Goal: Transaction & Acquisition: Purchase product/service

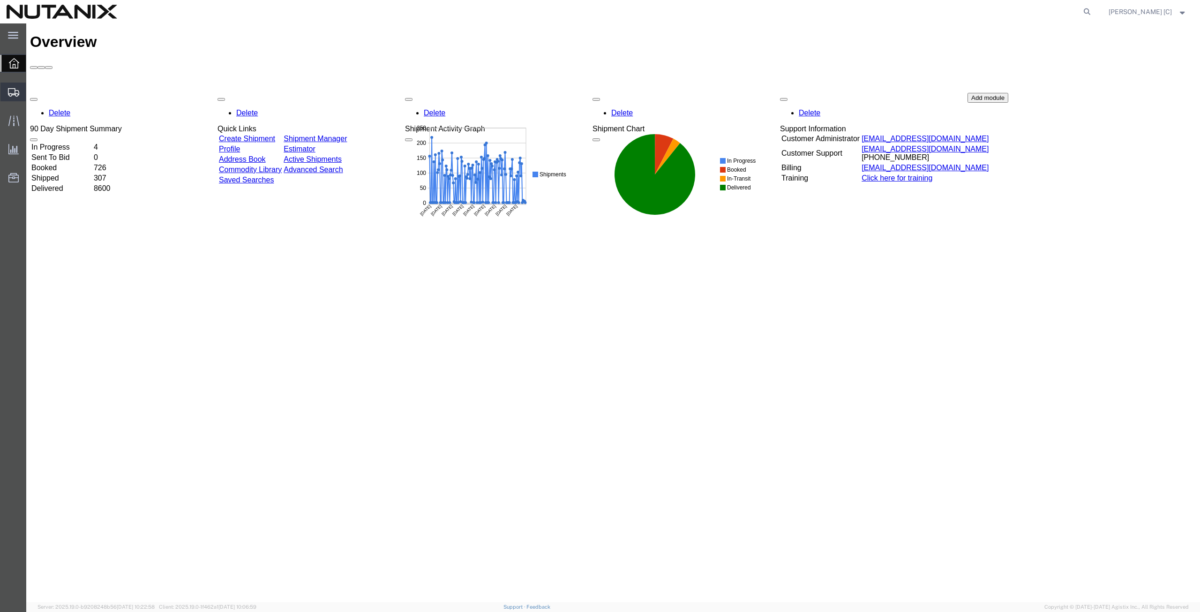
click at [0, 0] on span "Create from Template" at bounding box center [0, 0] width 0 height 0
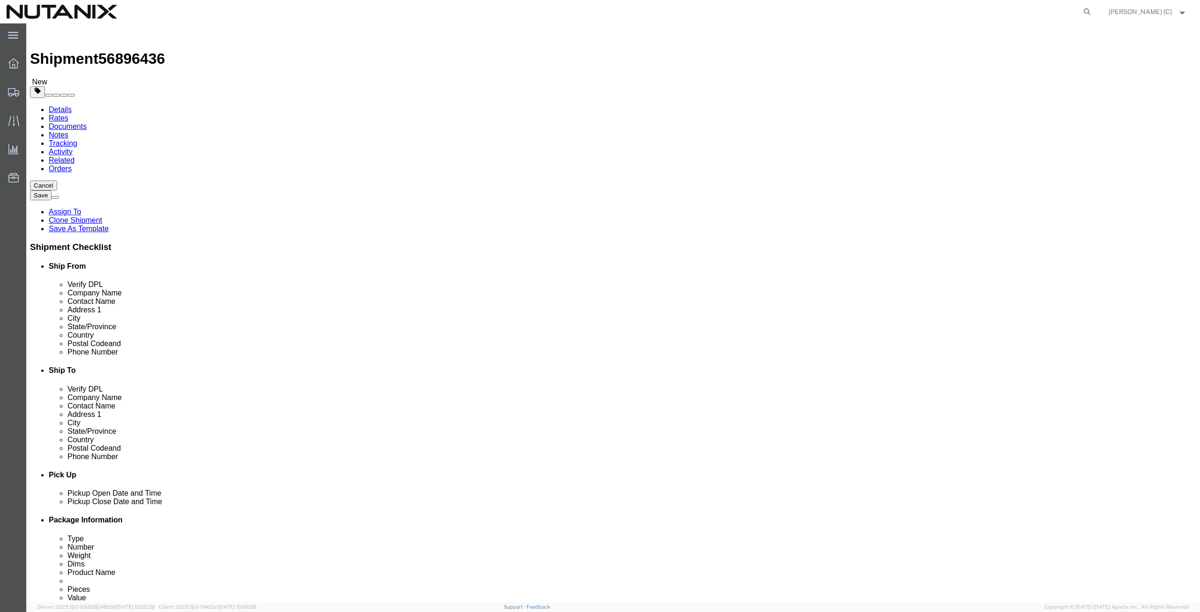
select select
drag, startPoint x: 241, startPoint y: 195, endPoint x: 158, endPoint y: 192, distance: 83.5
click div "Contact Name Stephanie Guadron"
type input "art"
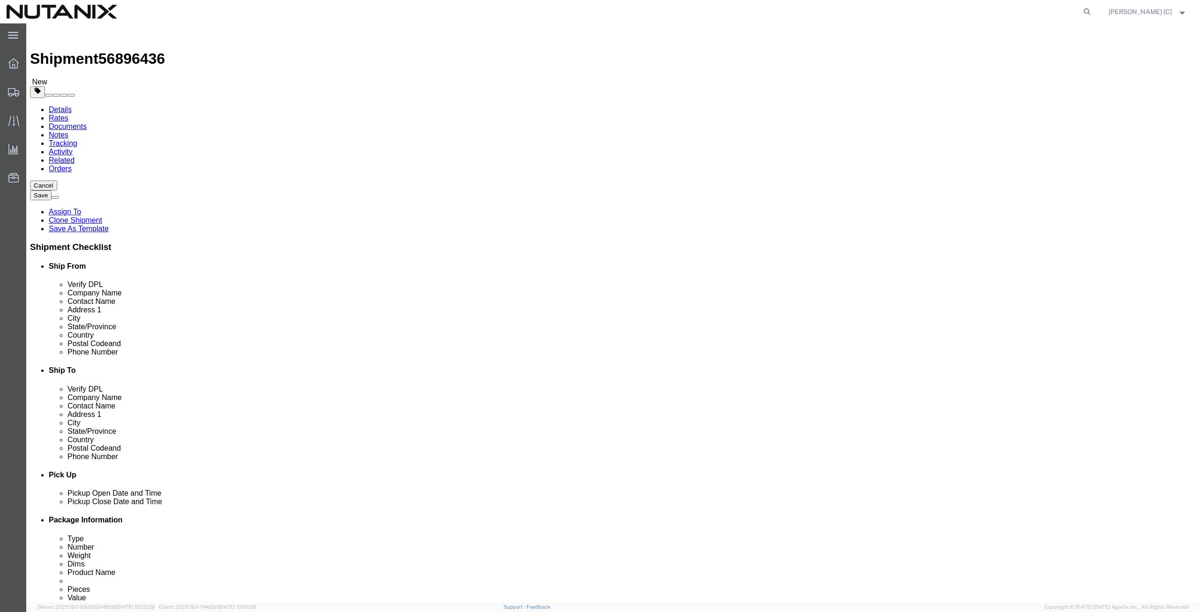
click p "- Nutanix HQ - (Art Campos) 1740 Technology Dr, San Jose, CA, 95110, US"
select select
type input "Art Campos"
type input "[PHONE_NUMBER]"
type input "[PERSON_NAME][EMAIL_ADDRESS][PERSON_NAME][DOMAIN_NAME]"
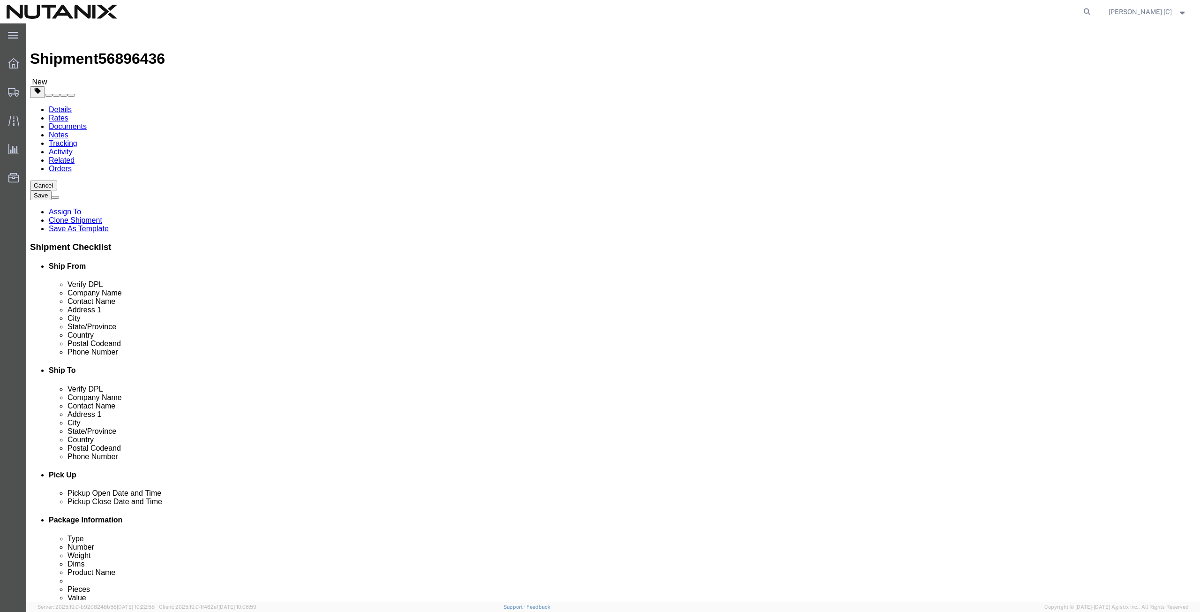
select select "CA"
type input "Art Campos"
drag, startPoint x: 736, startPoint y: 176, endPoint x: 543, endPoint y: 192, distance: 193.3
click div "Location My Profile Location AE - Dubai City AU - Australia DE - Munchen DE - O…"
paste input "Ian Kligman"
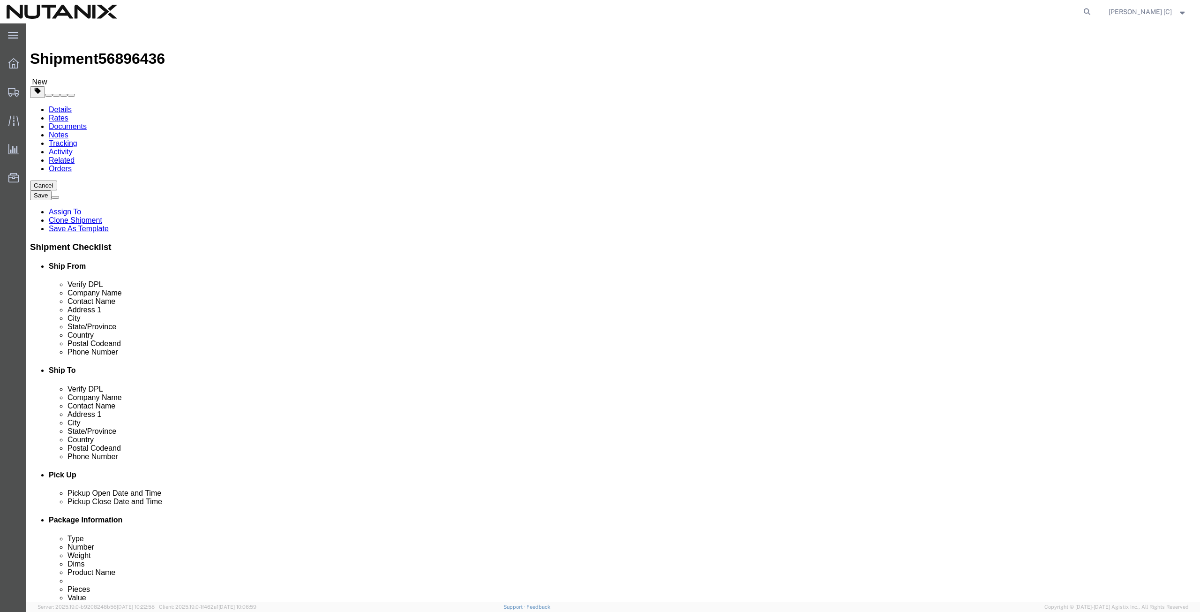
type input "Ian Kligman"
drag, startPoint x: 724, startPoint y: 195, endPoint x: 574, endPoint y: 203, distance: 150.7
click div "Location My Profile Location AE - Dubai City AU - Australia DE - Munchen DE - O…"
paste input "Ian Kligman"
type input "Ian Kligman"
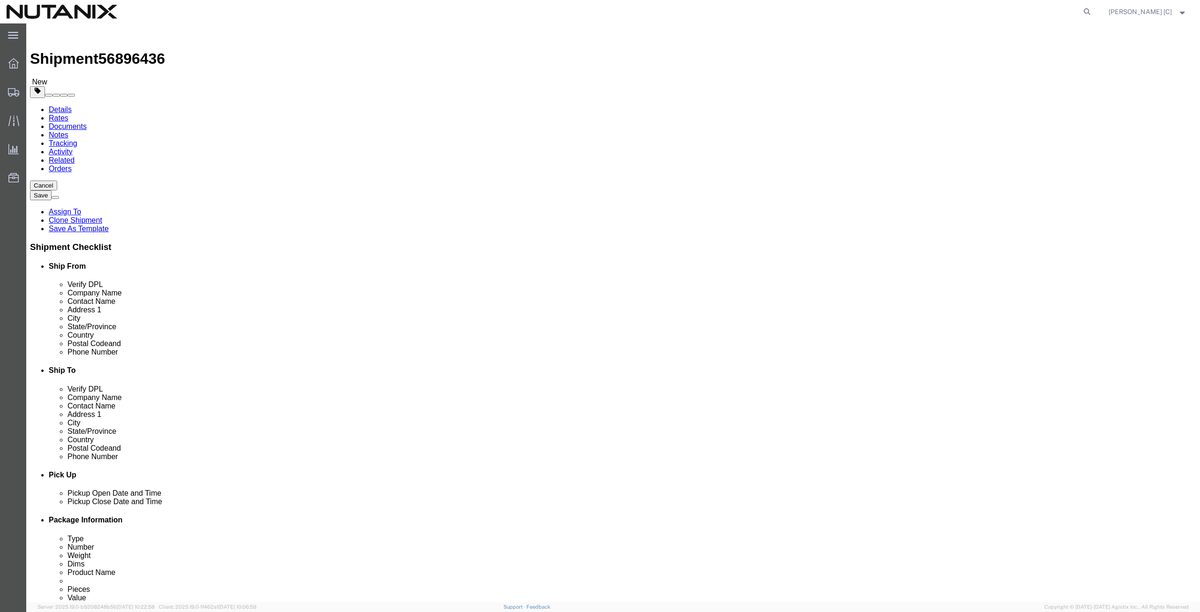
drag, startPoint x: 736, startPoint y: 208, endPoint x: 552, endPoint y: 218, distance: 183.6
click div "Location My Profile Location AE - Dubai City AU - Australia DE - Munchen DE - O…"
paste input "1 Henry Adams Street S"
type input "1 Henry Adams Street S"
select select
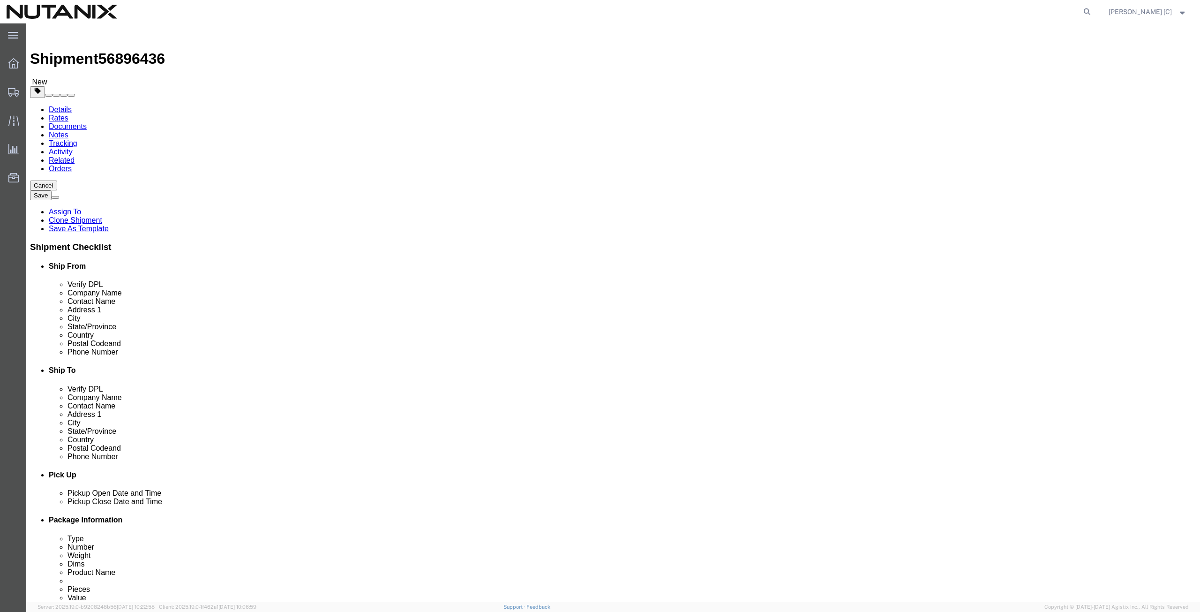
click input "text"
paste input "# 402"
type input "# 402"
drag, startPoint x: 707, startPoint y: 246, endPoint x: 556, endPoint y: 248, distance: 151.9
click div "City Nesconset"
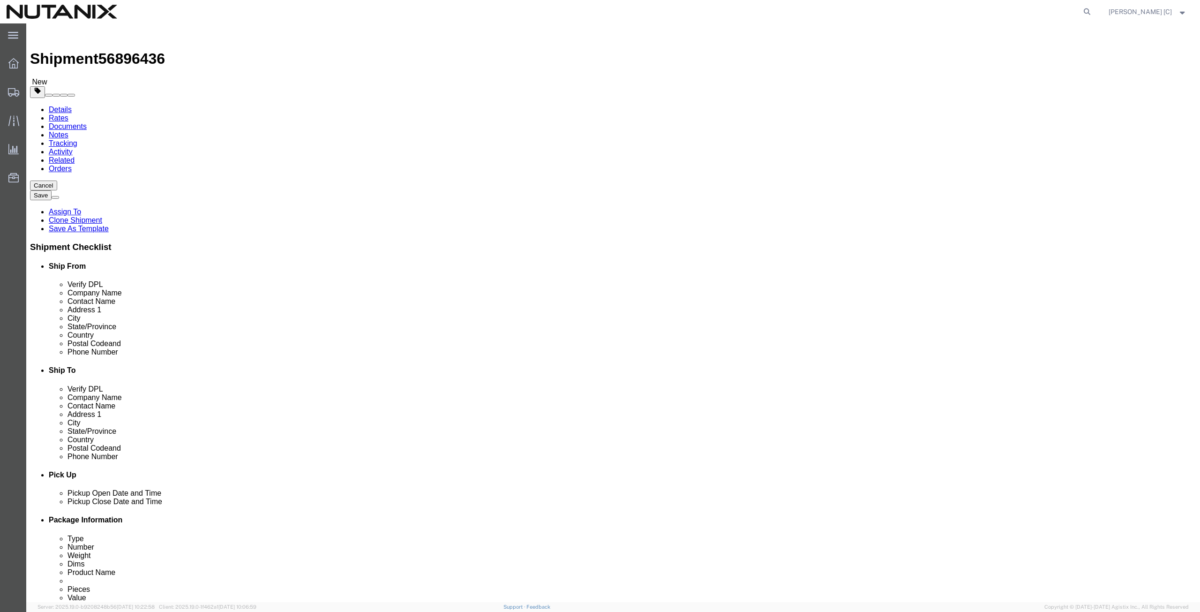
paste input "San Francisco"
type input "San Francisco"
select select
type input "cal"
select select
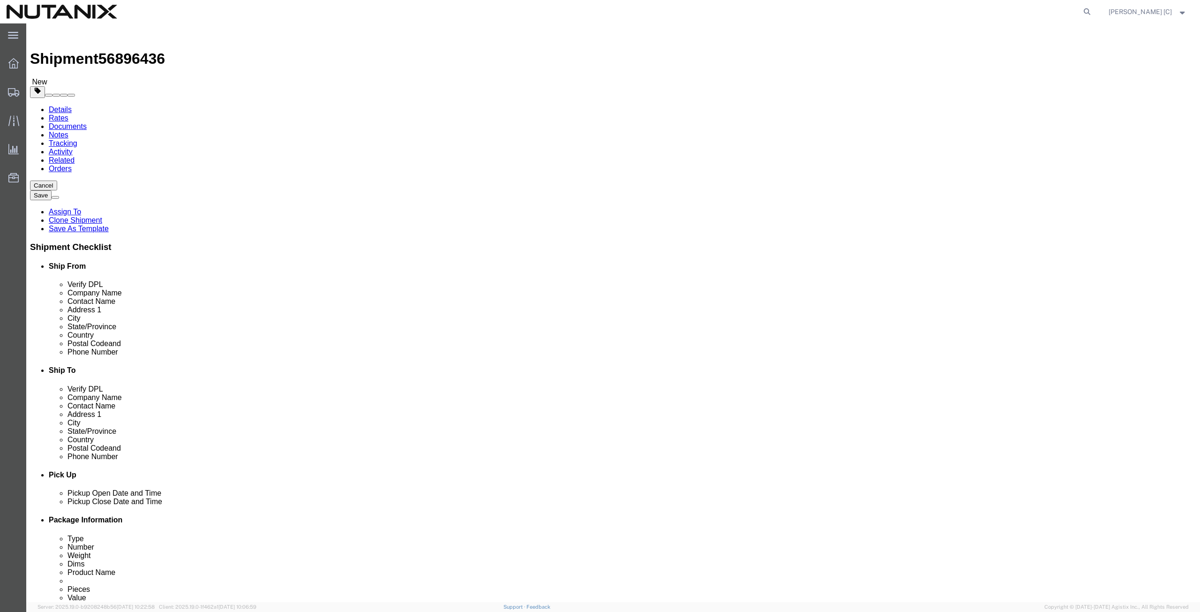
select select "CA"
drag, startPoint x: 698, startPoint y: 300, endPoint x: 594, endPoint y: 300, distance: 104.5
click div "Postal Code 11767"
paste input "94103"
type input "94103"
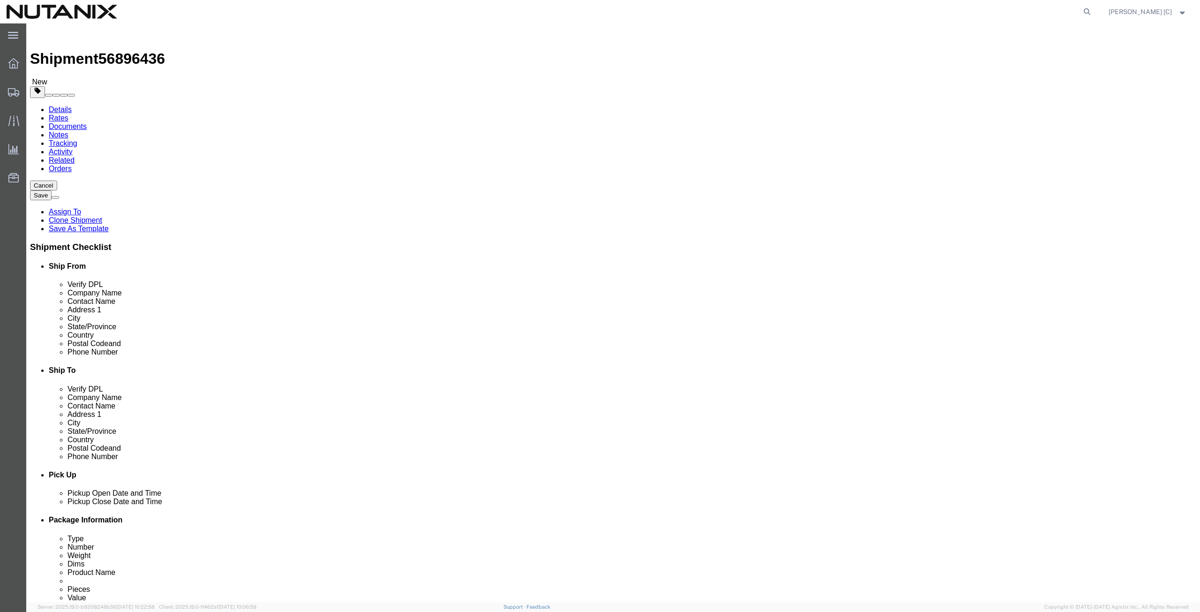
select select
drag, startPoint x: 737, startPoint y: 320, endPoint x: 613, endPoint y: 309, distance: 124.7
click div "Location My Profile Location AE - Dubai City AU - Australia DE - Munchen DE - O…"
paste input "801) 5560731"
type input "(801) 5560731"
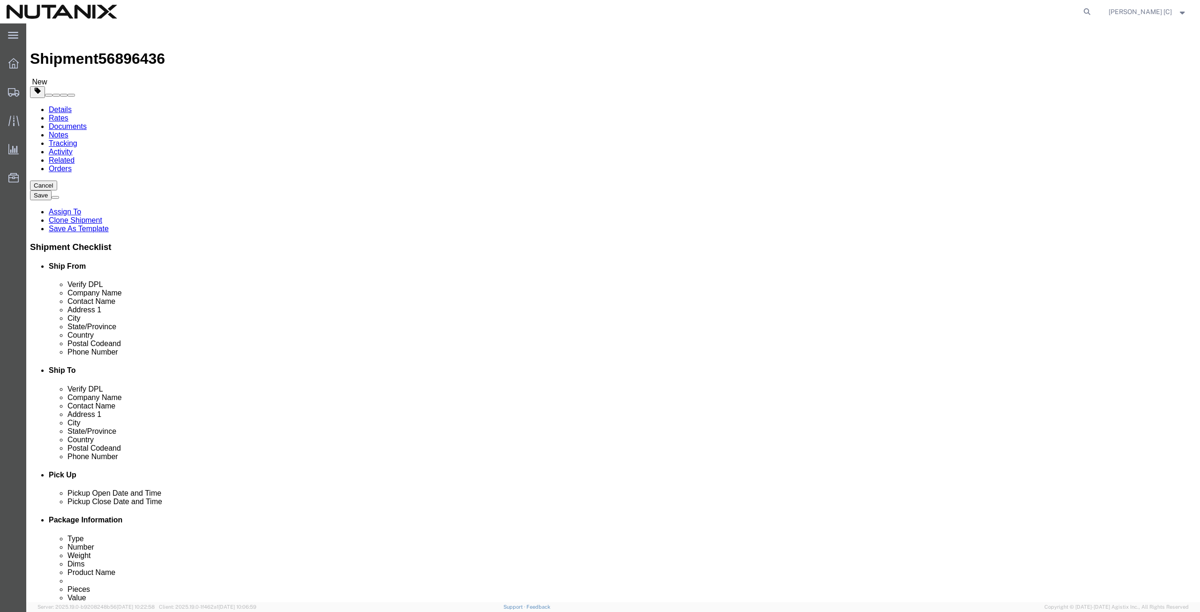
drag, startPoint x: 775, startPoint y: 335, endPoint x: 505, endPoint y: 352, distance: 270.5
click div "Ship To Location Location My Profile Location AE - Dubai City AU - Australia DE…"
paste input "ikligman.ames"
type input "ikligman.ames@gmail.com"
click input "checkbox"
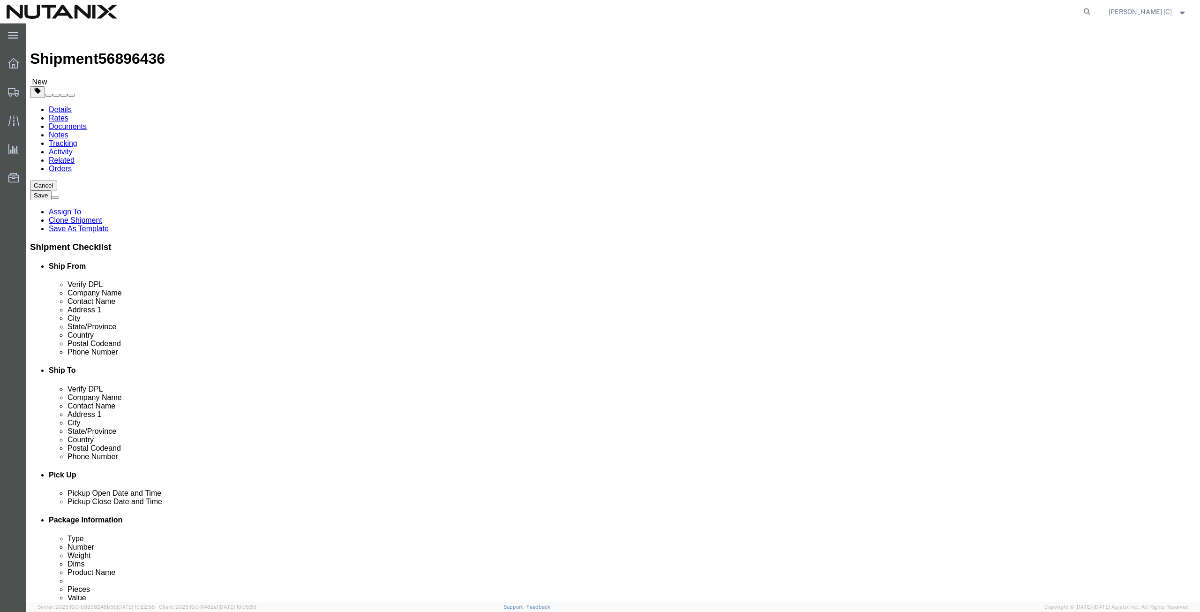
click input "checkbox"
checkbox input "true"
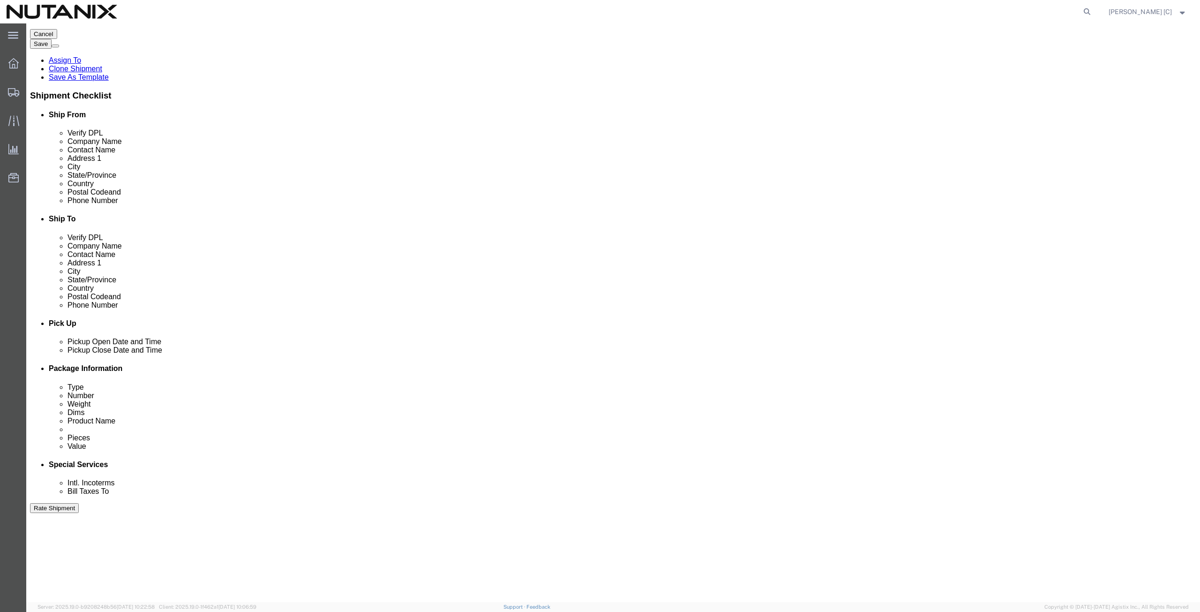
scroll to position [226, 0]
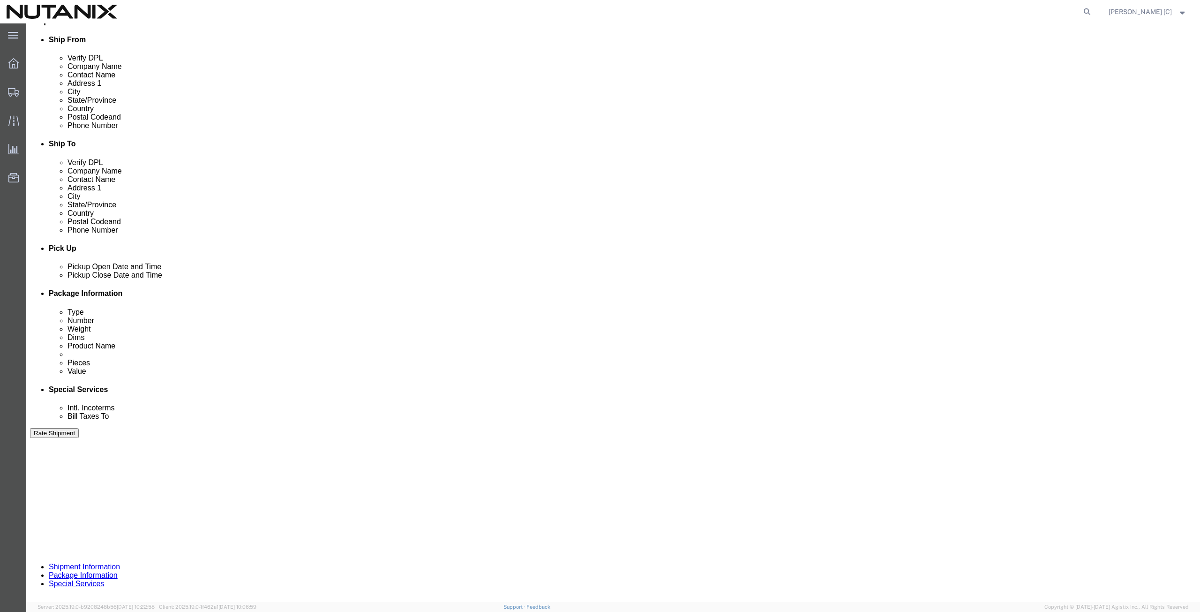
click button "Continue"
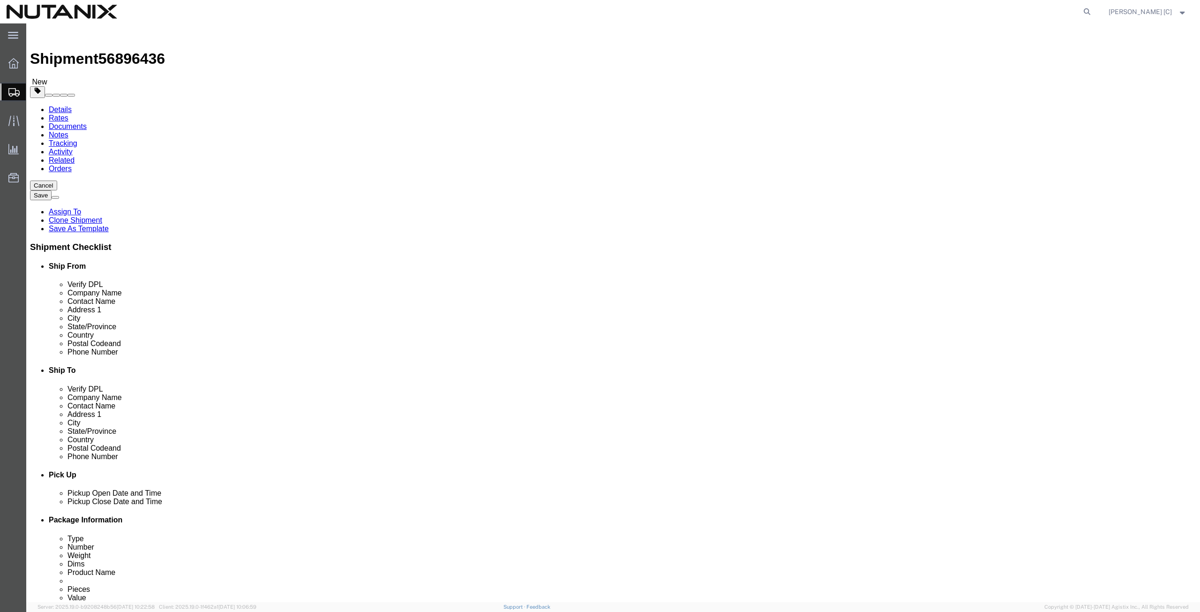
click button "Continue"
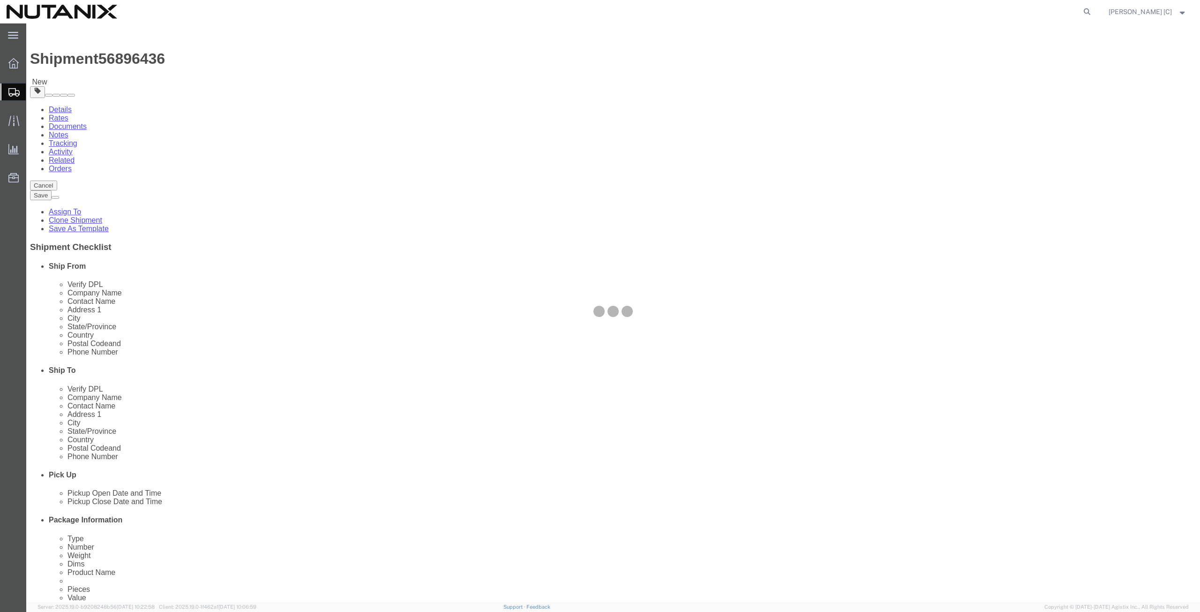
select select
select select "COSTCENTER"
select select "59656"
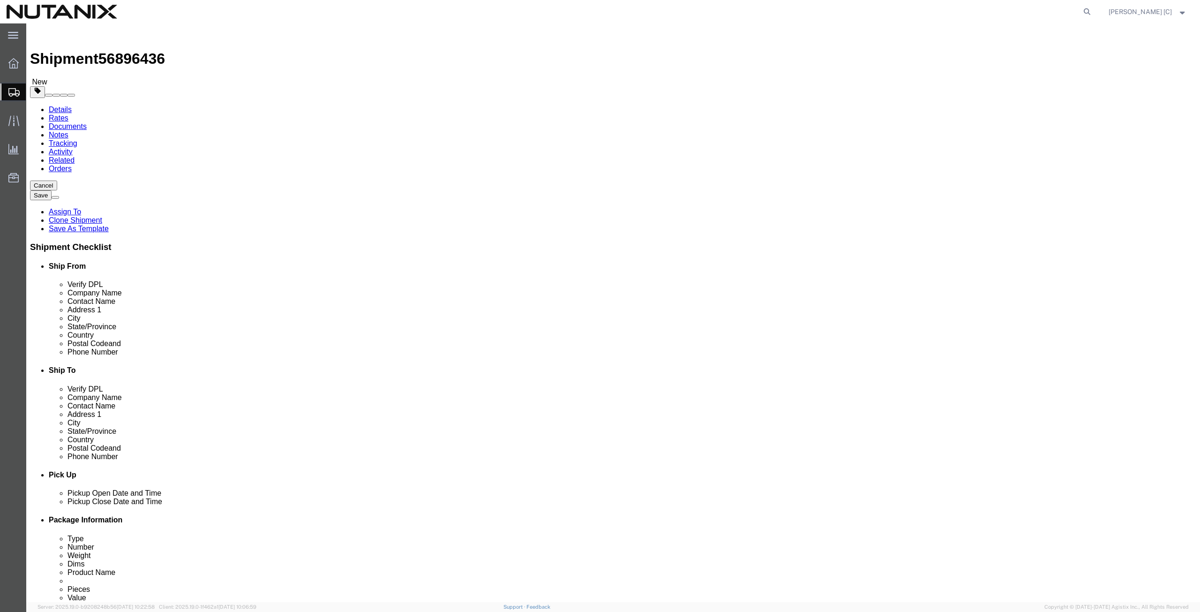
select select "12"
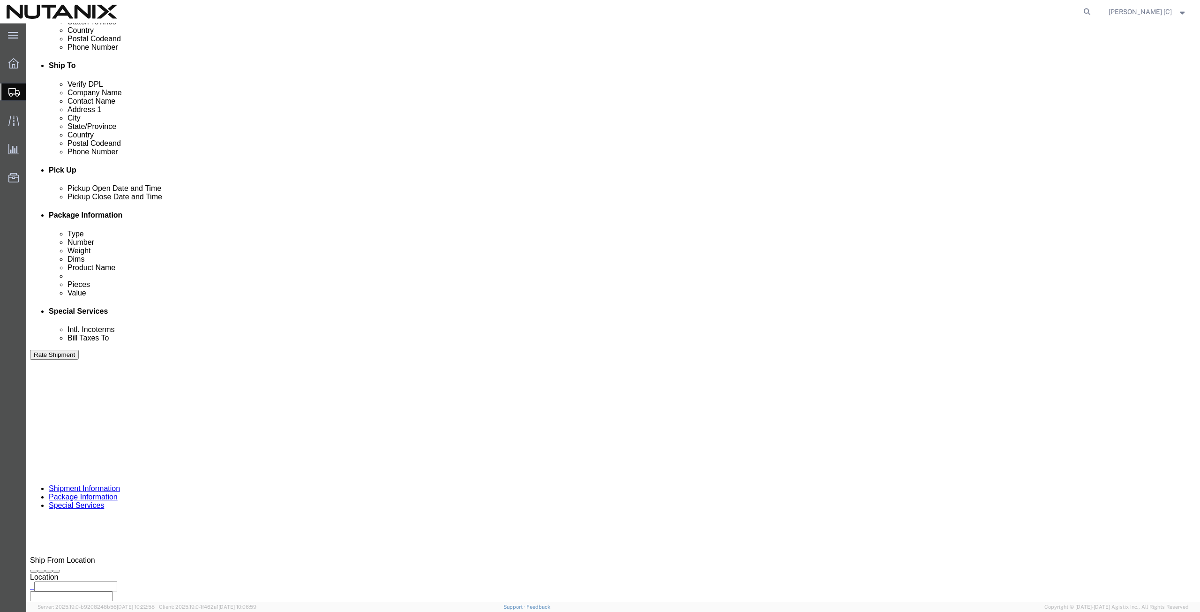
scroll to position [326, 0]
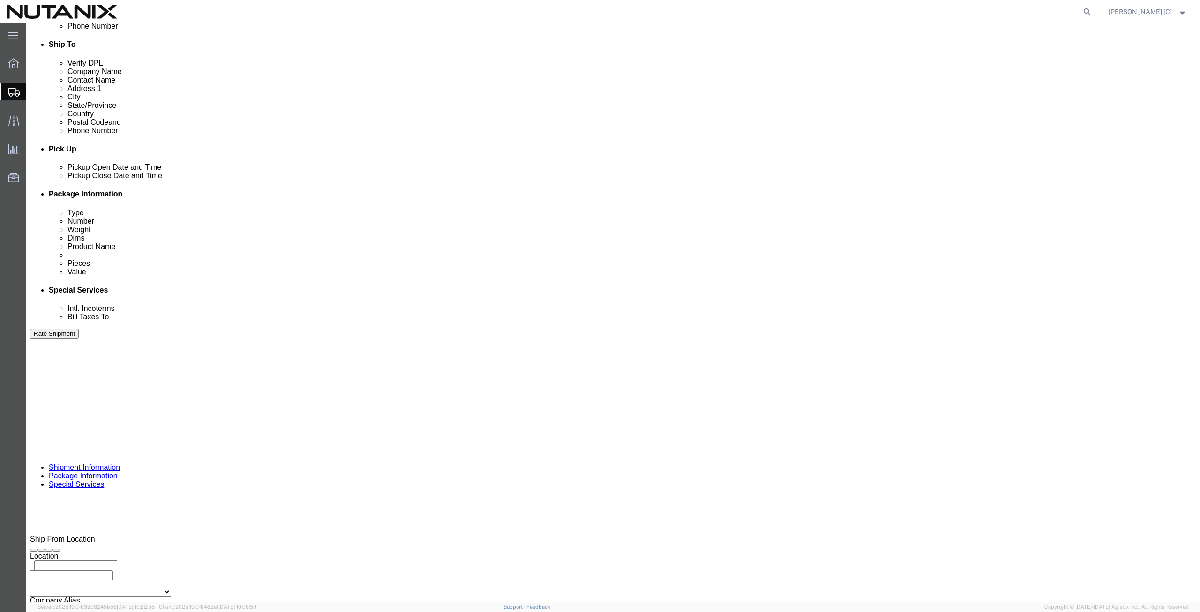
click button "Rate Shipment"
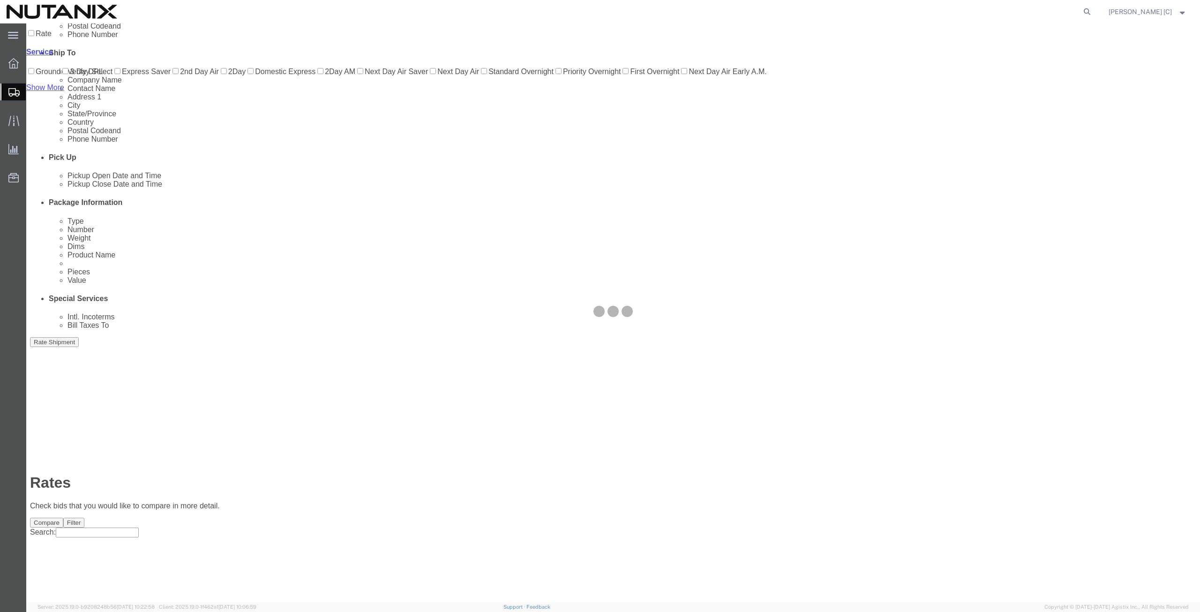
scroll to position [0, 0]
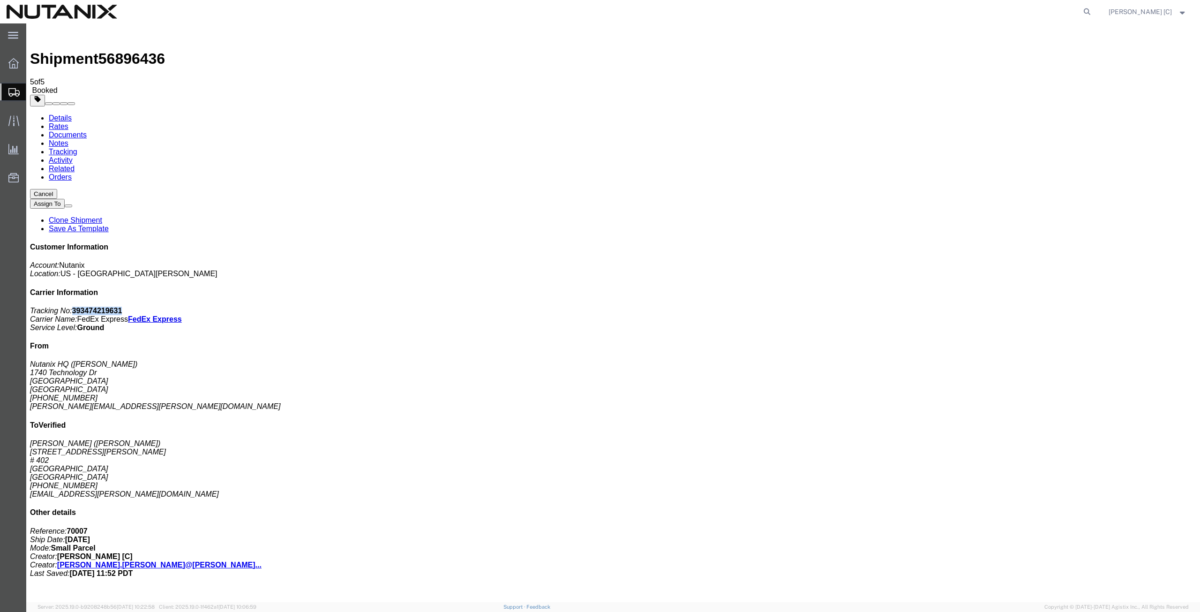
drag, startPoint x: 1115, startPoint y: 144, endPoint x: 1070, endPoint y: 139, distance: 45.3
click at [1070, 243] on div "Customer Information Account: Nutanix Location: US - San Jose Carrier Informati…" at bounding box center [613, 410] width 1166 height 334
copy b "393474219631"
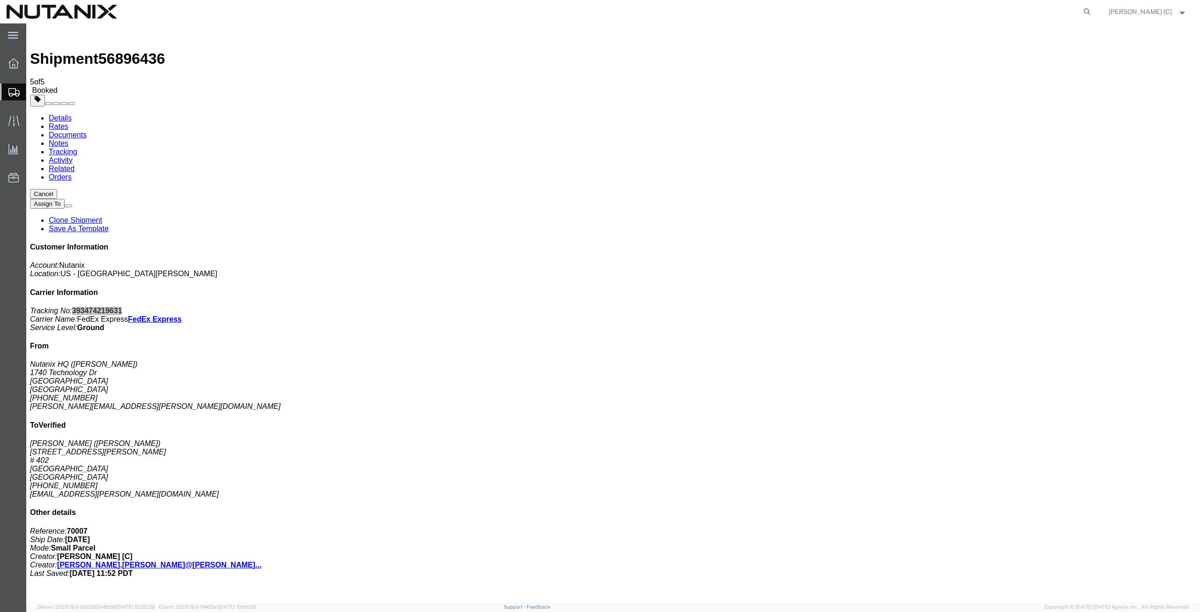
click at [0, 0] on span "Create from Template" at bounding box center [0, 0] width 0 height 0
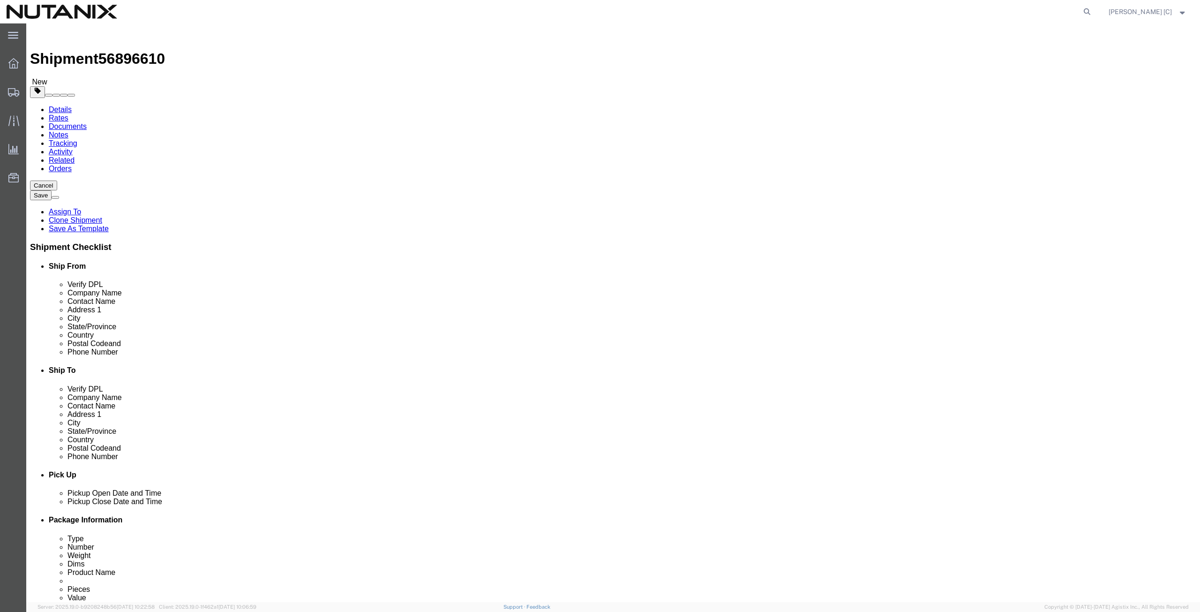
drag, startPoint x: 261, startPoint y: 194, endPoint x: -8, endPoint y: 181, distance: 268.9
click html "Shipment 56896610 New Details Rates Documents Notes Tracking Activity Related O…"
click p "- Nutanix HQ - (Art Campos) 1740 Technology Dr, San Jose, CA, 95110, US"
type input "Art Campos"
type input "[PHONE_NUMBER]"
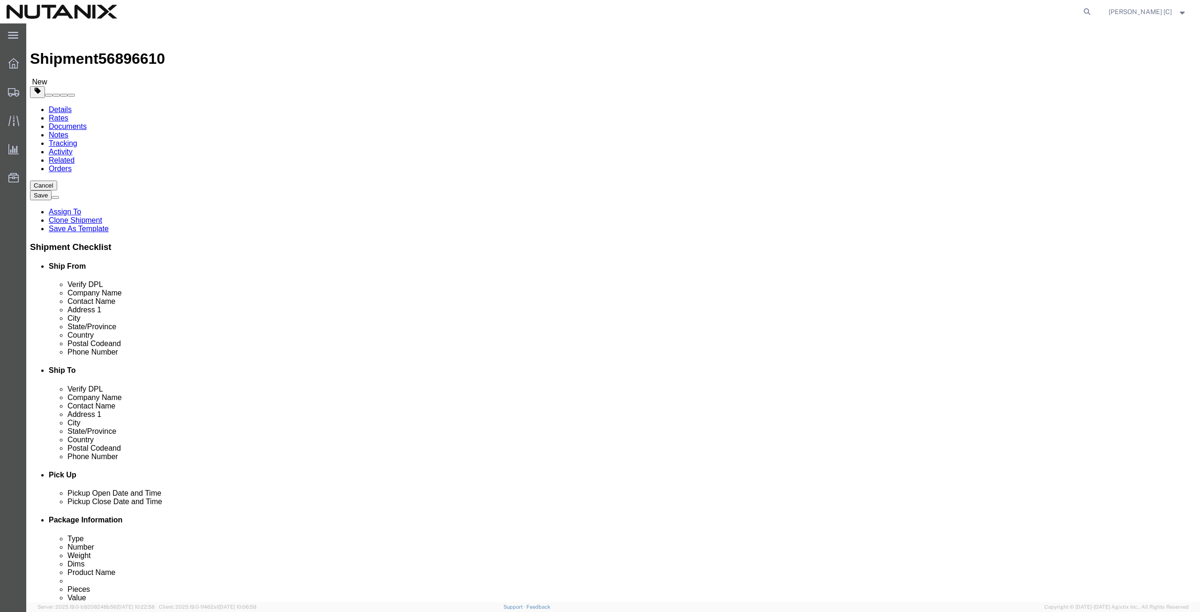
type input "[PERSON_NAME][EMAIL_ADDRESS][PERSON_NAME][DOMAIN_NAME]"
select select "CA"
type input "Art Campos"
drag, startPoint x: 740, startPoint y: 180, endPoint x: 535, endPoint y: 179, distance: 204.9
click div "Company Name John Wukovits III"
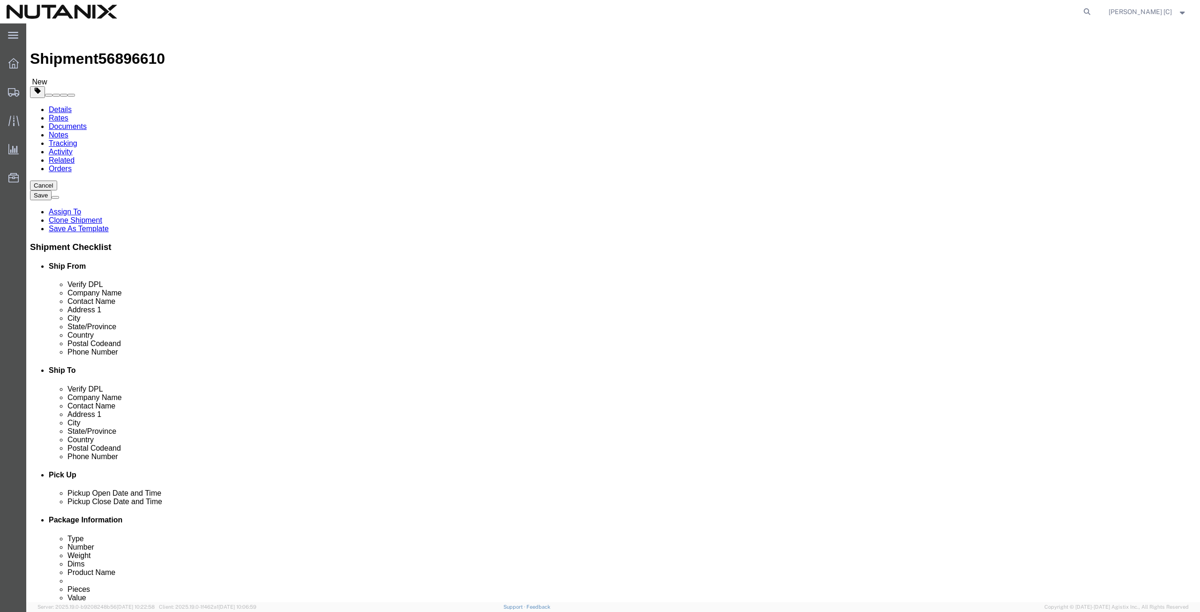
paste input "Elizabeth Schoenling Welsh"
type input "Elizabeth Schoenling Welsh"
drag, startPoint x: 738, startPoint y: 193, endPoint x: 632, endPoint y: 203, distance: 106.5
click div "Location Select Select My Profile Location AE - Dubai City AU - Australia DE - …"
paste input "Elizabeth Schoenling Welsh"
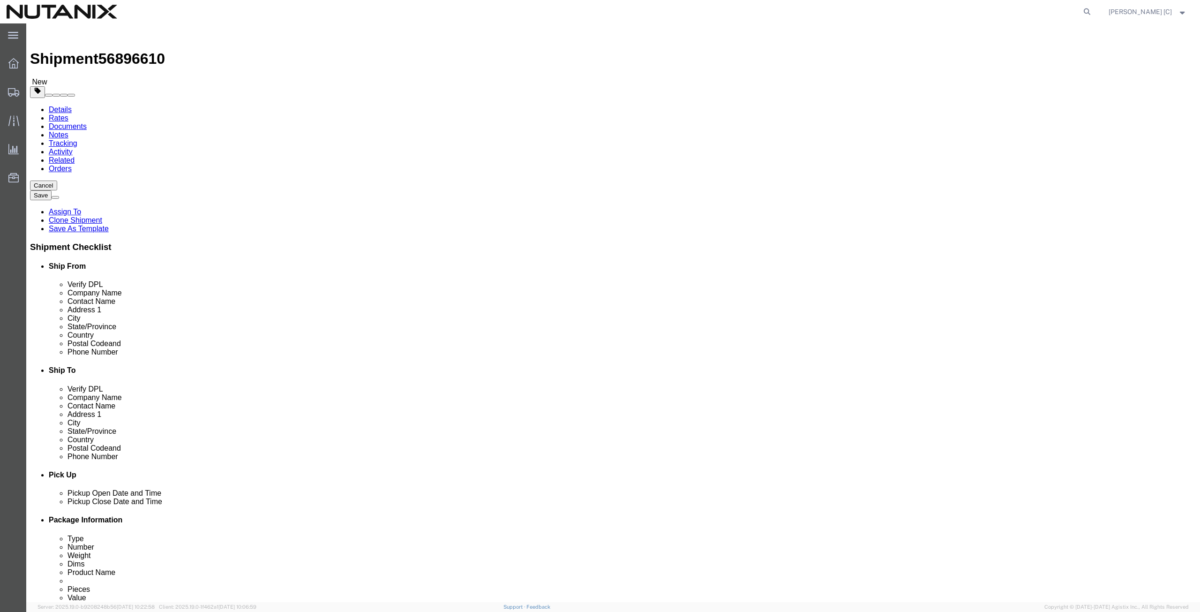
type input "Elizabeth Schoenling Welsh"
drag, startPoint x: 732, startPoint y: 207, endPoint x: 536, endPoint y: 210, distance: 196.0
click div "Address 1 29 Nesconset Ave"
paste input "1496 Riverside Dri"
type input "1496 Riverside Drive"
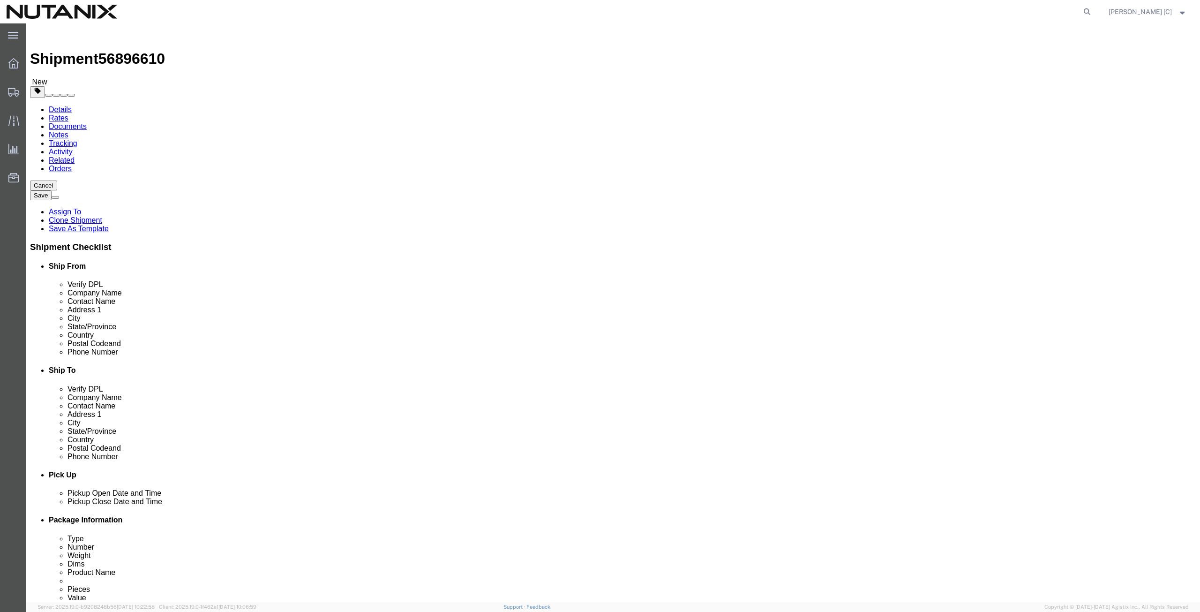
drag, startPoint x: 648, startPoint y: 255, endPoint x: 638, endPoint y: 256, distance: 10.4
click div "Location Select Select My Profile Location AE - Dubai City AU - Australia DE - …"
paste input "Cincinnati"
type input "Cincinnatit"
type input "ohio"
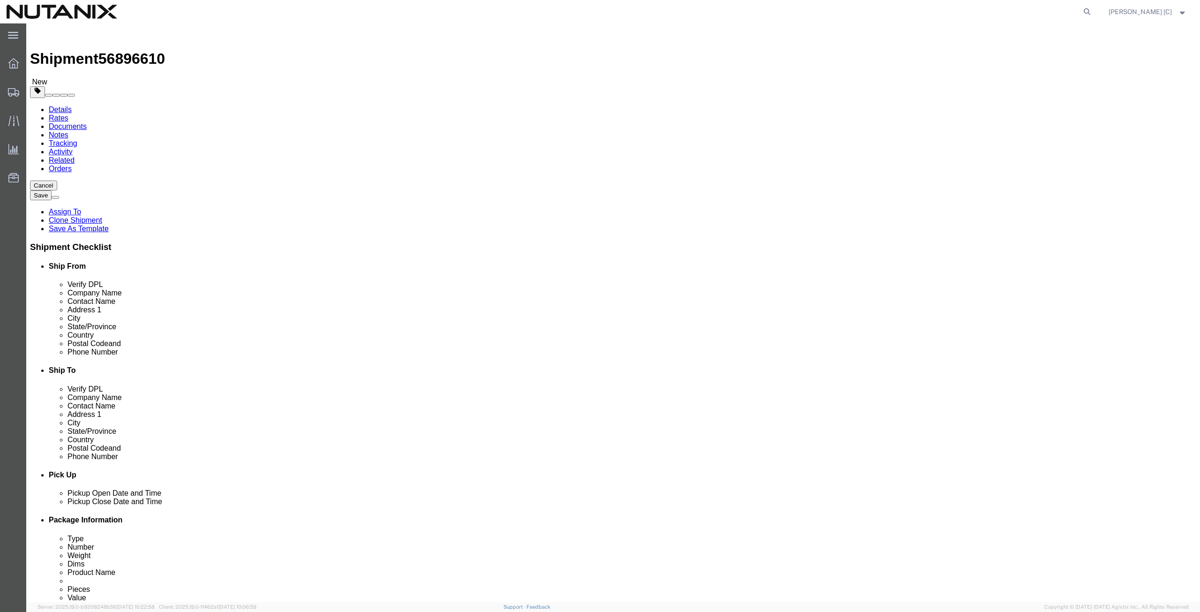
drag, startPoint x: 699, startPoint y: 300, endPoint x: 643, endPoint y: 304, distance: 56.4
click div "Postal Code 11767"
paste input "45202"
type input "45202"
drag, startPoint x: 713, startPoint y: 321, endPoint x: 553, endPoint y: 313, distance: 160.5
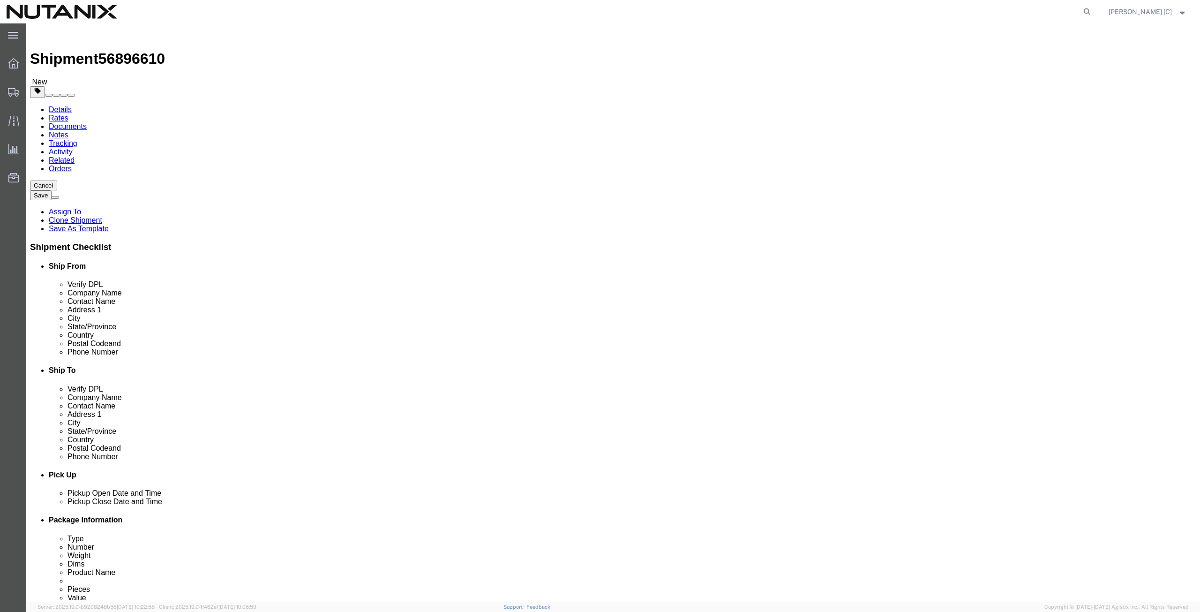
click div "Phone Number (917) 838-5376"
paste input "1 (513) 7034025"
type input "1 (513) 7034025"
drag, startPoint x: 757, startPoint y: 339, endPoint x: 603, endPoint y: 326, distance: 154.3
click div "Location Select Select My Profile Location AE - Dubai City AU - Australia DE - …"
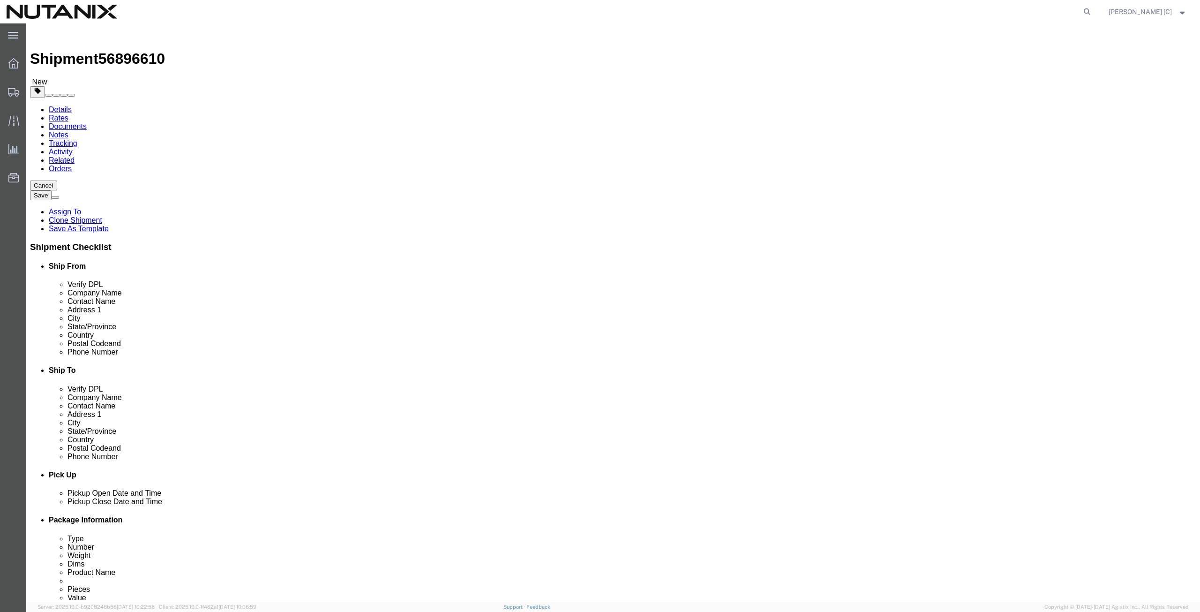
paste input "bethwelsh1"
type input "bethwelsh1@gmail.com"
click input "checkbox"
checkbox input "true"
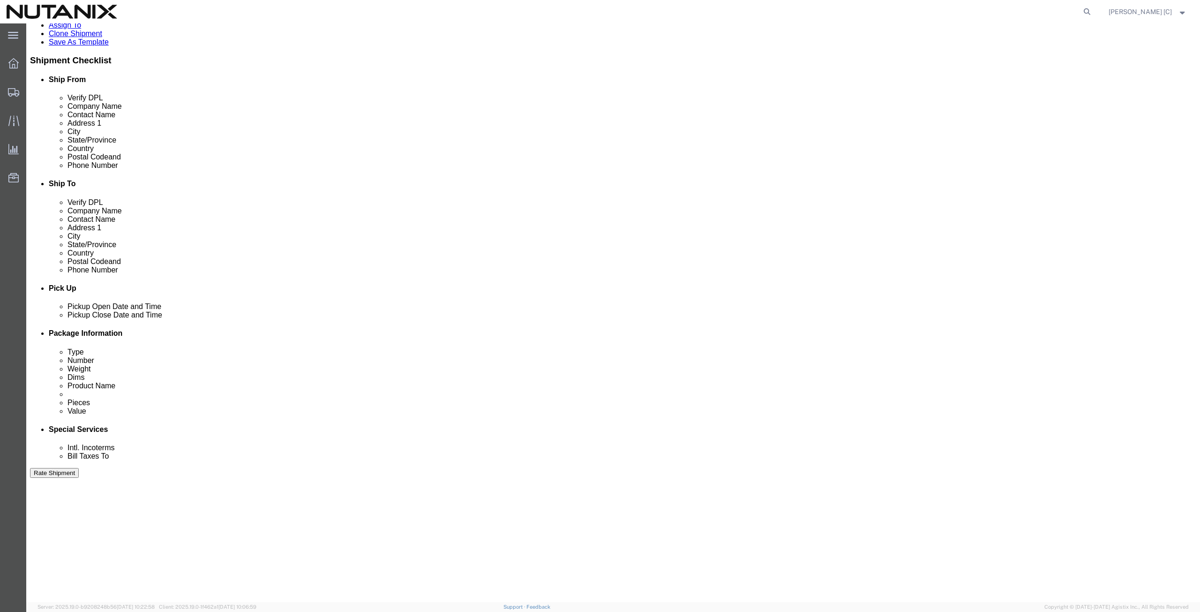
scroll to position [226, 0]
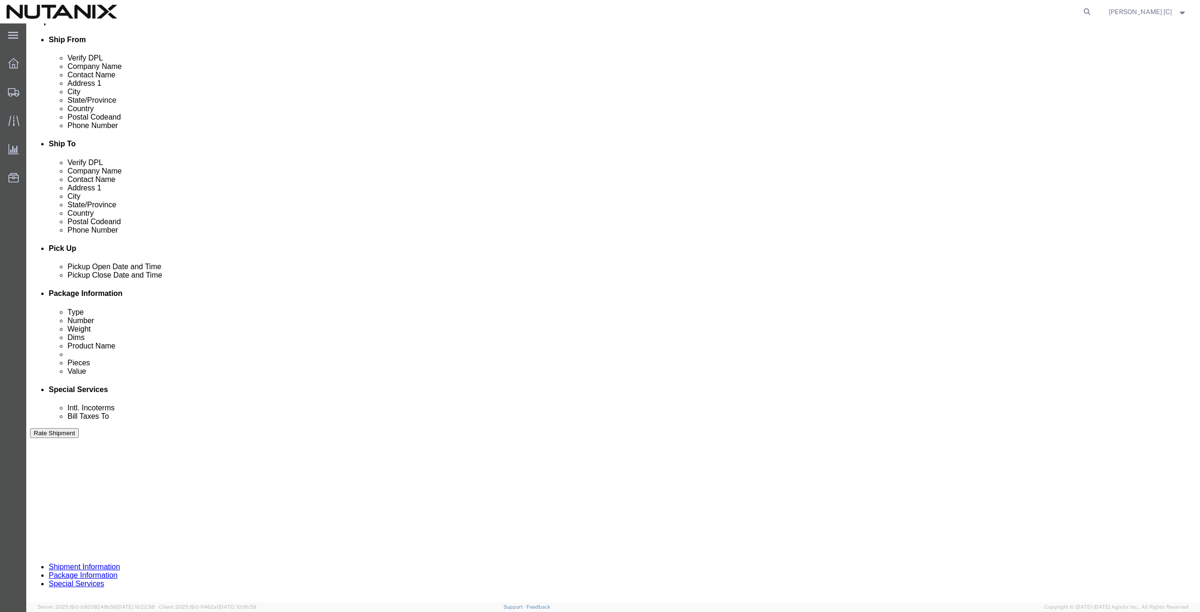
click button "Continue"
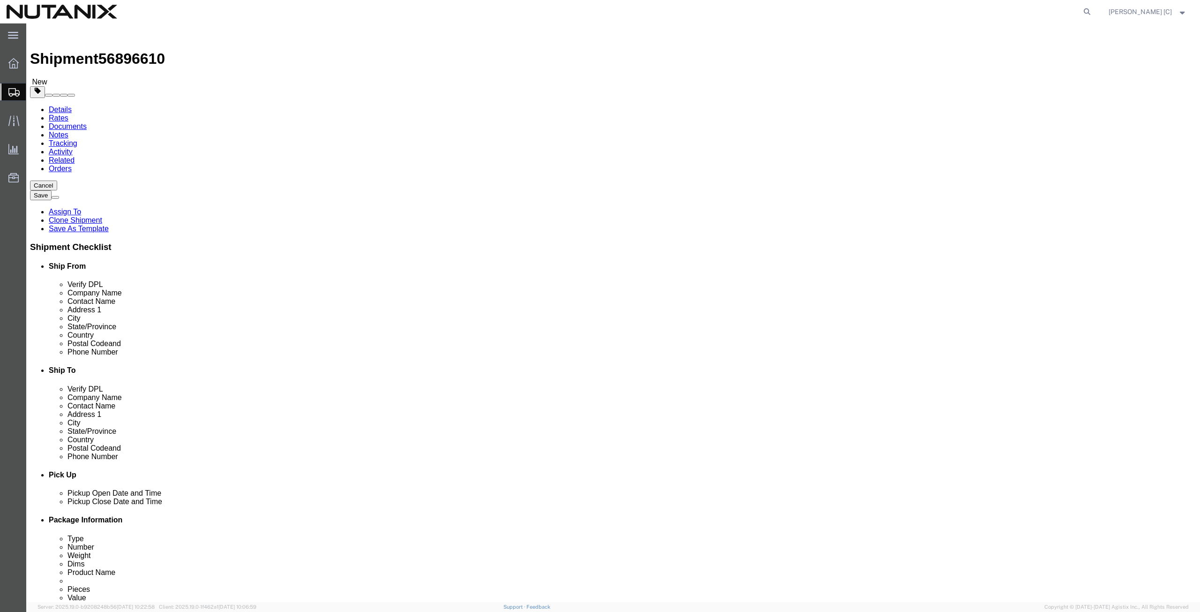
click button "Continue"
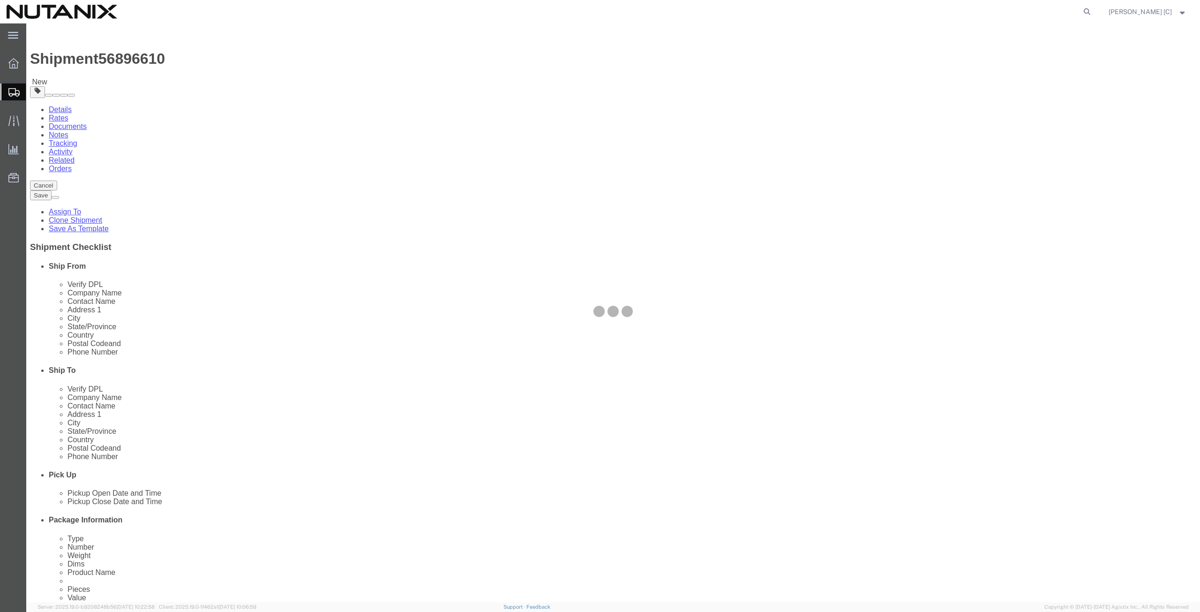
select select
select select "COSTCENTER"
select select "59656"
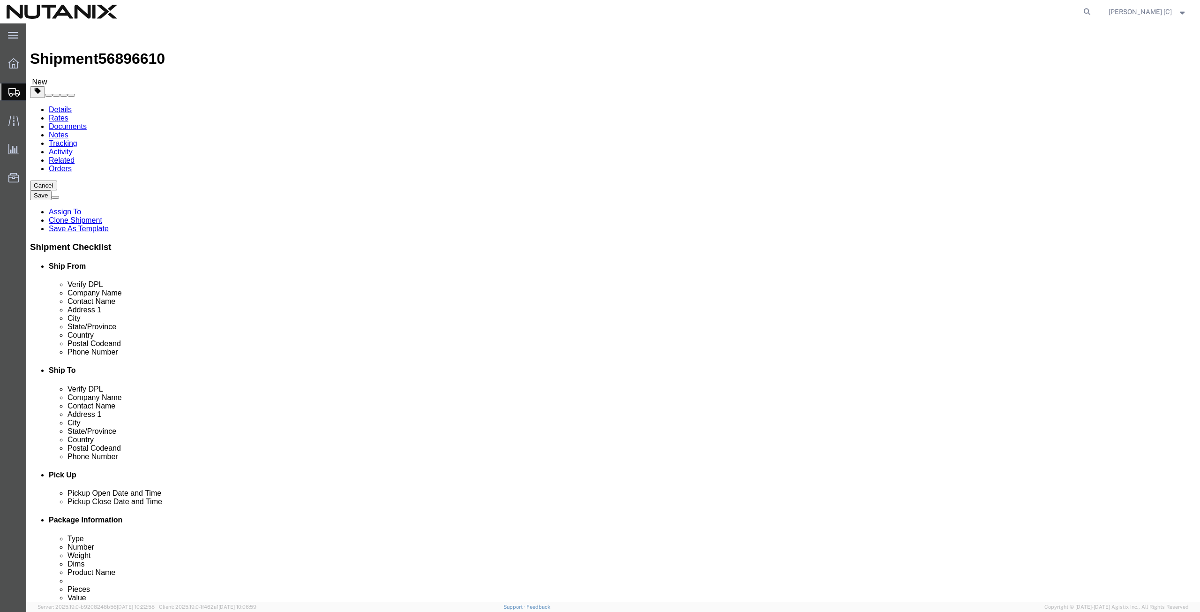
click input "Return Label Required"
checkbox input "false"
select select
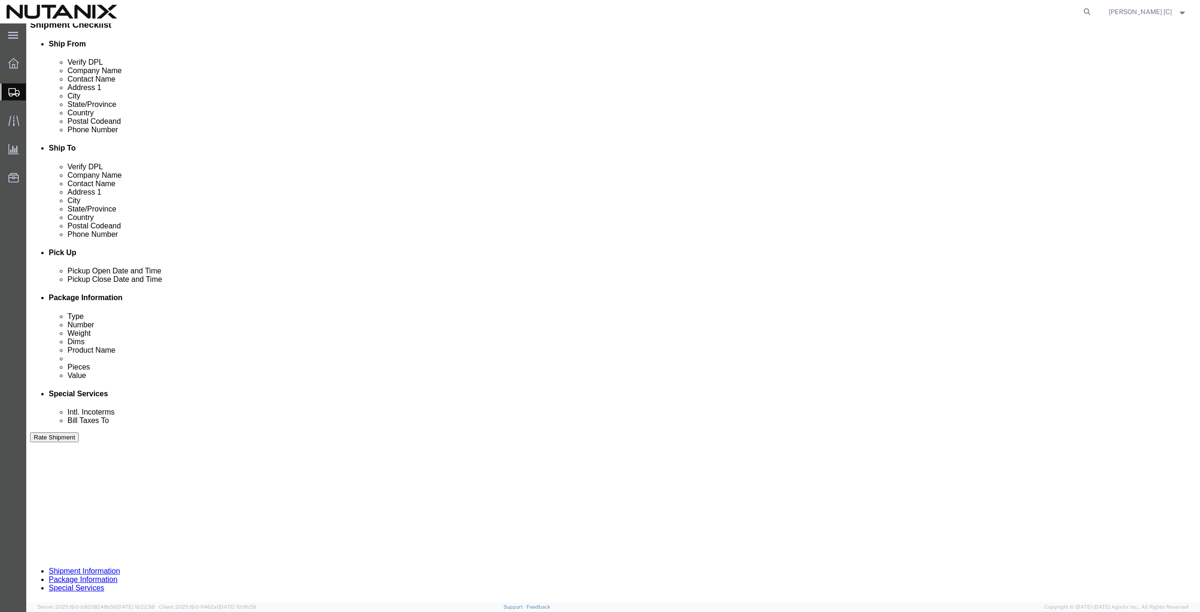
scroll to position [326, 0]
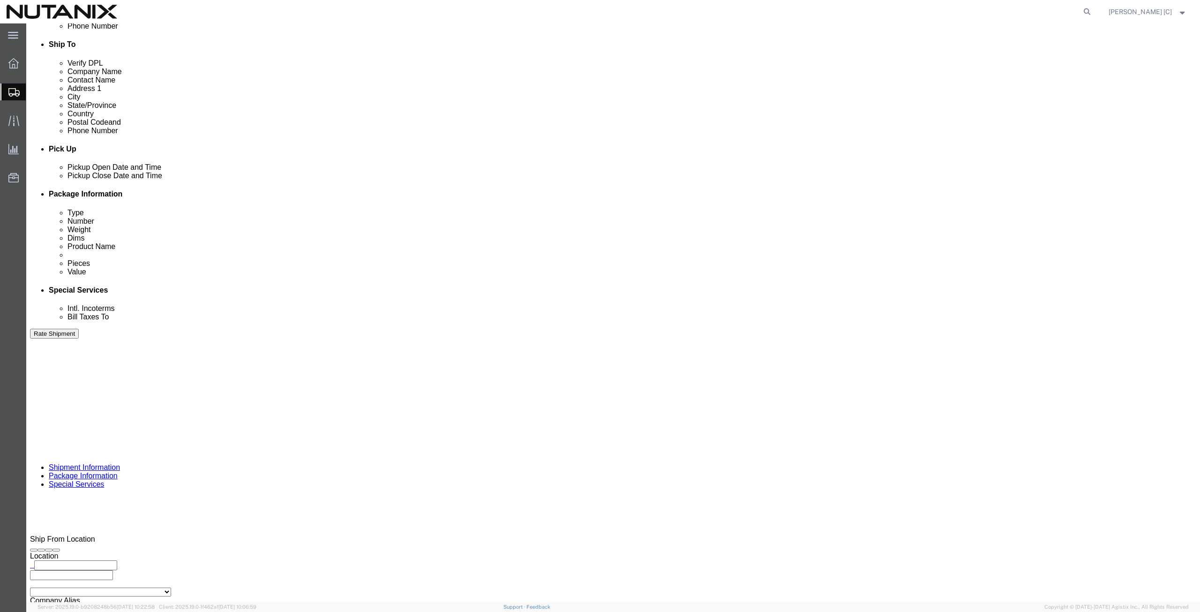
click button "Rate Shipment"
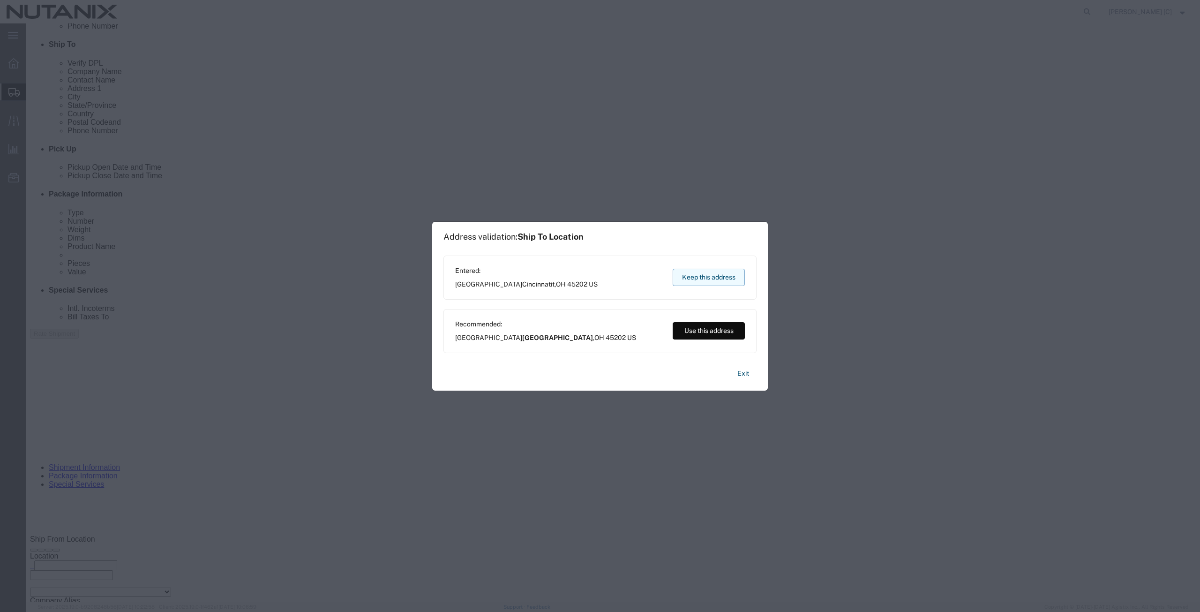
click at [684, 281] on button "Keep this address" at bounding box center [709, 277] width 72 height 17
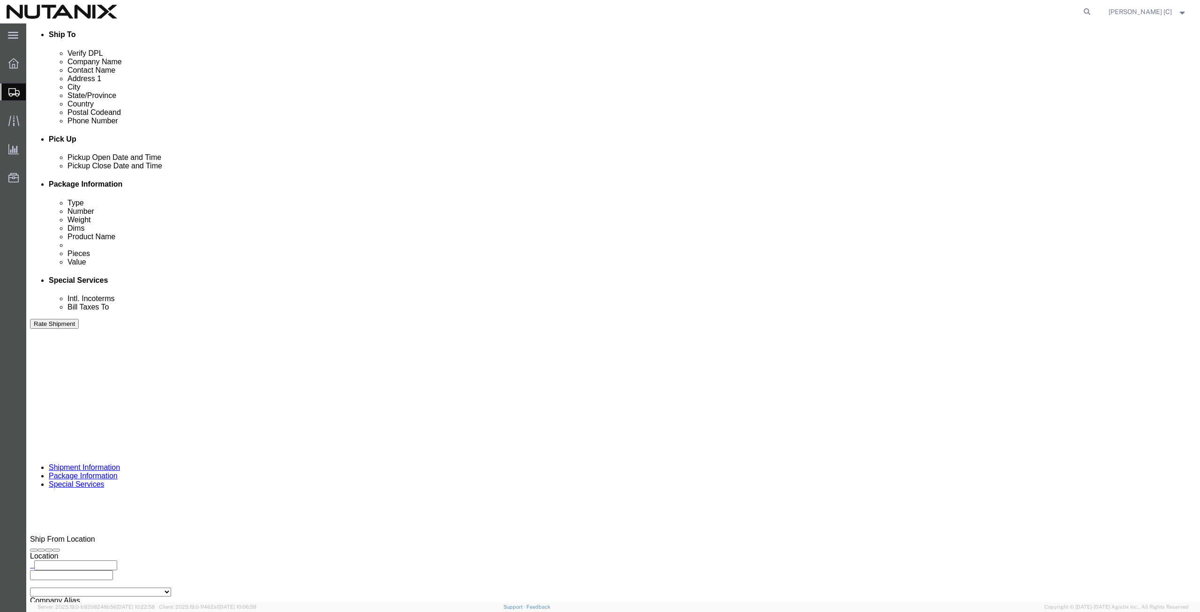
click button "Rate Shipment"
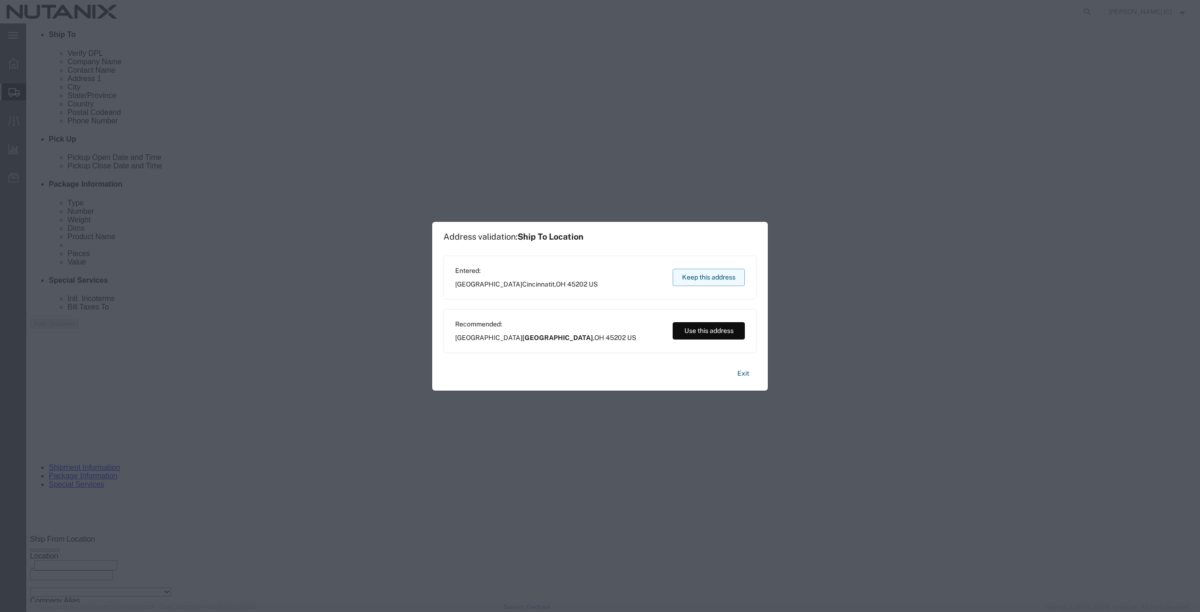
click at [691, 282] on button "Keep this address" at bounding box center [709, 277] width 72 height 17
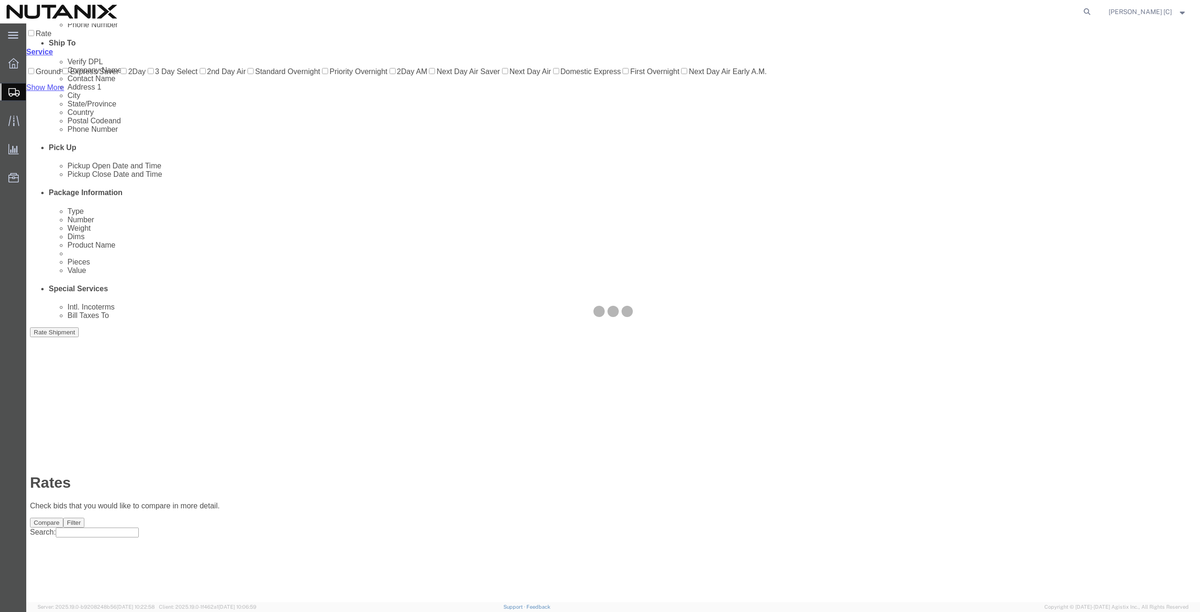
scroll to position [0, 0]
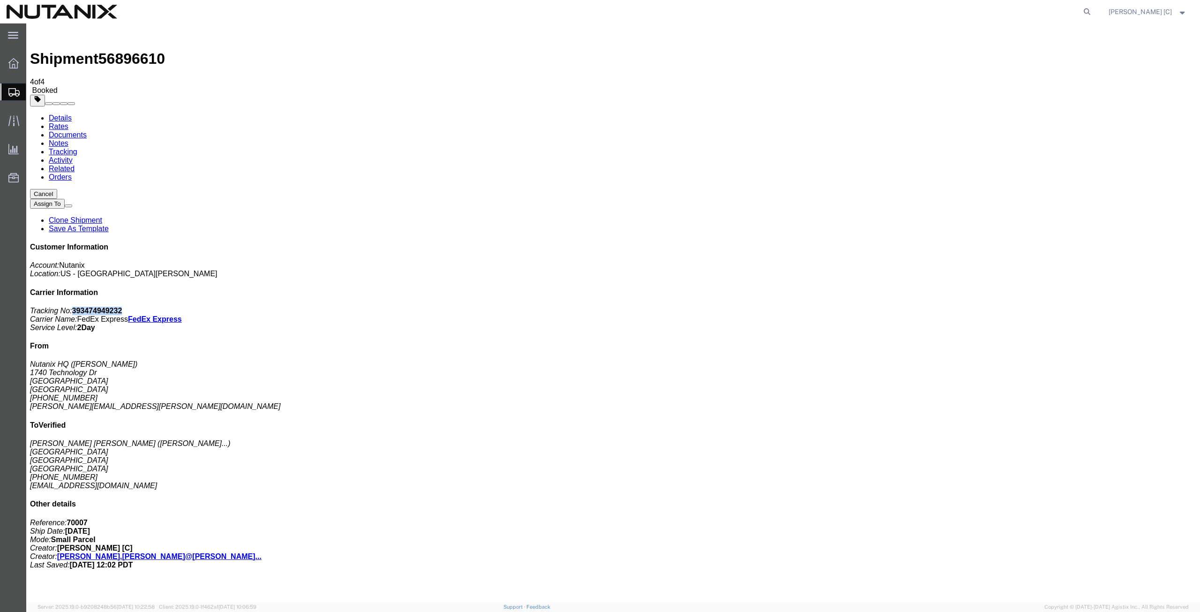
drag, startPoint x: 1112, startPoint y: 143, endPoint x: 1069, endPoint y: 142, distance: 42.7
click at [122, 307] on b "393474949232" at bounding box center [97, 311] width 50 height 8
copy b "393474949232"
drag, startPoint x: 510, startPoint y: 185, endPoint x: 472, endPoint y: 189, distance: 38.2
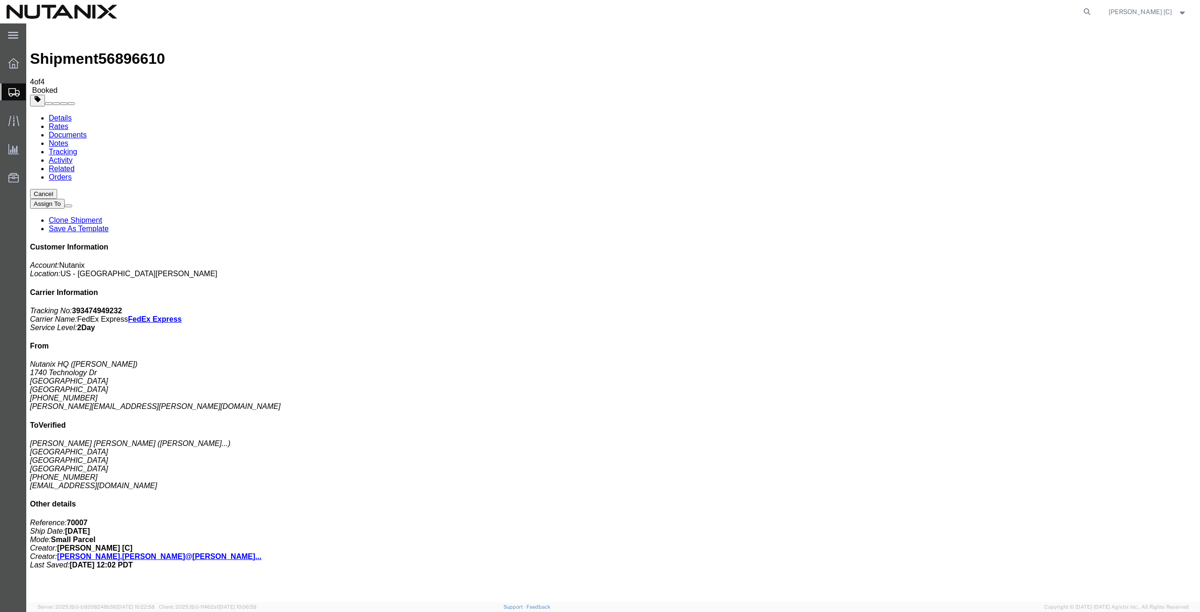
click at [0, 0] on span "Create from Template" at bounding box center [0, 0] width 0 height 0
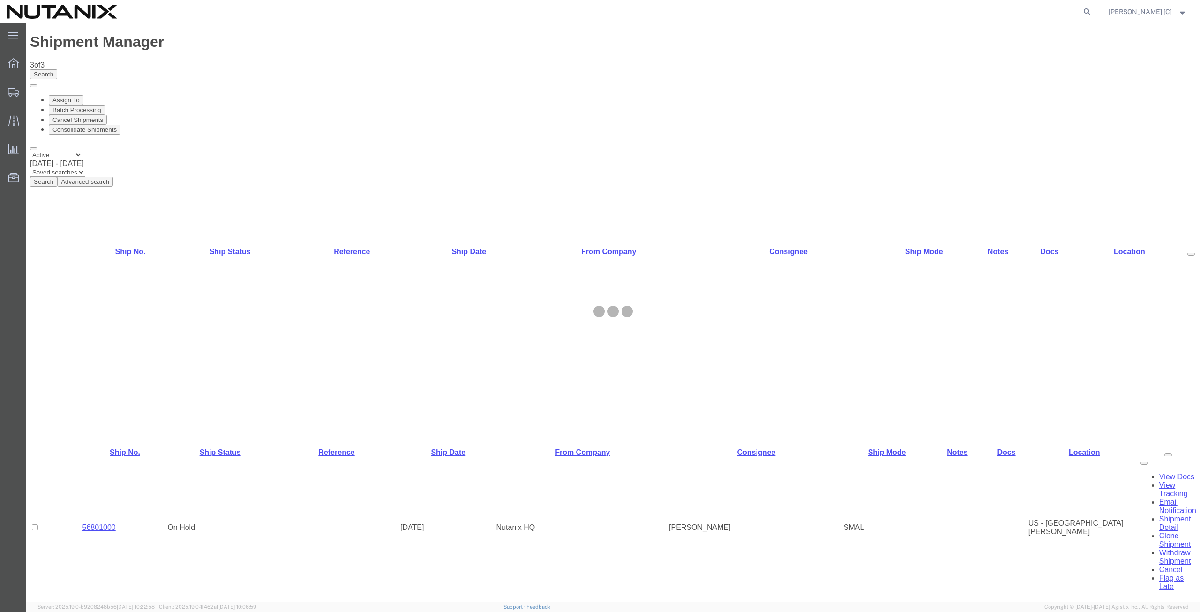
select select "46554"
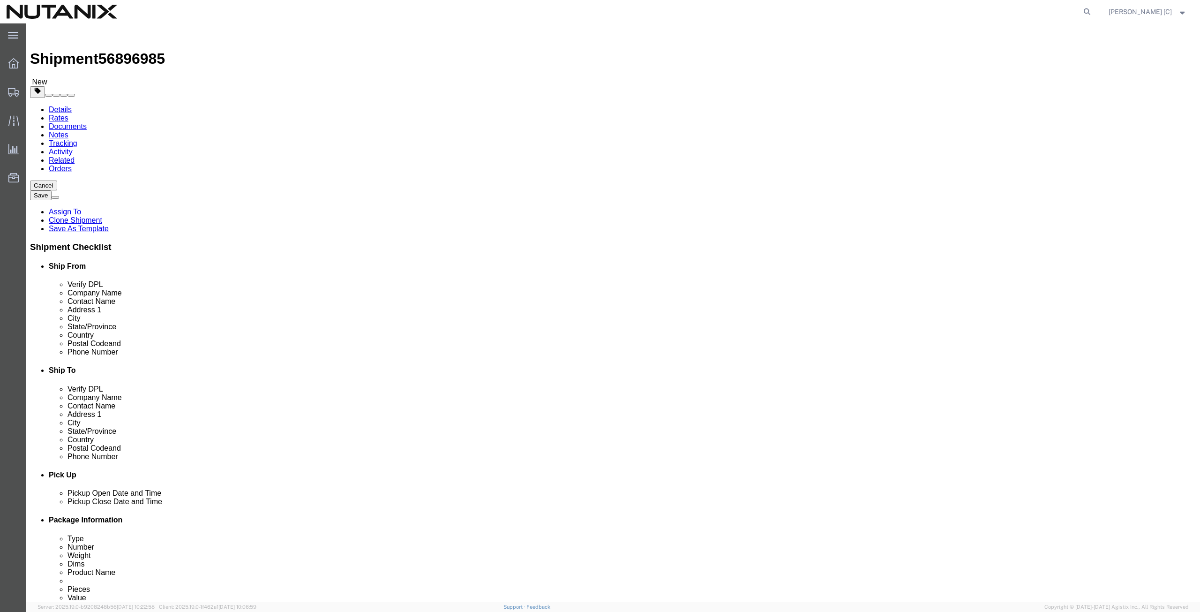
drag, startPoint x: 240, startPoint y: 176, endPoint x: 48, endPoint y: 192, distance: 192.8
click div "Location Select Select My Profile Location AE - Dubai City AU - Australia DE - …"
paste input "Elizabeth Schoenling Welsh"
type input "Elizabeth Schoenling Welsh"
drag, startPoint x: 229, startPoint y: 193, endPoint x: 82, endPoint y: 197, distance: 147.2
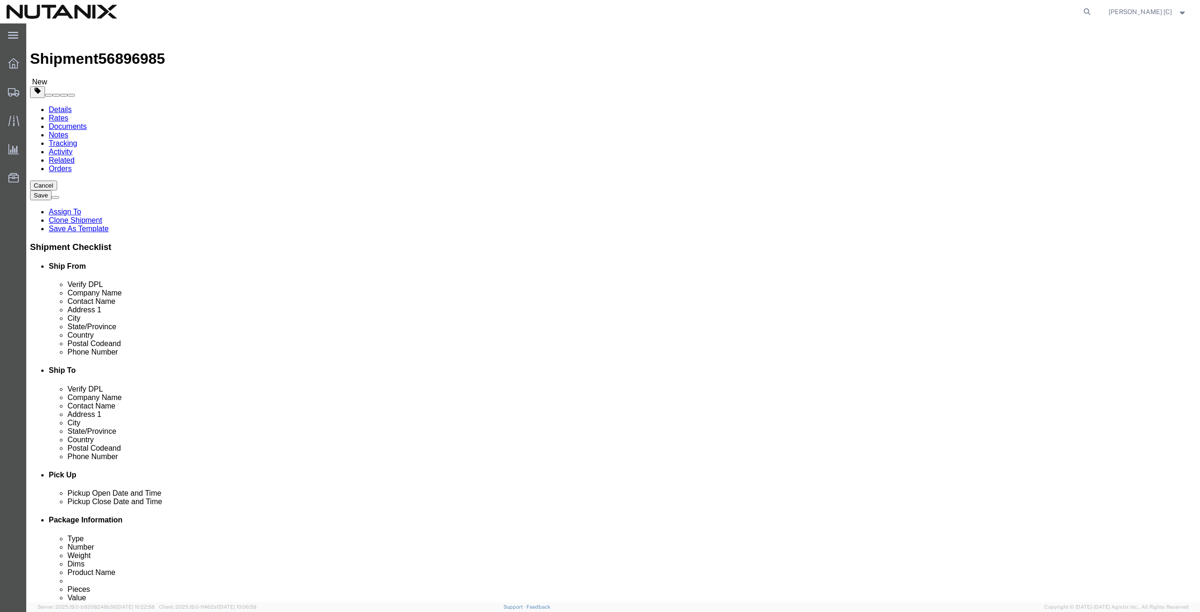
click div "Contact Name Nelson Chapa"
paste input "Elizabeth Schoenling Welsh"
type input "Elizabeth Schoenling Welsh"
drag, startPoint x: 233, startPoint y: 213, endPoint x: 74, endPoint y: 229, distance: 159.8
click div "Location Select Select My Profile Location AE - Dubai City AU - Australia DE - …"
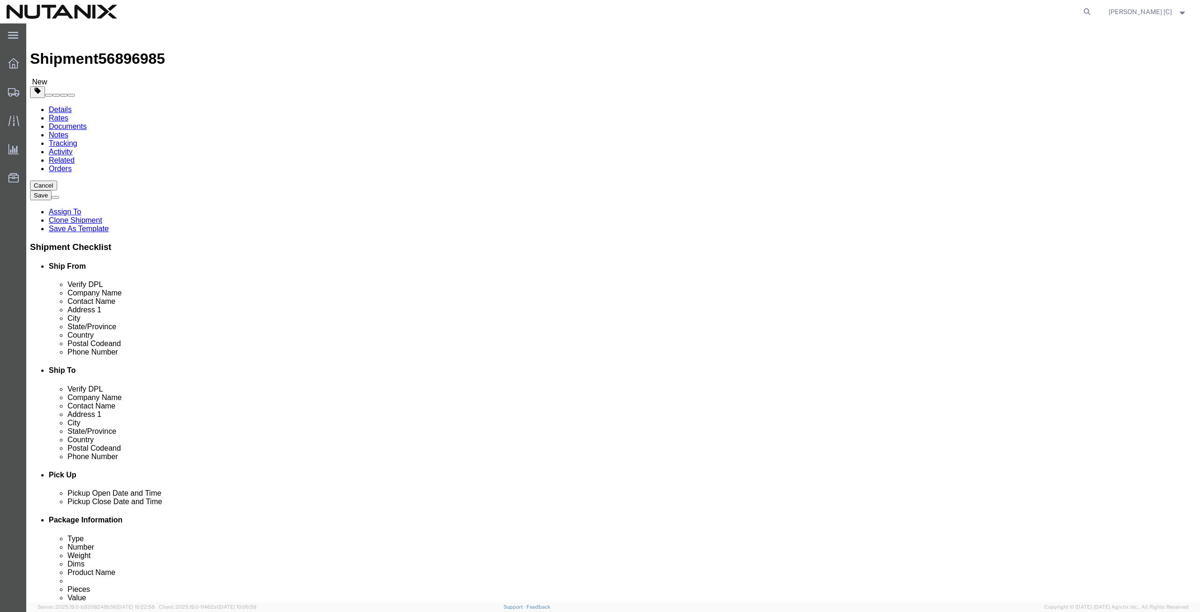
paste input "1496 Riverside Drive"
type input "1496 Riverside Drive"
drag, startPoint x: 218, startPoint y: 232, endPoint x: 111, endPoint y: 233, distance: 106.9
click div "Address 2 Apt 901"
drag, startPoint x: 147, startPoint y: 247, endPoint x: 135, endPoint y: 248, distance: 12.2
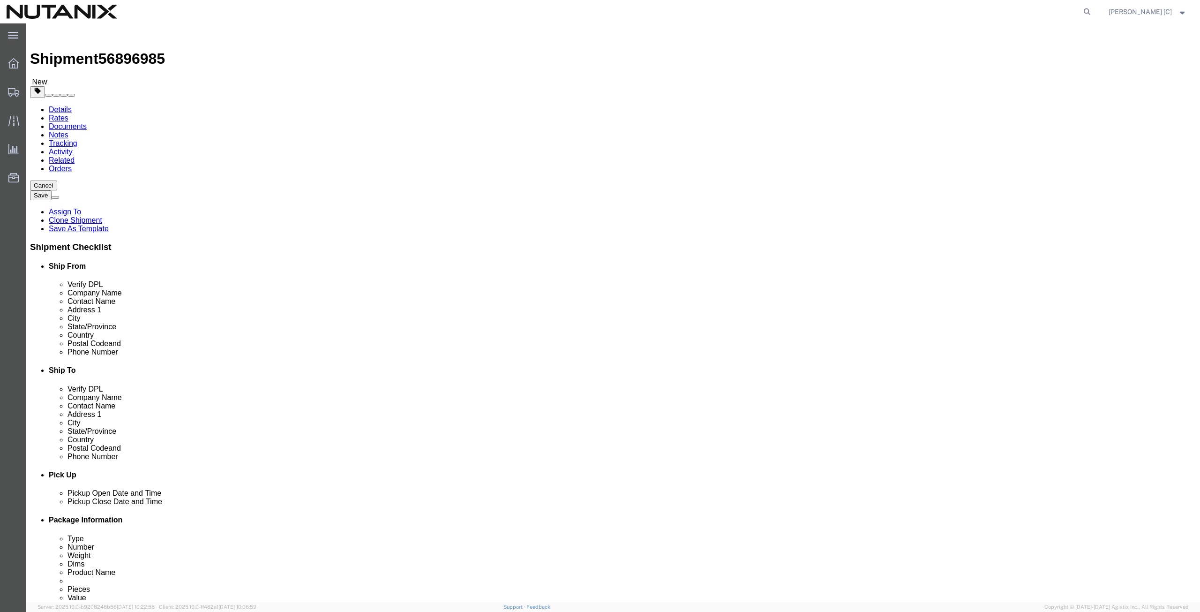
click div "City Plano"
paste input "Cincinnati"
type input "Cincinnati"
type input "ohio"
drag, startPoint x: 245, startPoint y: 318, endPoint x: 146, endPoint y: 330, distance: 99.7
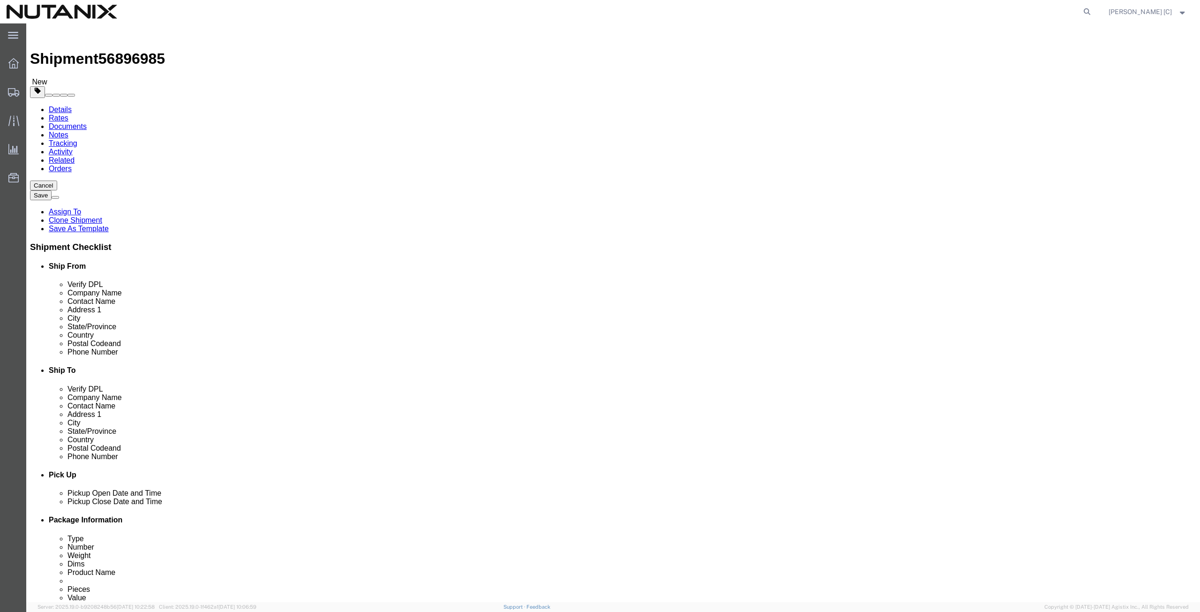
click div "Location Select Select My Profile Location AE - Dubai City AU - Australia DE - …"
paste input "1 (513) 703402"
type input "1 (513) 7034025"
drag, startPoint x: 293, startPoint y: 332, endPoint x: 57, endPoint y: 332, distance: 235.3
click div "Email nelson.chapa@nutanix.com"
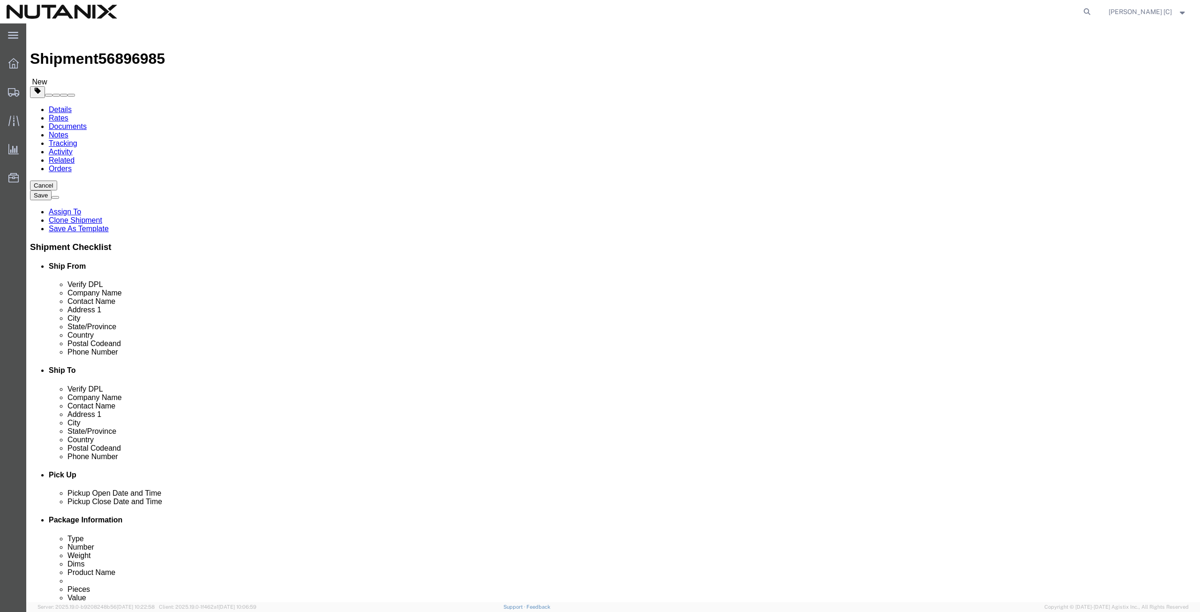
paste input "bethwelsh1@gmail"
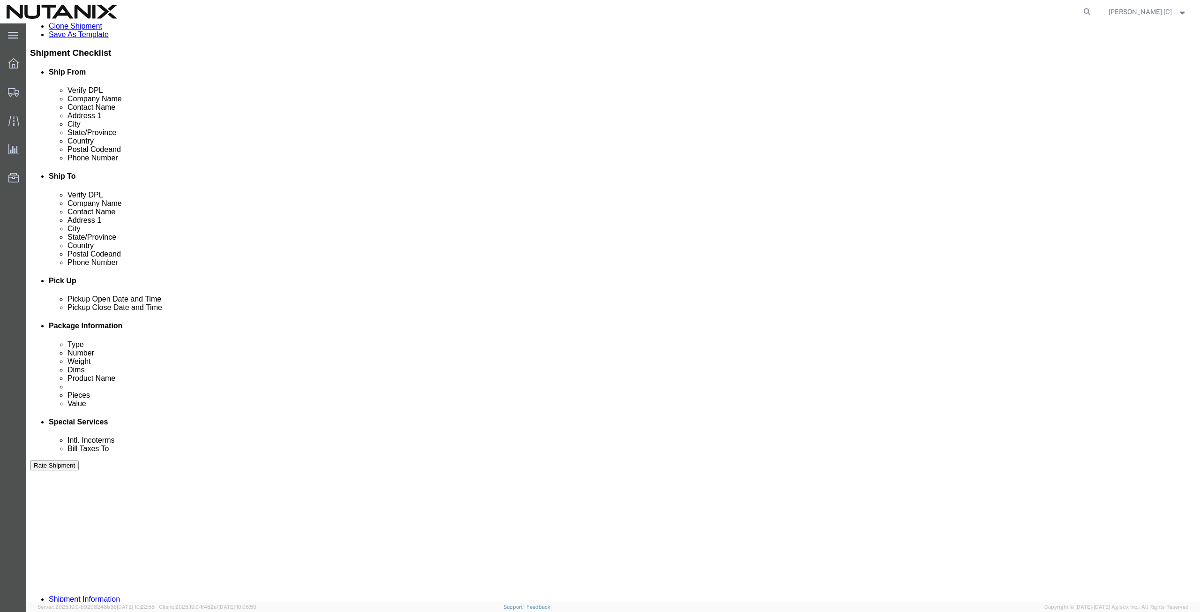
scroll to position [226, 0]
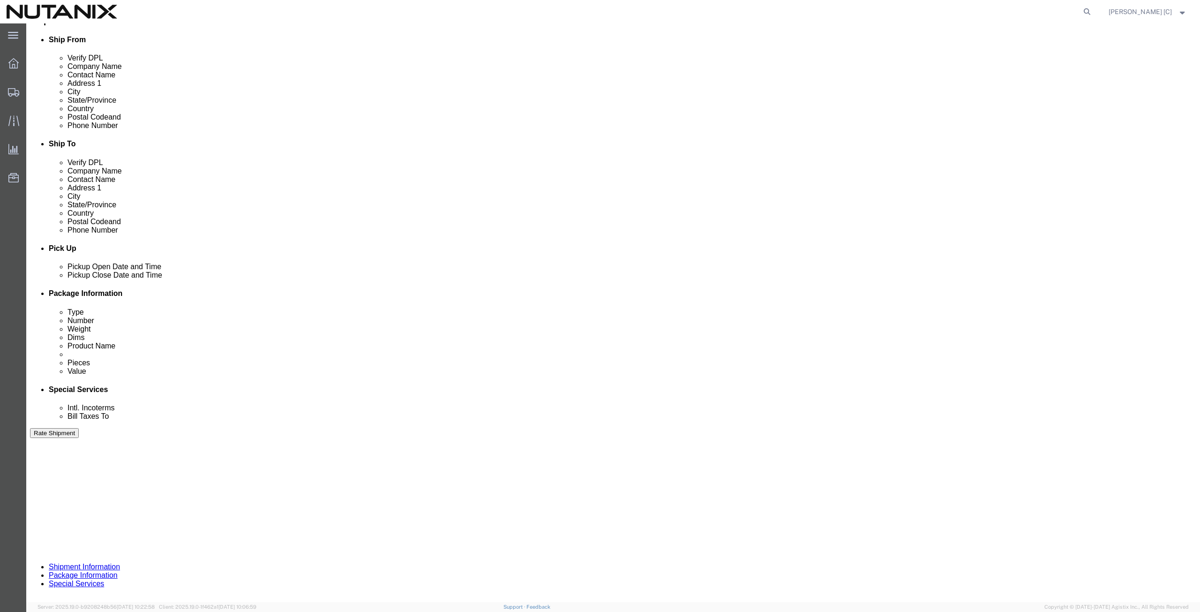
type input "bethwelsh1@gmail.com"
click button "Continue"
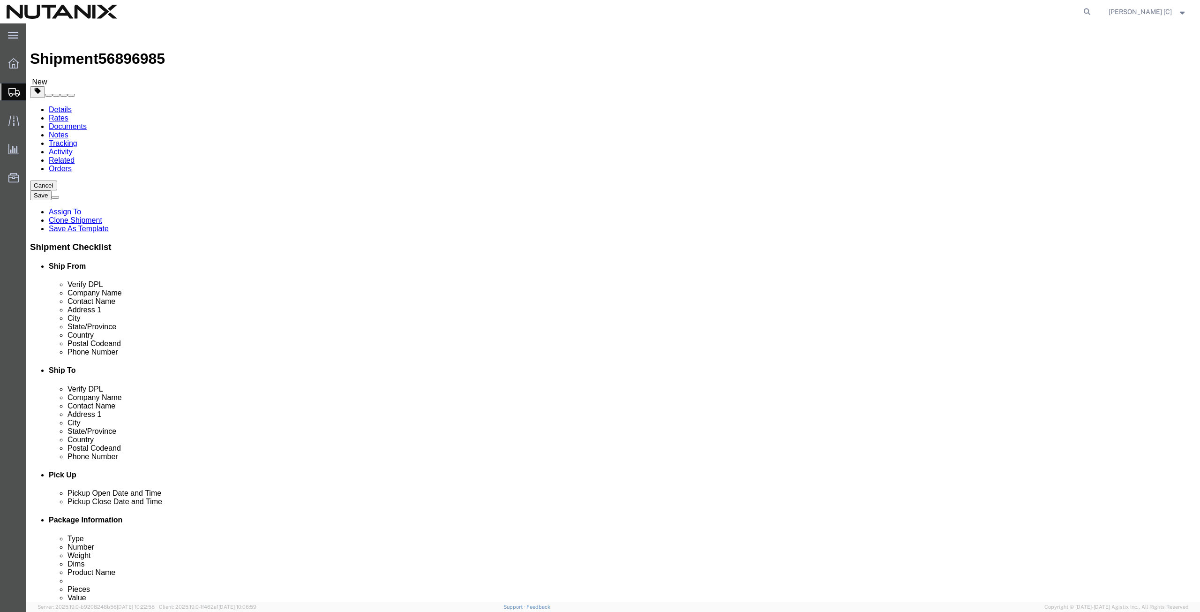
click div "1 x Your Packaging Package Type Select Envelope Large Box Medium Box PAK Rack S…"
click dd "1.00 Each"
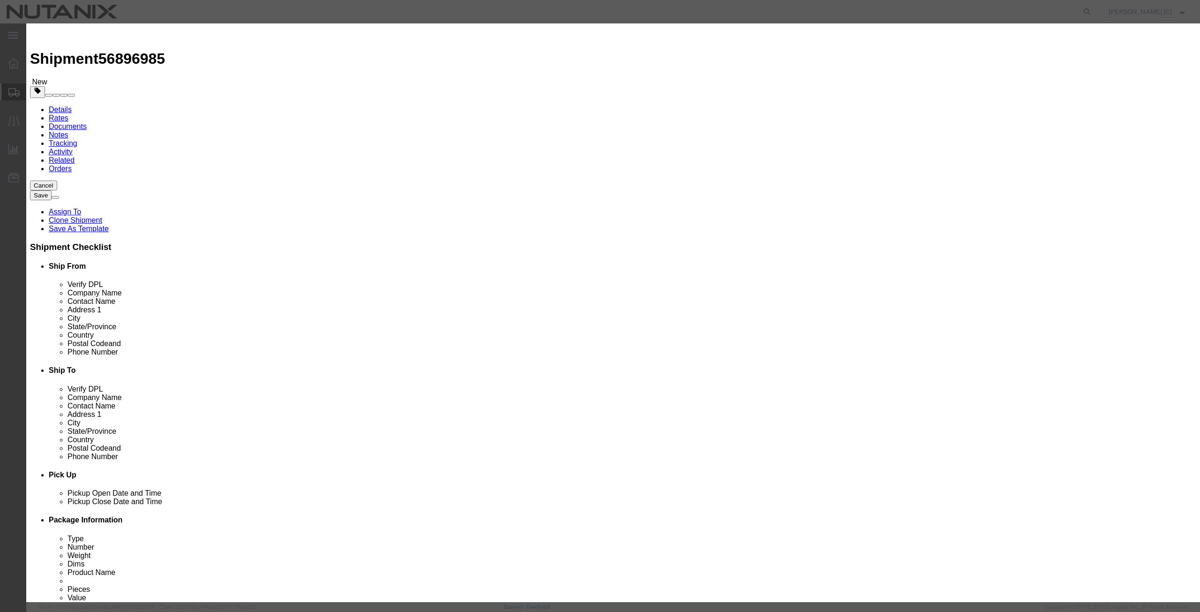
drag, startPoint x: 452, startPoint y: 109, endPoint x: 316, endPoint y: 123, distance: 136.7
click div "Edit content Commodity library Product Name Mac Book Pro Pieces 1.00 Select Bag…"
type input "1000"
click h3 "Edit content"
click button "Save & Close"
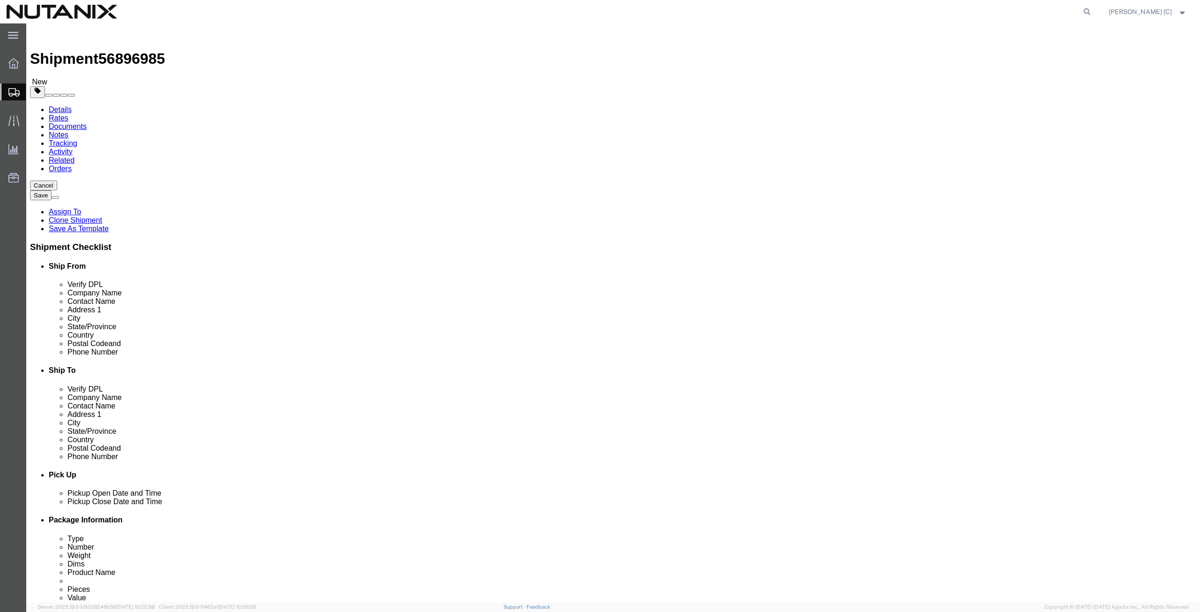
click button "Continue"
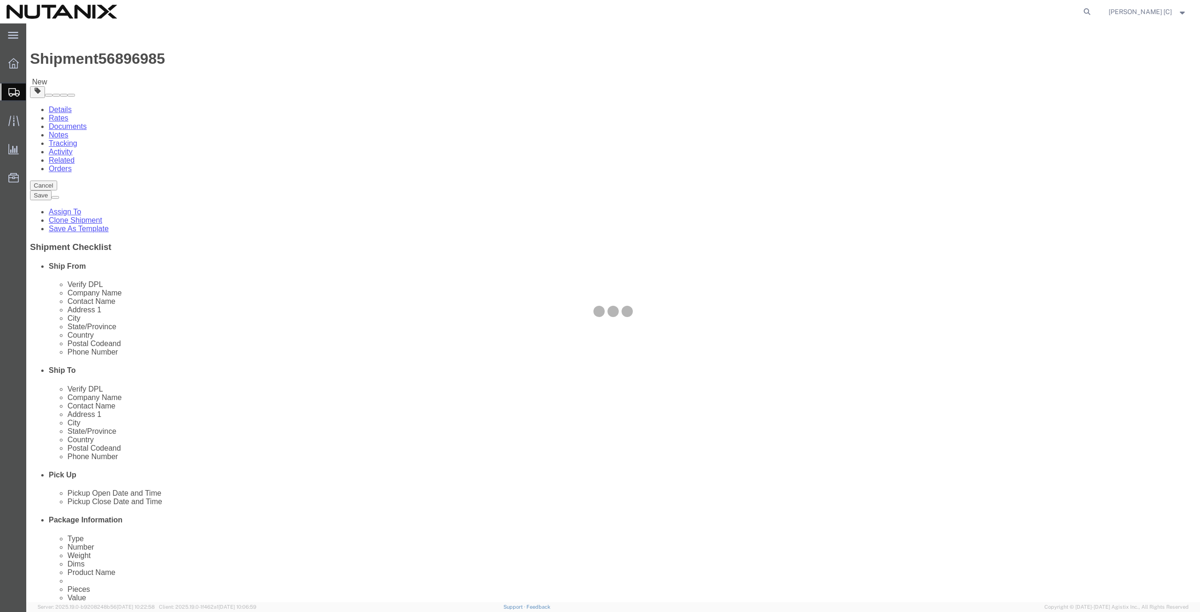
select select
select select "COSTCENTER"
select select "48694"
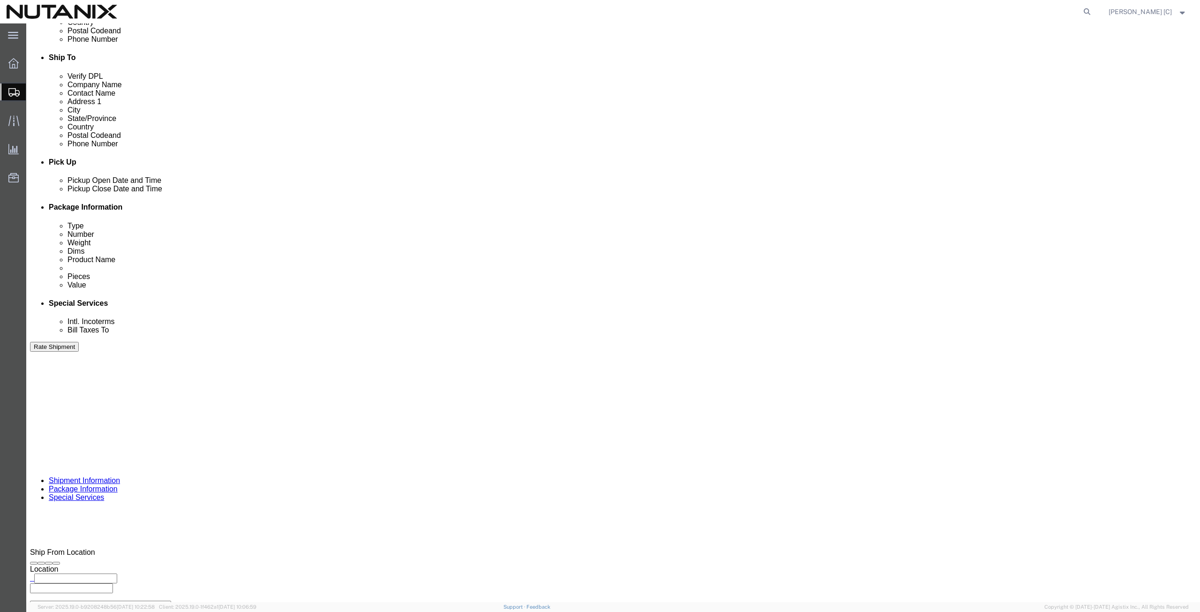
scroll to position [326, 0]
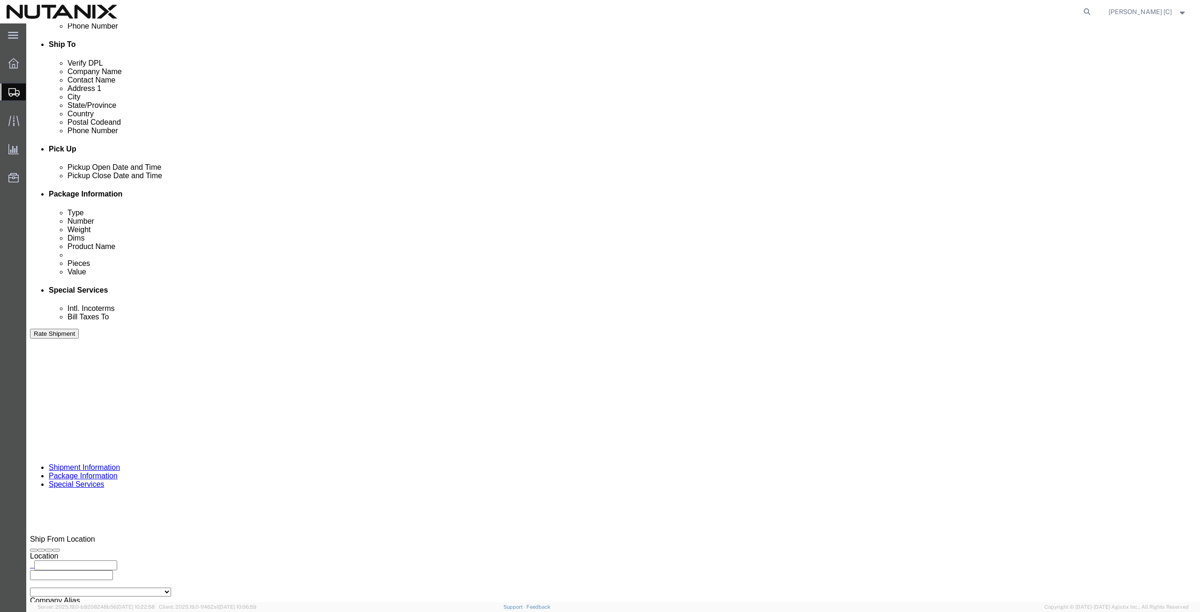
click button "Rate Shipment"
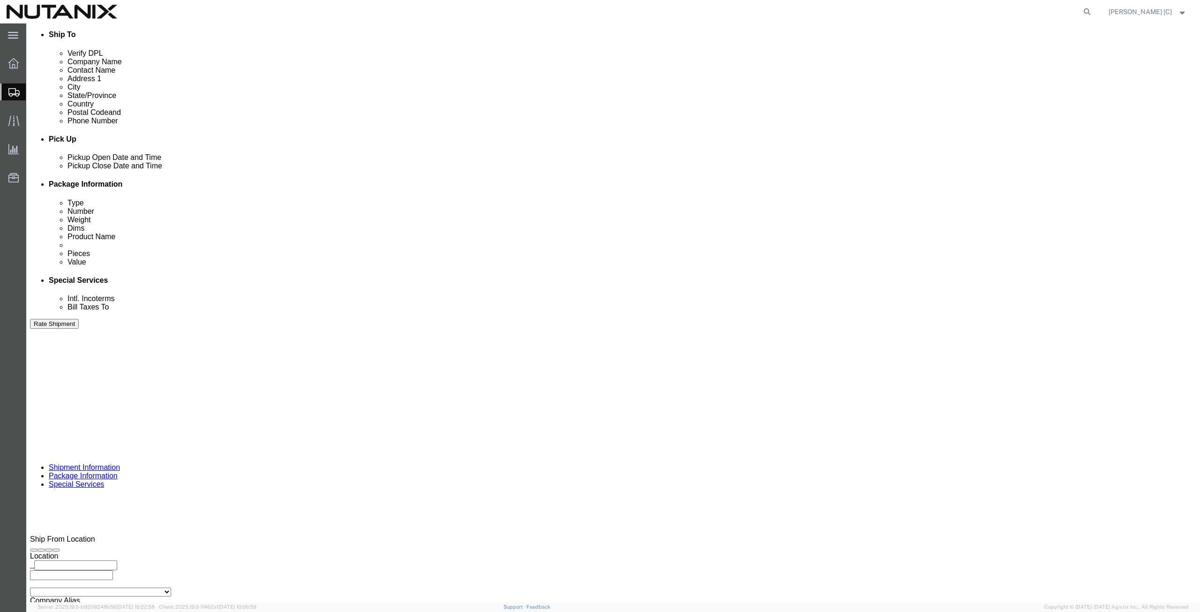
click button "Rate Shipment"
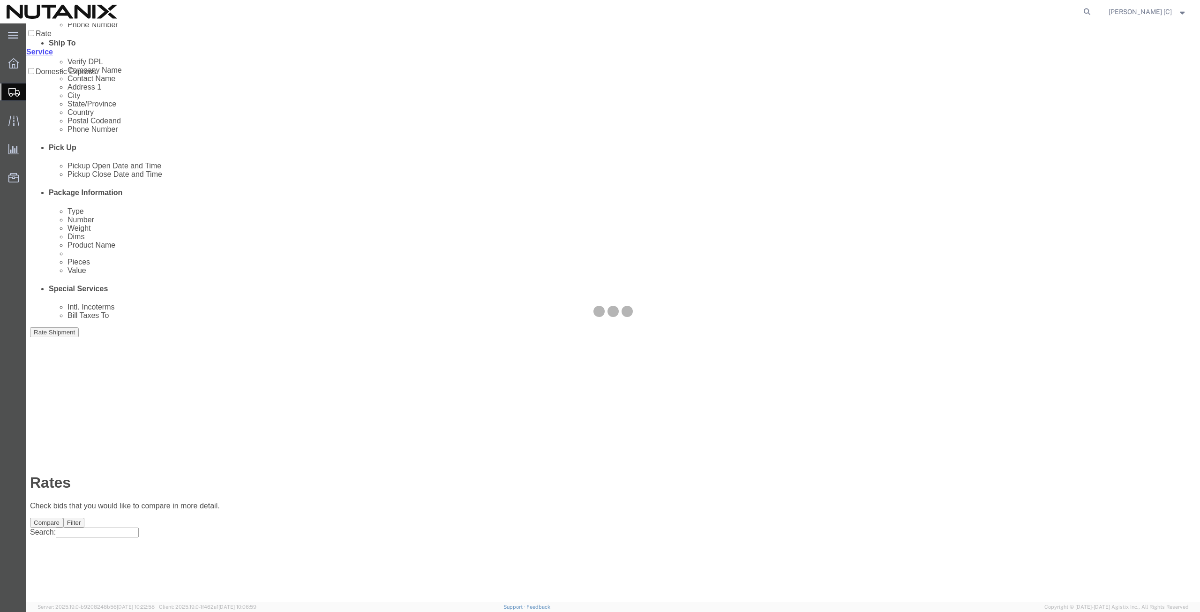
scroll to position [0, 0]
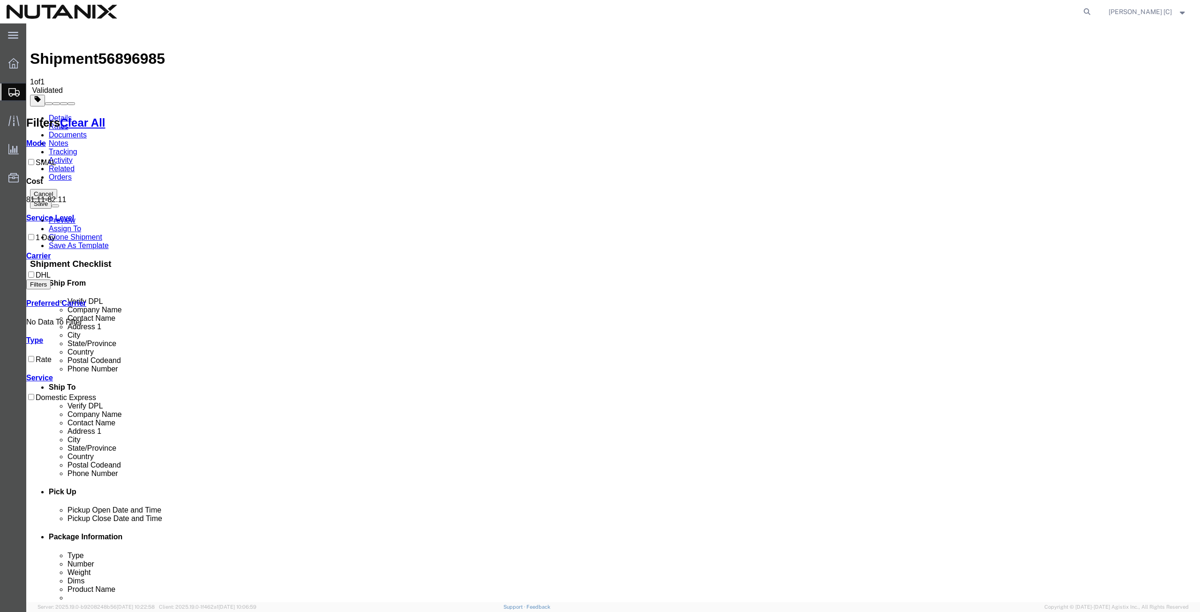
click at [61, 114] on link "Details" at bounding box center [60, 118] width 23 height 8
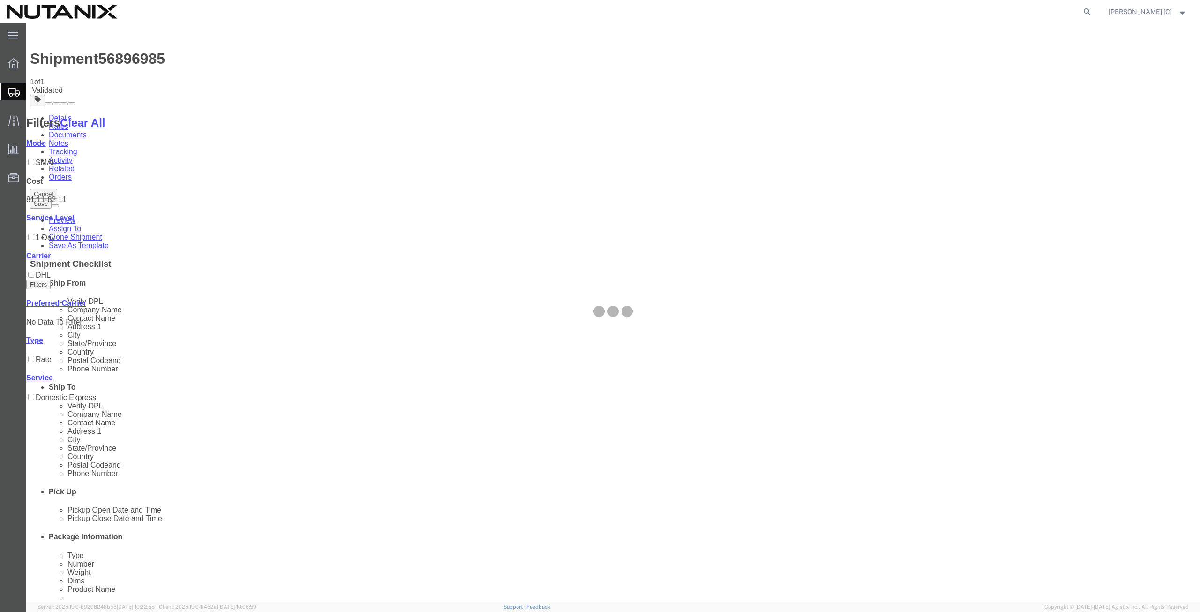
select select "46554"
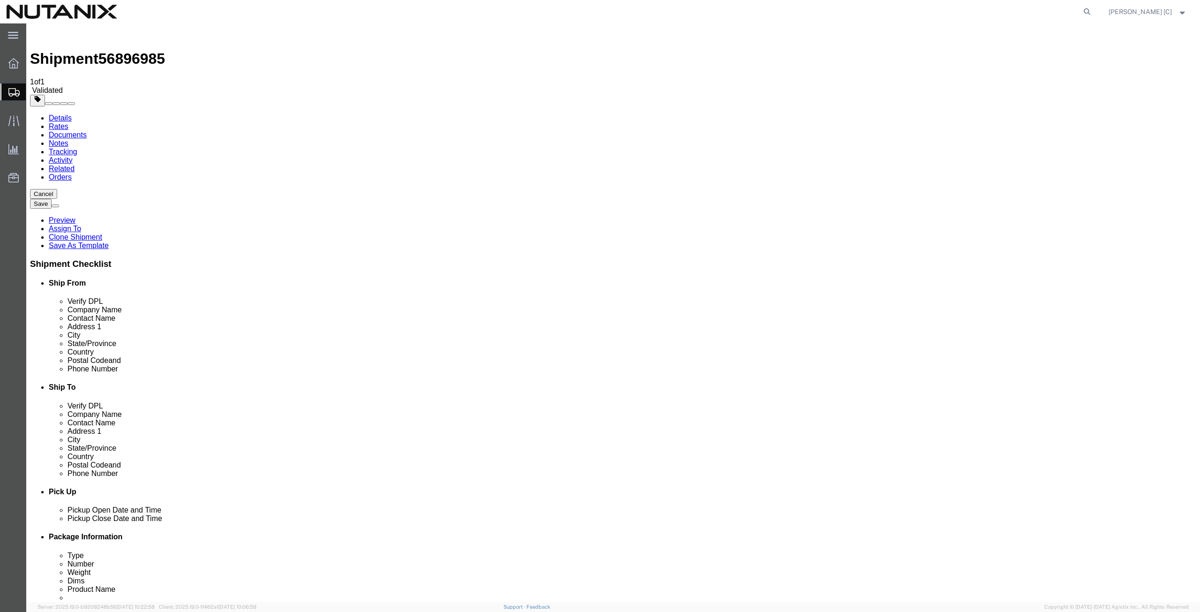
drag, startPoint x: 209, startPoint y: 300, endPoint x: 94, endPoint y: 291, distance: 114.8
click div "Location Select Select My Profile Location AE - Dubai City AU - Australia DE - …"
paste input "45202"
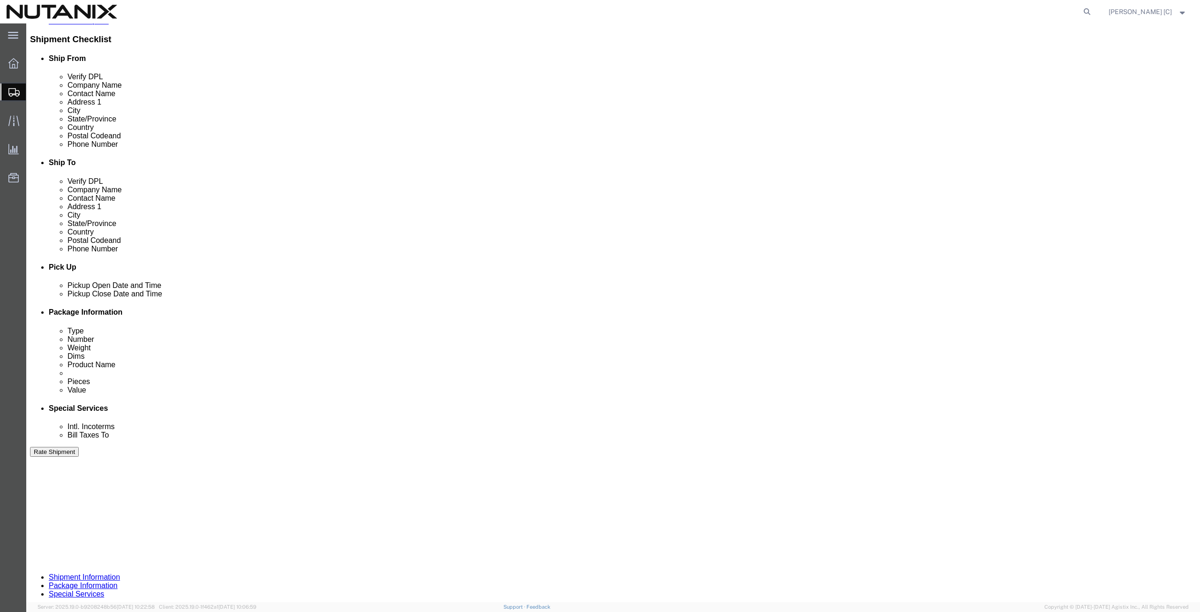
scroll to position [226, 0]
type input "45202"
click button "Continue"
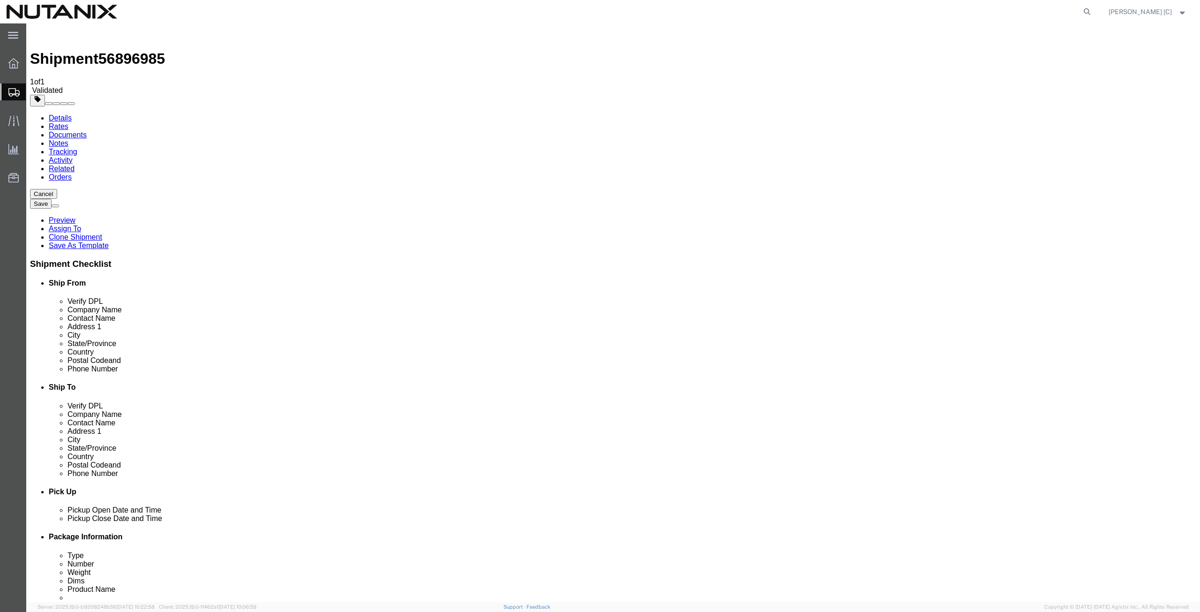
click button "Continue"
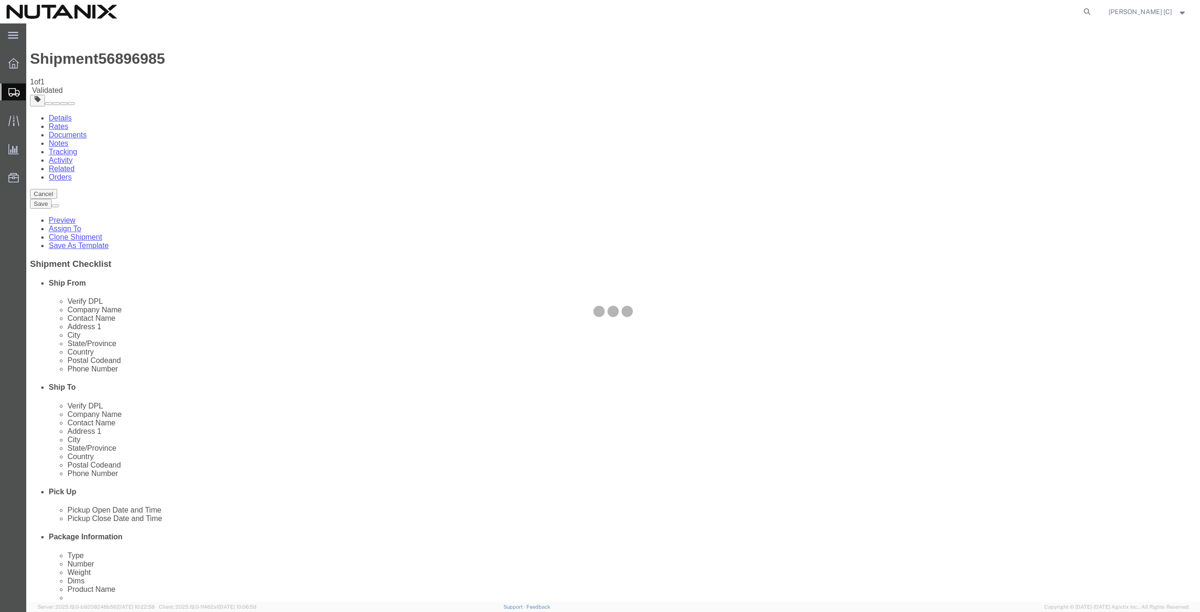
select select
select select "COSTCENTER"
select select "48694"
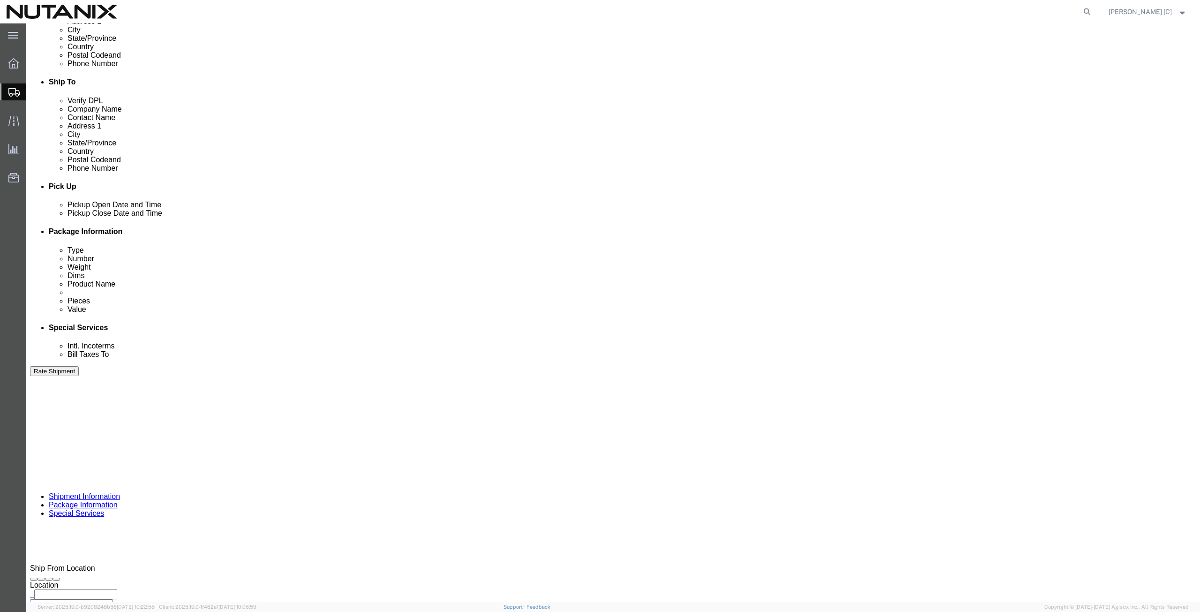
scroll to position [326, 0]
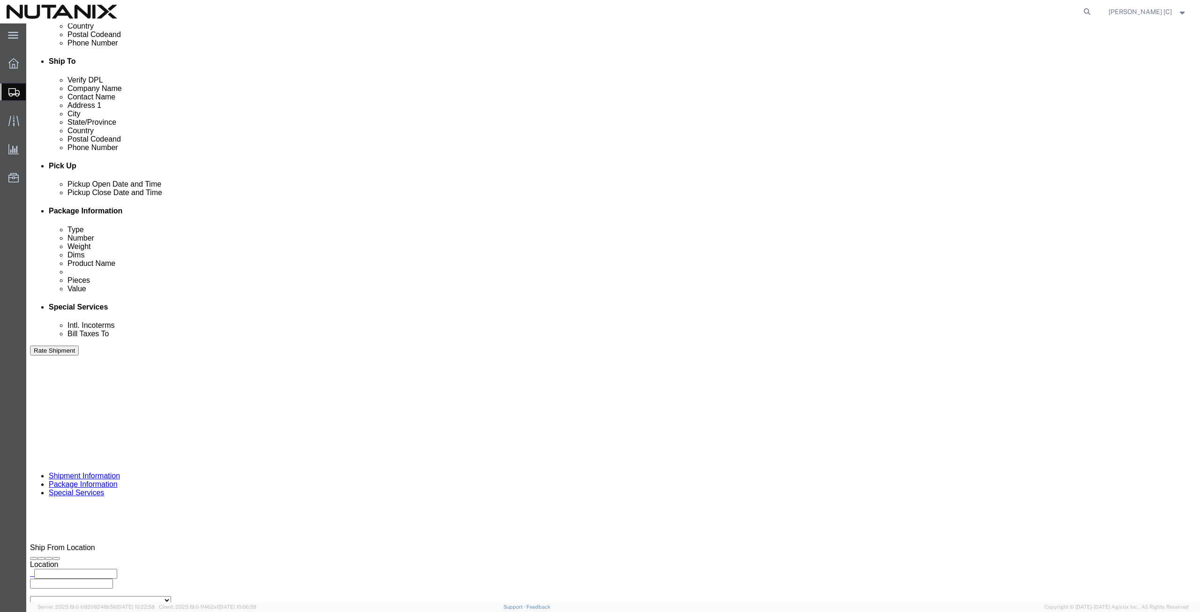
click button "Rate Shipment"
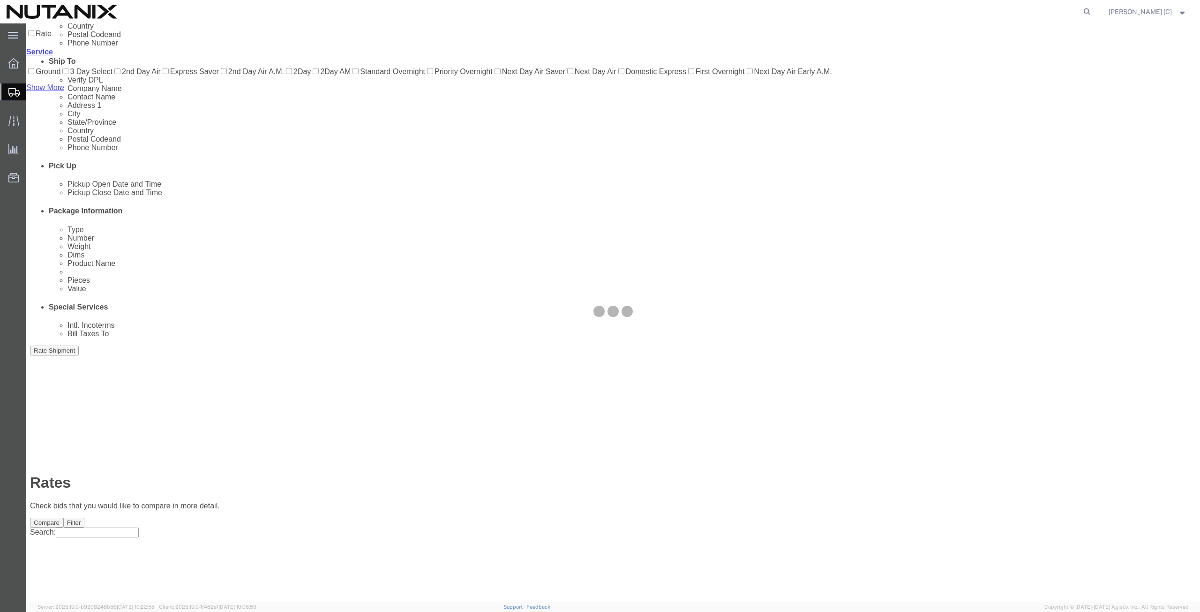
scroll to position [0, 0]
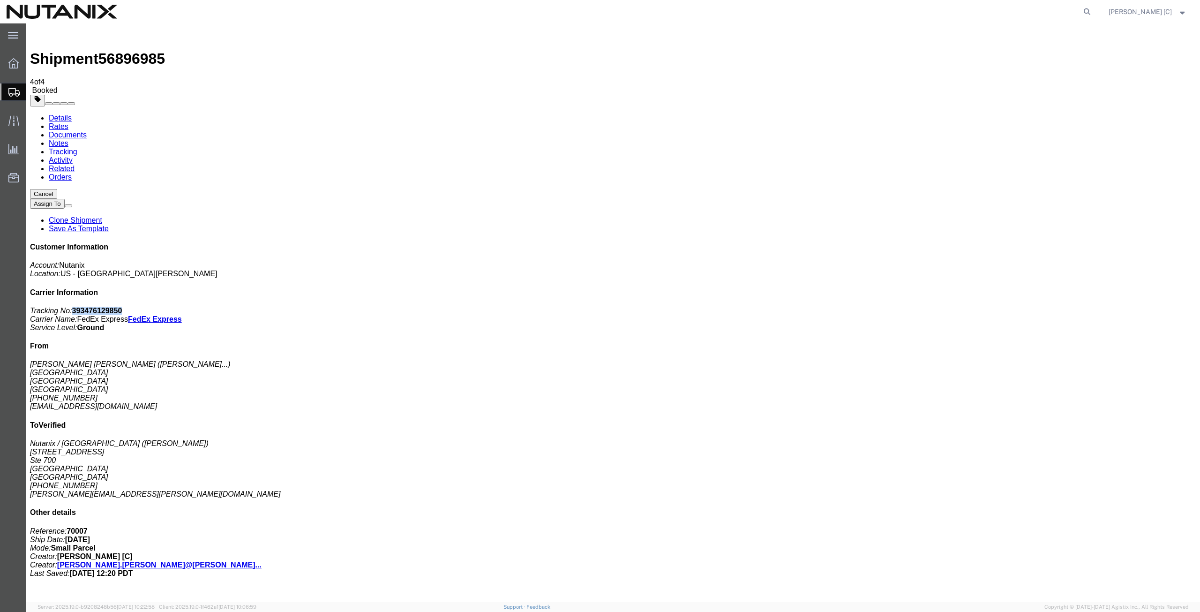
drag, startPoint x: 1117, startPoint y: 142, endPoint x: 1069, endPoint y: 143, distance: 47.4
click at [1069, 307] on p "Tracking No: 393476129850 Carrier Name: FedEx Express FedEx Express Service Lev…" at bounding box center [613, 319] width 1166 height 25
copy b "393476129850"
click at [0, 0] on span "Create from Template" at bounding box center [0, 0] width 0 height 0
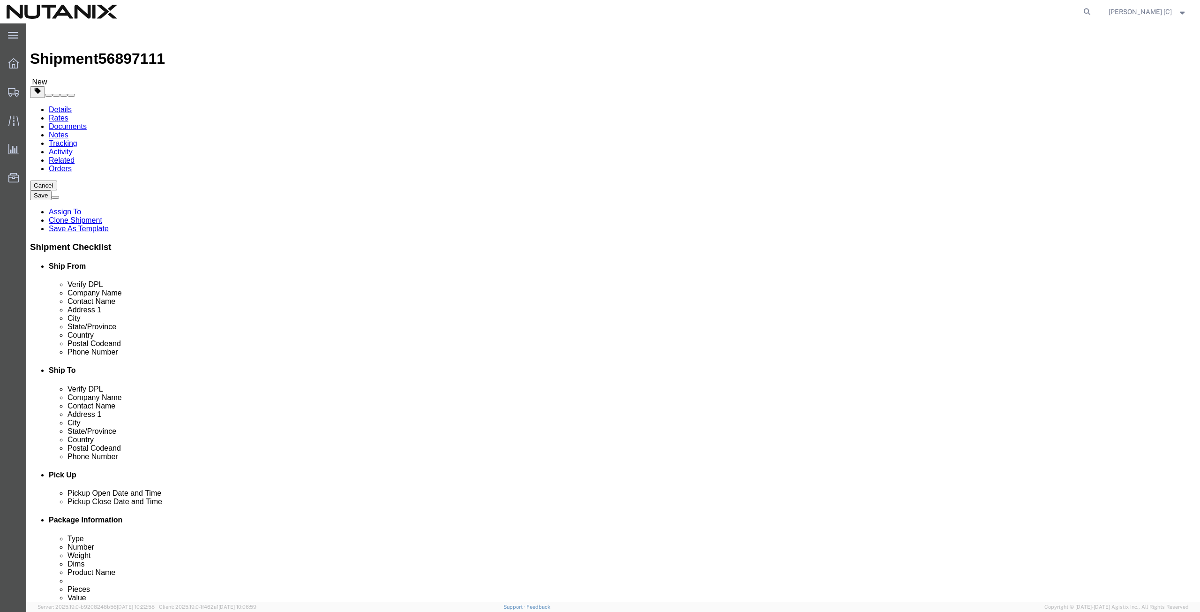
drag, startPoint x: 249, startPoint y: 197, endPoint x: 38, endPoint y: 199, distance: 211.4
click div "Contact Name Stephanie Guadron"
type input "ART"
click p "- Nutanix HQ - (Art Campos) 1740 Technology Dr, San Jose, CA, 95110, US"
type input "[PHONE_NUMBER]"
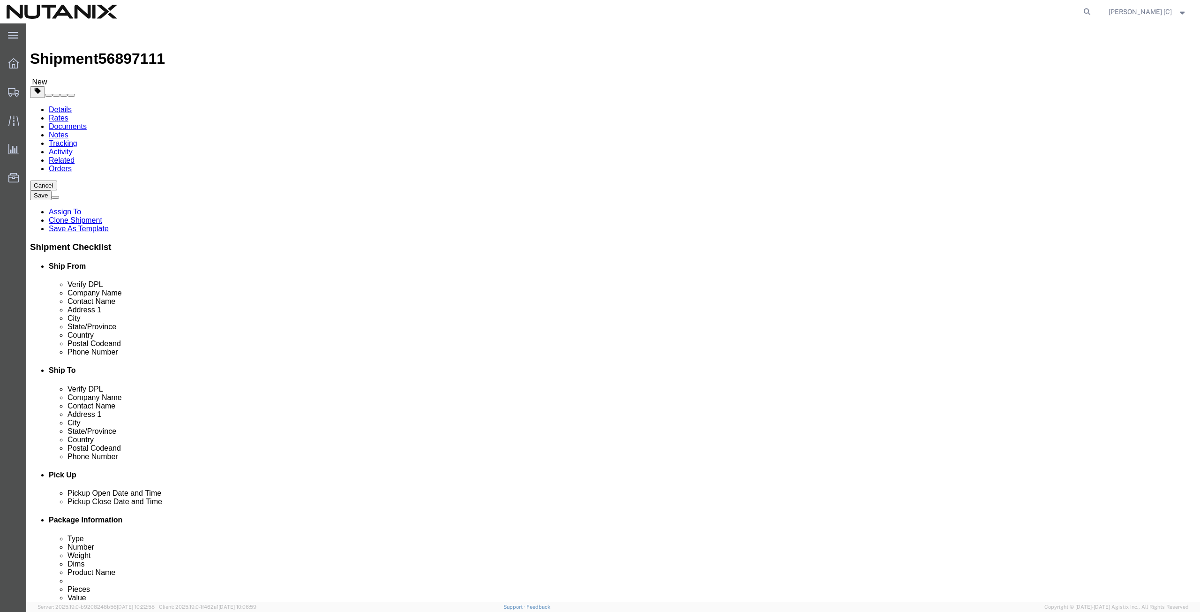
type input "[PERSON_NAME][EMAIL_ADDRESS][PERSON_NAME][DOMAIN_NAME]"
select select "CA"
type input "Art Campos"
click div "Location Select Select My Profile Location AE - Dubai City AU - Australia DE - …"
drag, startPoint x: 730, startPoint y: 175, endPoint x: 584, endPoint y: 191, distance: 147.1
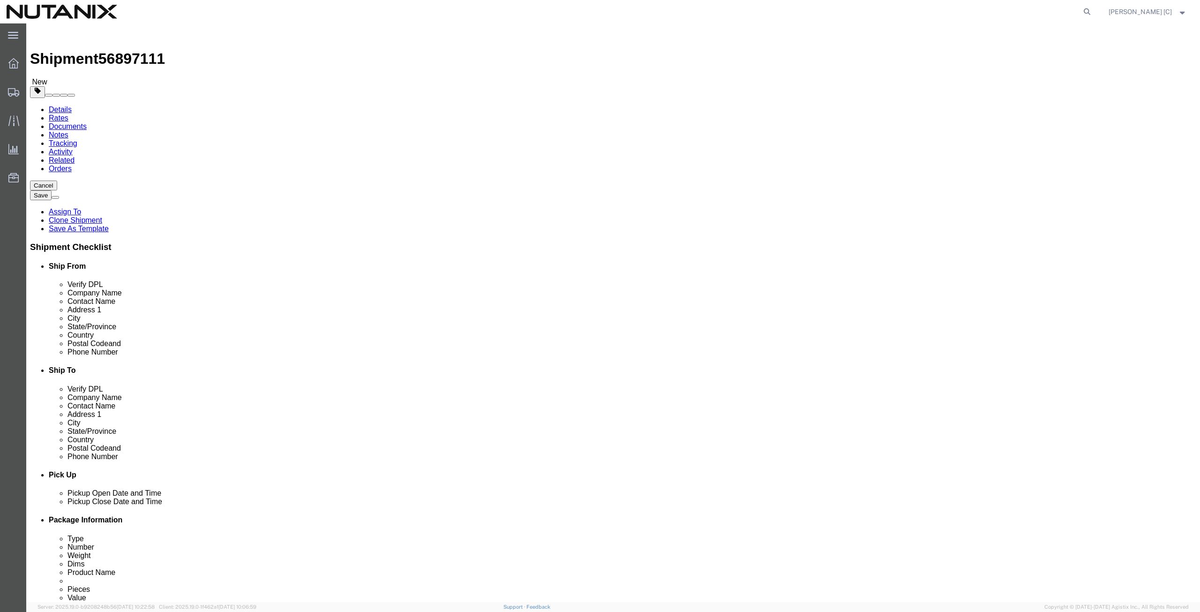
click div "Location Select Select My Profile Location AE - Dubai City AU - Australia DE - …"
paste input "Veronica Gonsenheim"
type input "Veronica Gonsenheim"
drag, startPoint x: 729, startPoint y: 193, endPoint x: 539, endPoint y: 196, distance: 190.3
click div "Contact Name John Wukovits III"
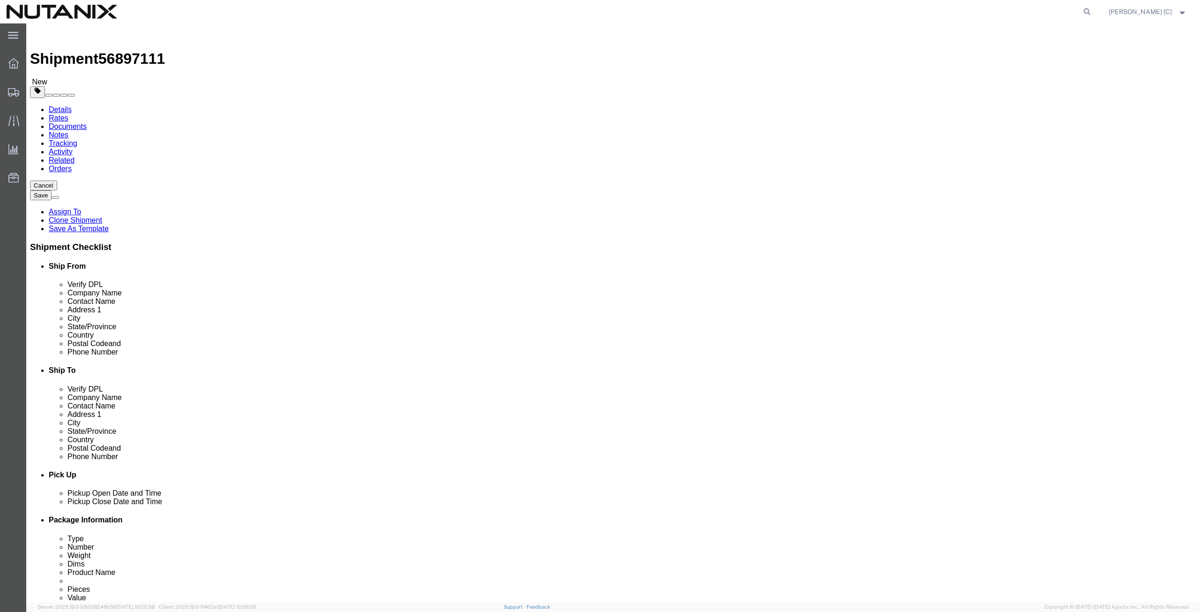
paste input "Veronica Gonsenheim"
type input "Veronica Gonsenheim"
drag, startPoint x: 744, startPoint y: 207, endPoint x: 640, endPoint y: 204, distance: 103.7
click div "Location Select Select My Profile Location AE - Dubai City AU - Australia DE - …"
paste input "Xochicalco 319-A Col. Narvarte CP 03020"
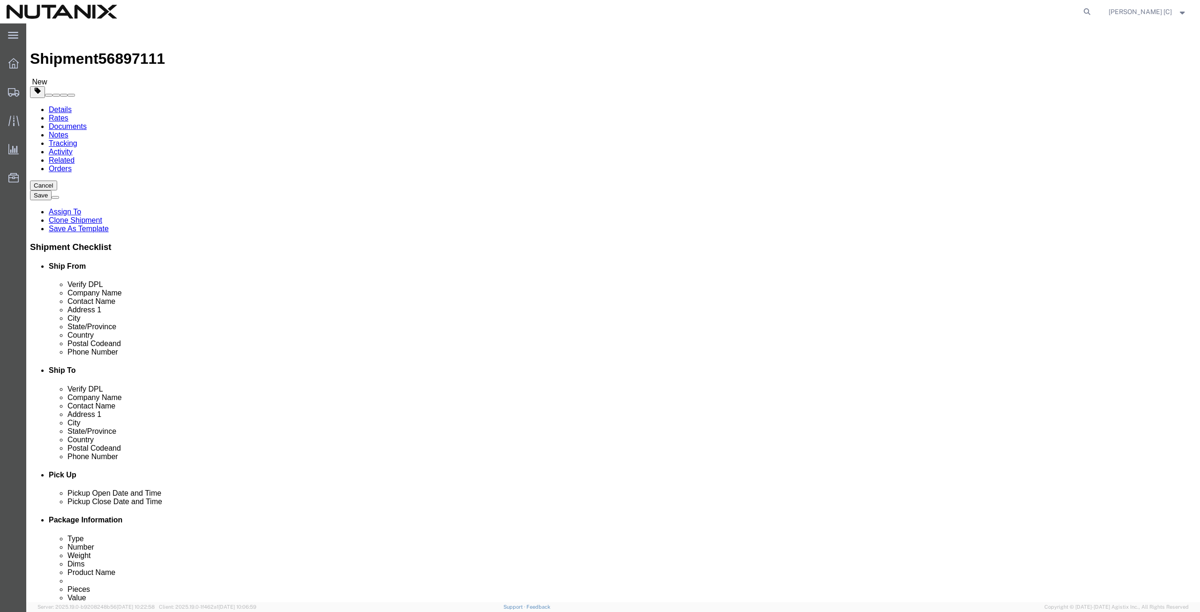
type input "Xochicalco 319-A Col. Narvarte CP 03020"
drag, startPoint x: 714, startPoint y: 244, endPoint x: 589, endPoint y: 252, distance: 125.9
click div "City Nesconset"
paste input "Mexico City"
type input "Mexico City"
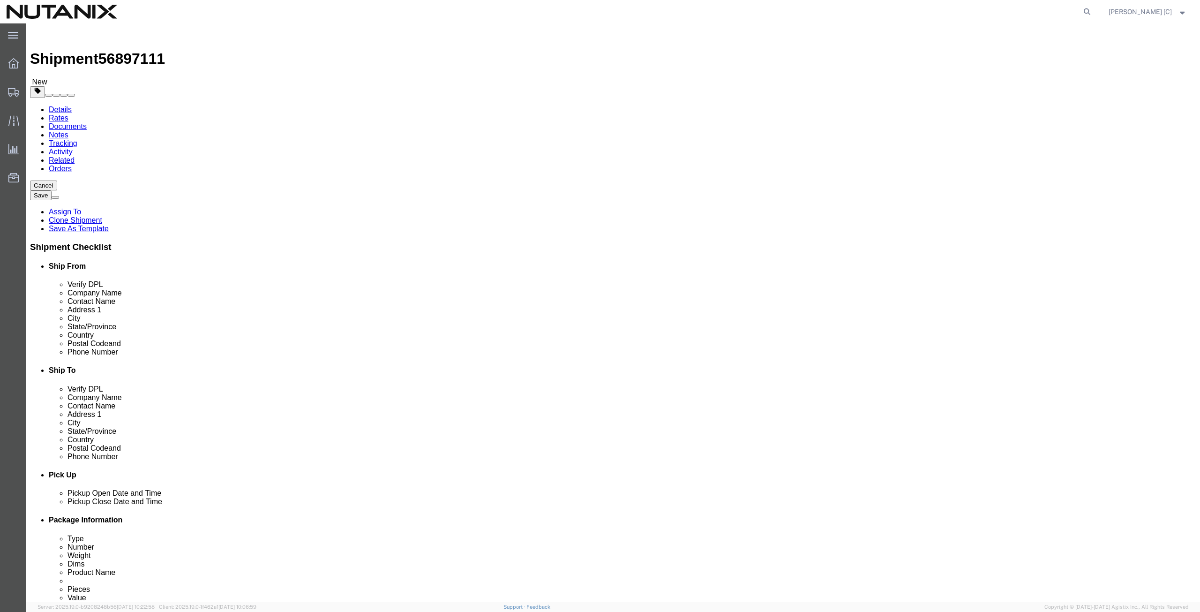
click label "Address 2"
type input "mex"
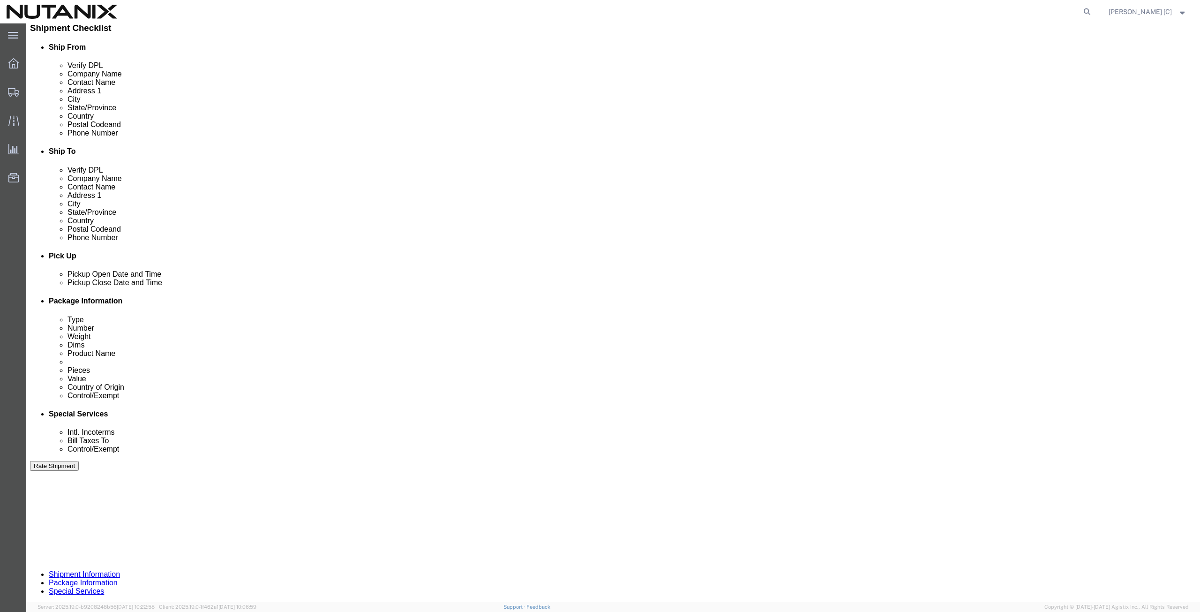
scroll to position [109, 0]
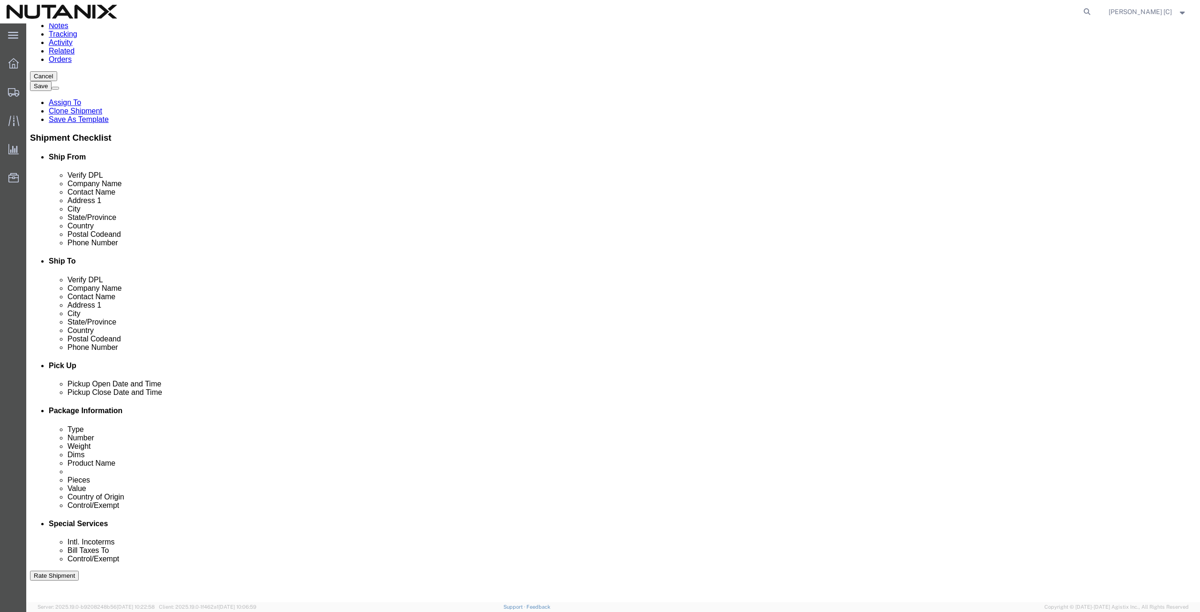
select select "MX"
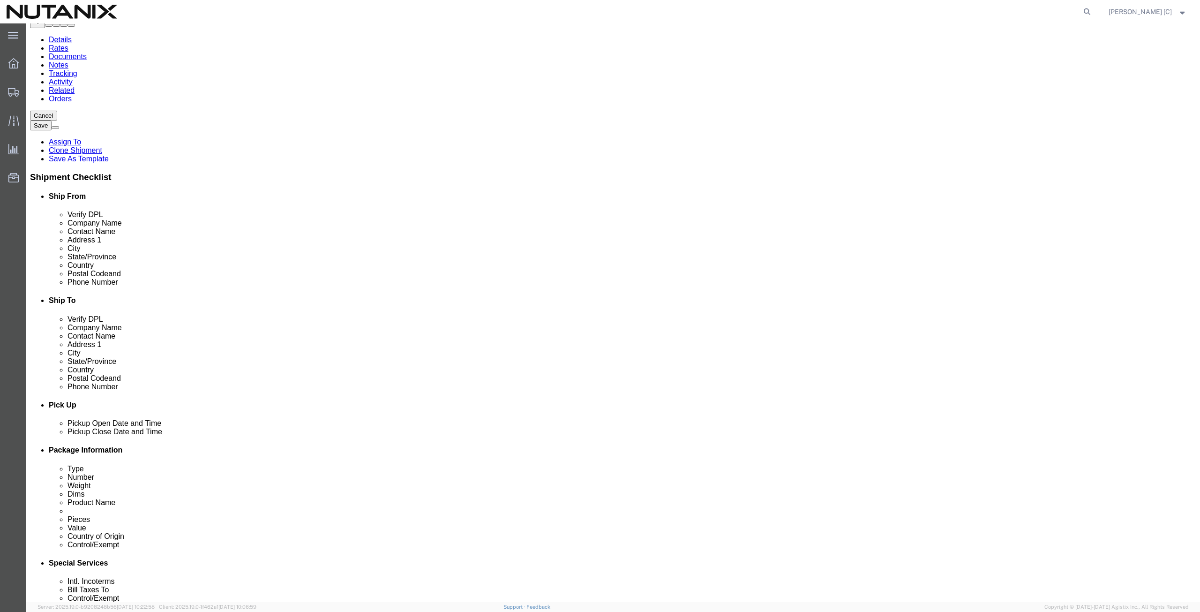
drag, startPoint x: 700, startPoint y: 232, endPoint x: 639, endPoint y: 222, distance: 61.7
click div "Location Select Select My Profile Location AE - Dubai City AU - Australia DE - …"
type input "03020"
click input "checkbox"
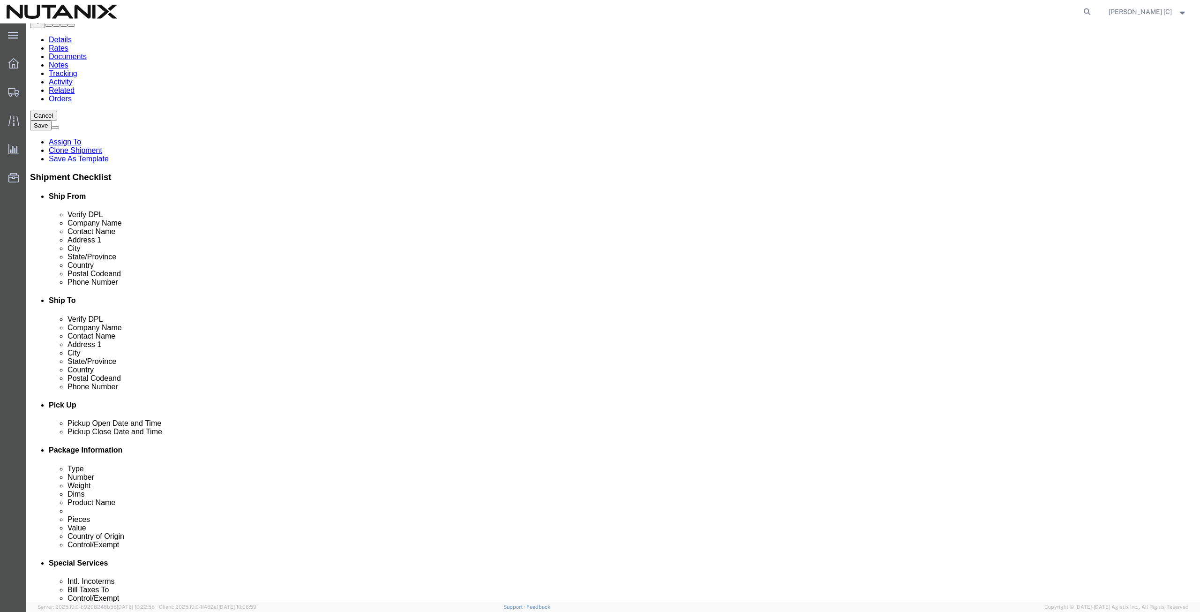
click input "checkbox"
checkbox input "true"
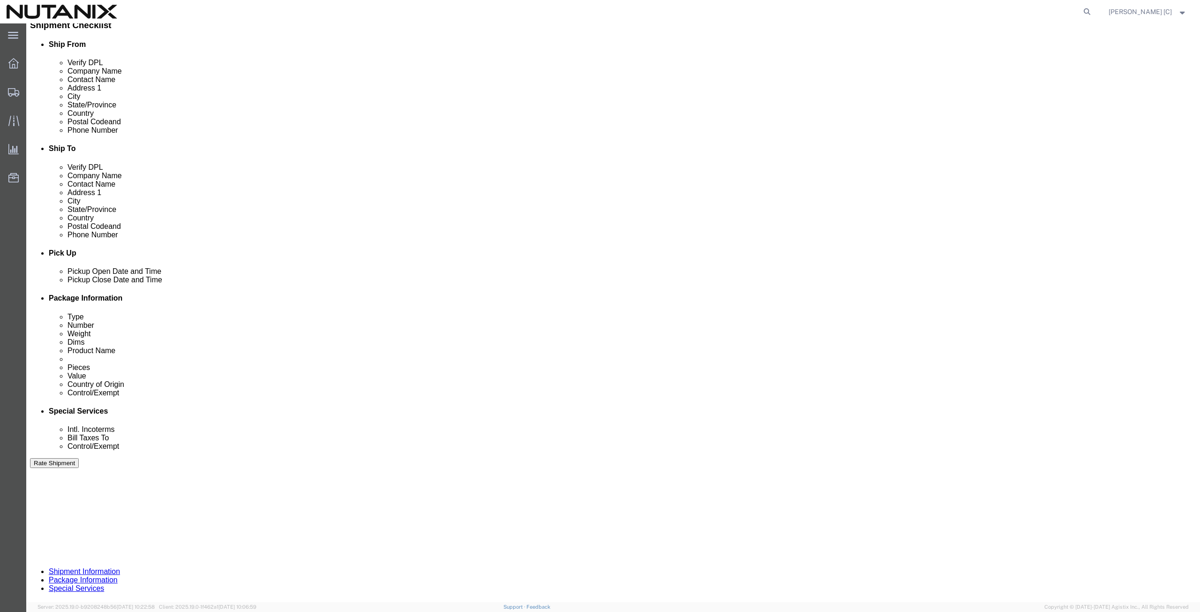
scroll to position [226, 0]
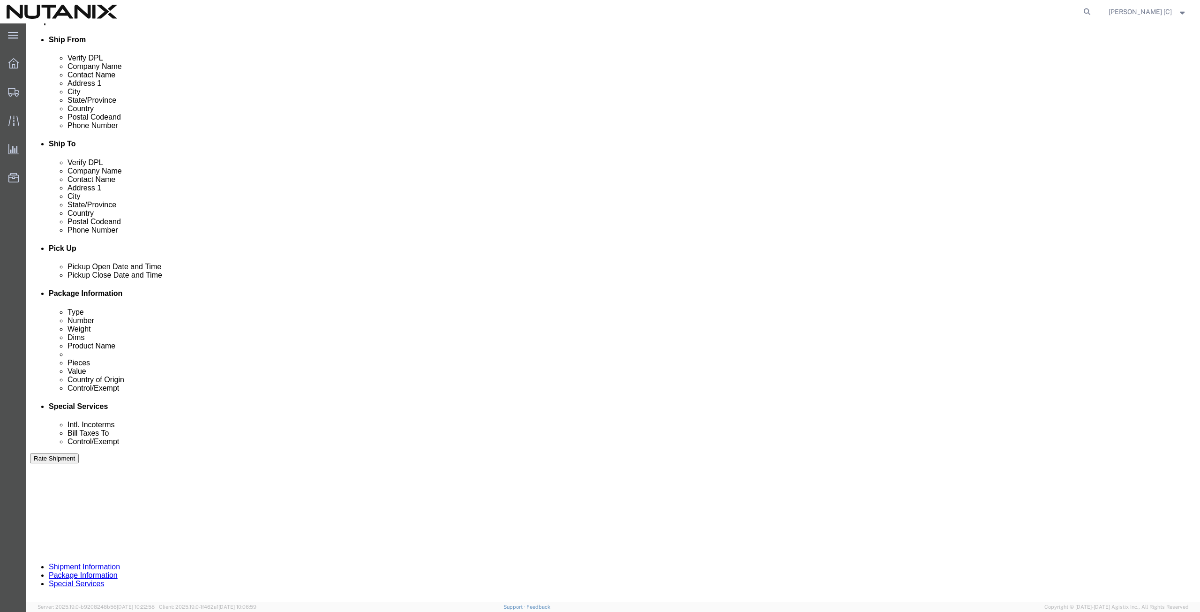
click button "Continue"
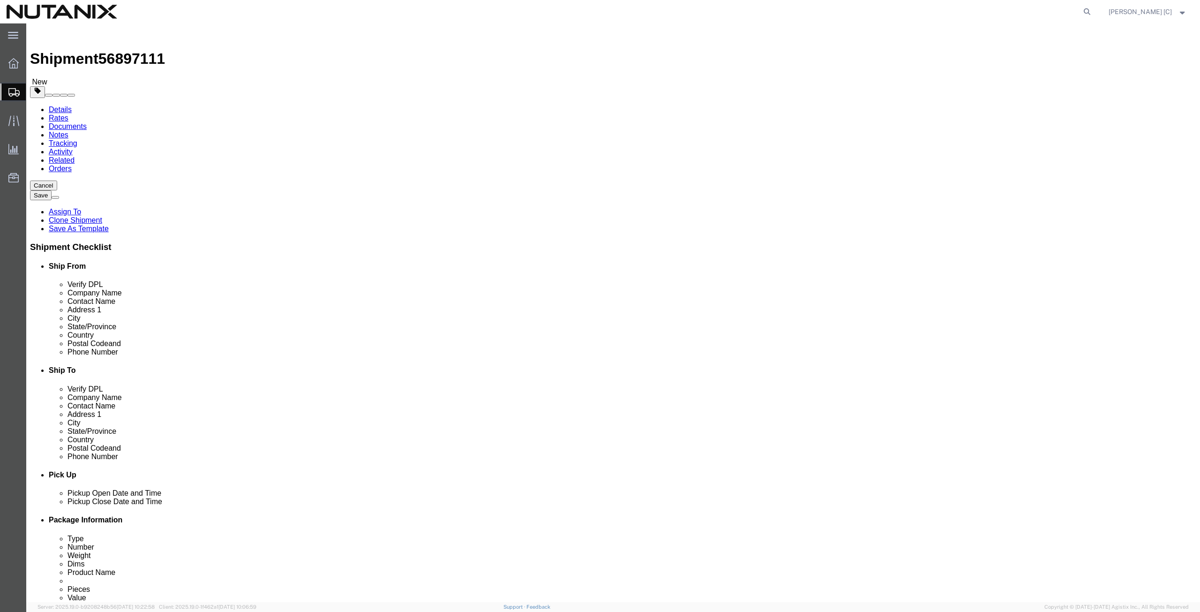
click button "Continue"
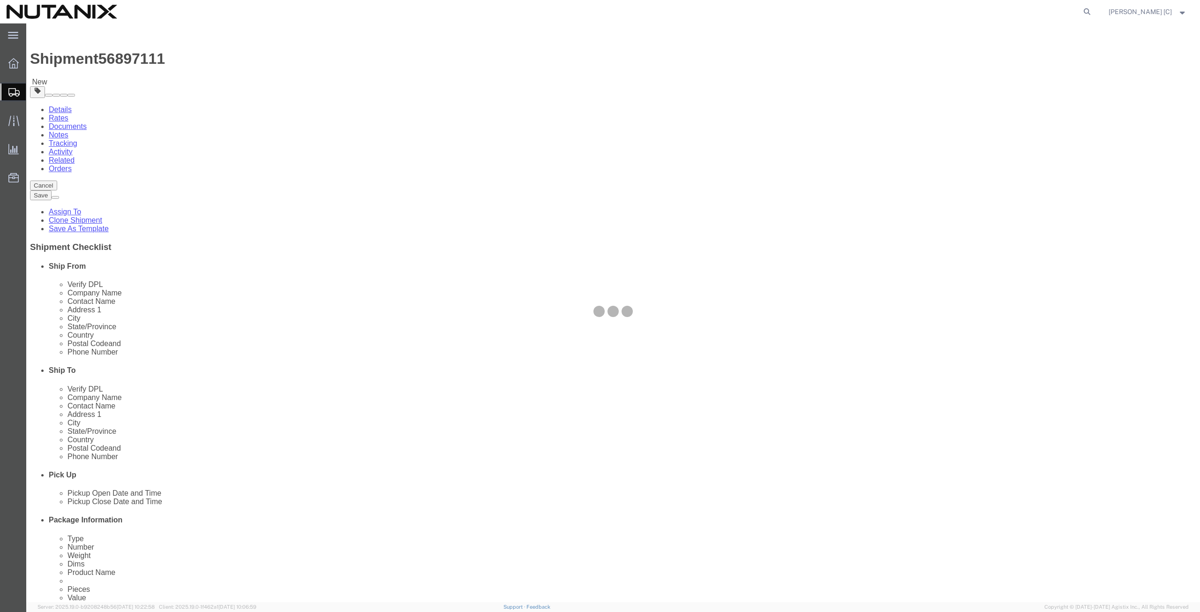
select select
select select "COSTCENTER"
select select "59656"
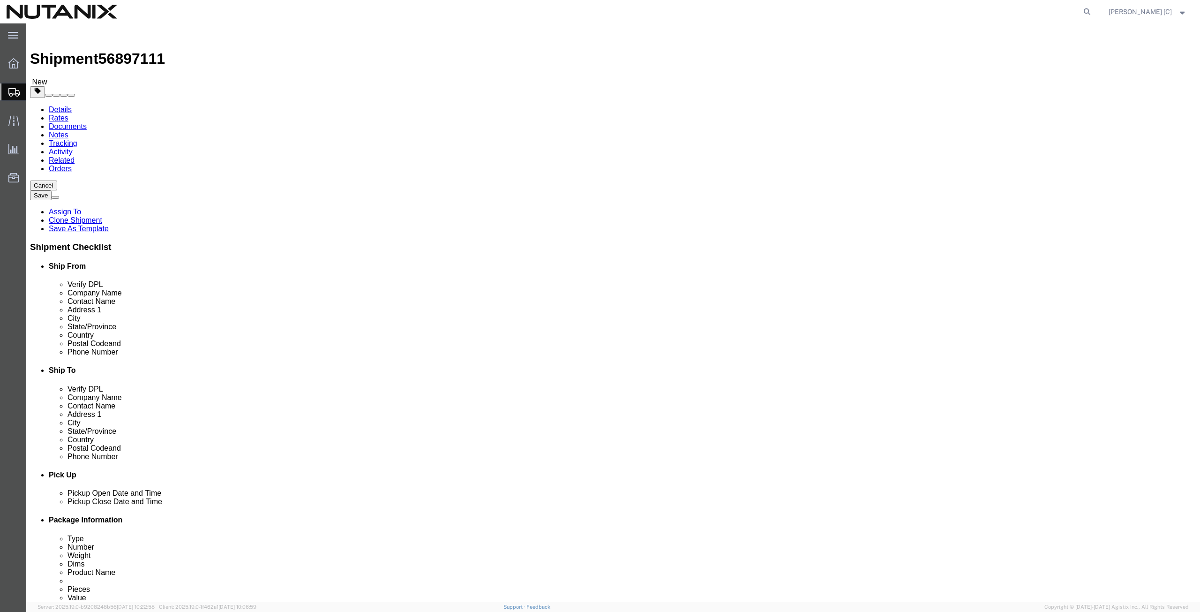
click icon
click icon "button"
click select "Select EIN EORI TIN VAT Other"
select select "EORI"
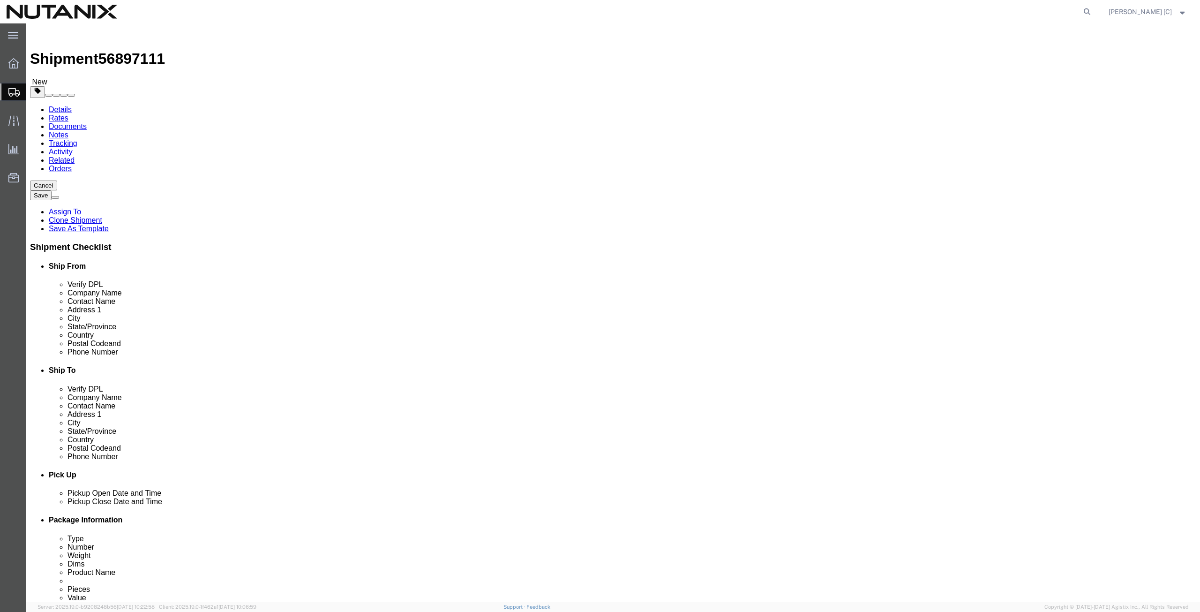
click select "Select EIN EORI TIN VAT Other"
click input "text"
paste input "270989767"
type input "270989767"
click label
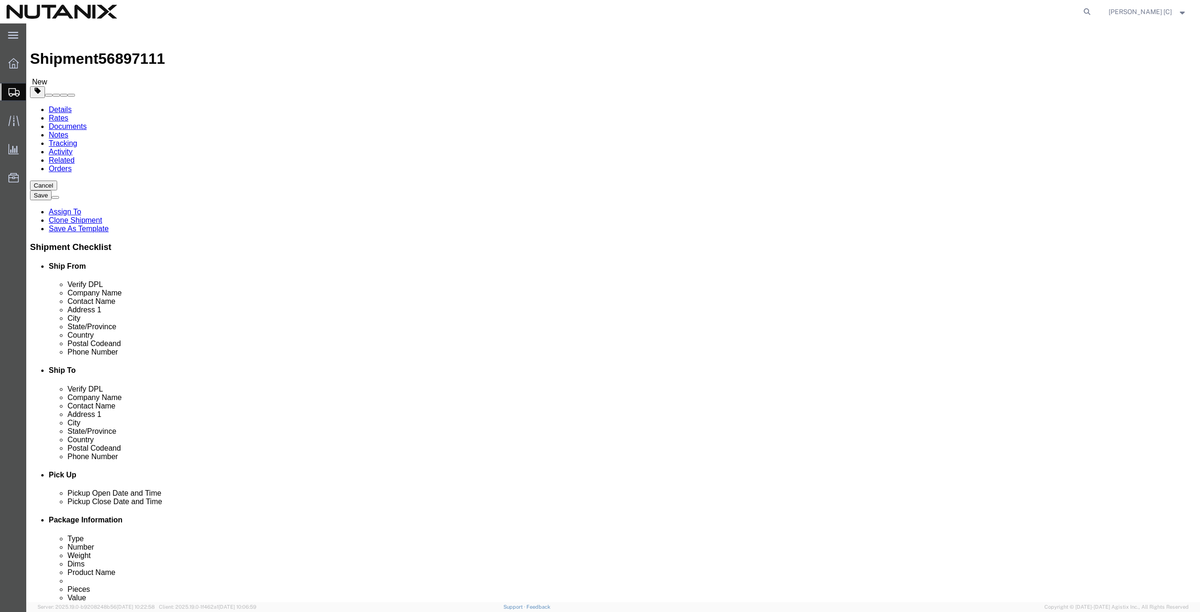
click input "checkbox"
click label
click input "checkbox"
click label
click input "checkbox"
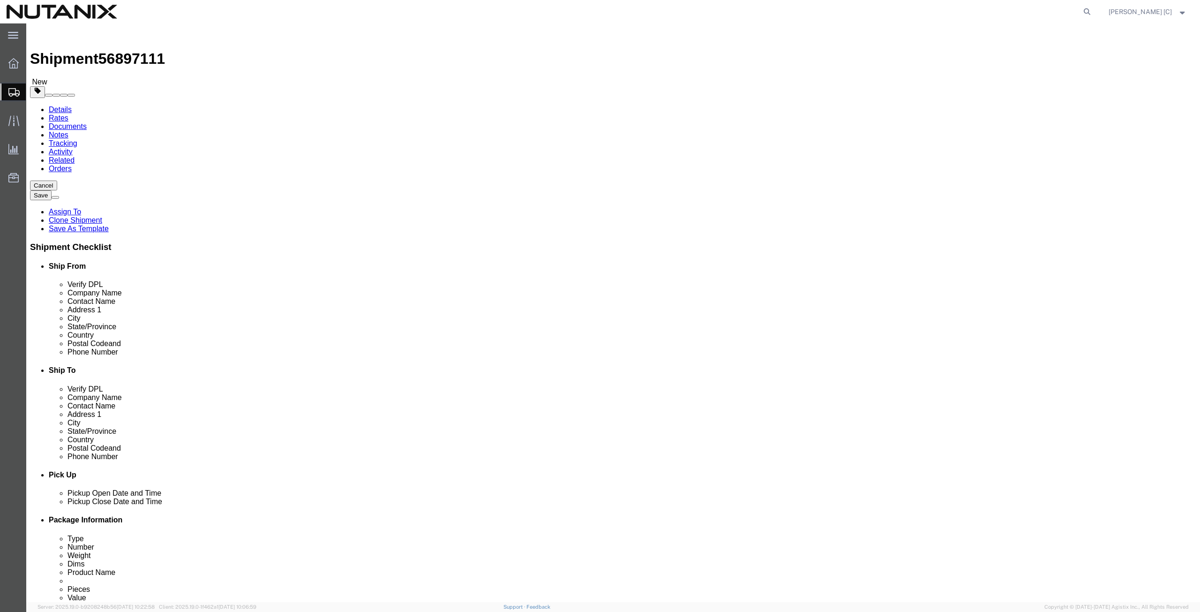
checkbox input "true"
click link "ADDITIONAL INFORMATION"
click icon "button"
click select "Select EIN EORI TIN VAT Other"
click input "text"
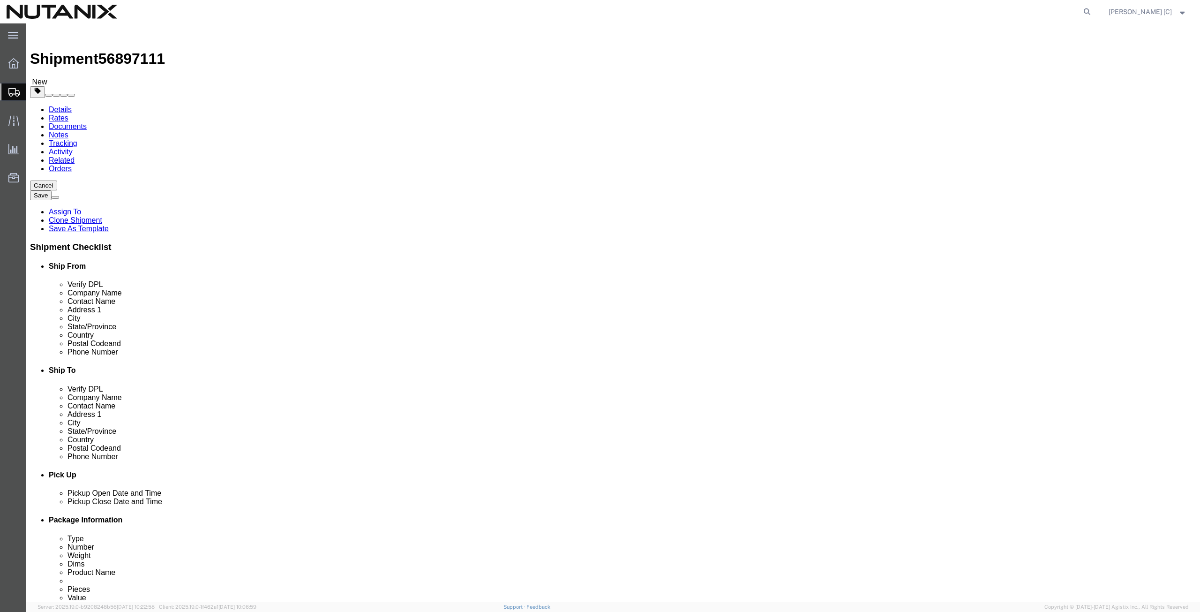
click select "Select EIN EORI TIN VAT Other"
select select "Other"
click select "Select EIN EORI TIN VAT Other"
click input "text"
paste input "NME140207QE2"
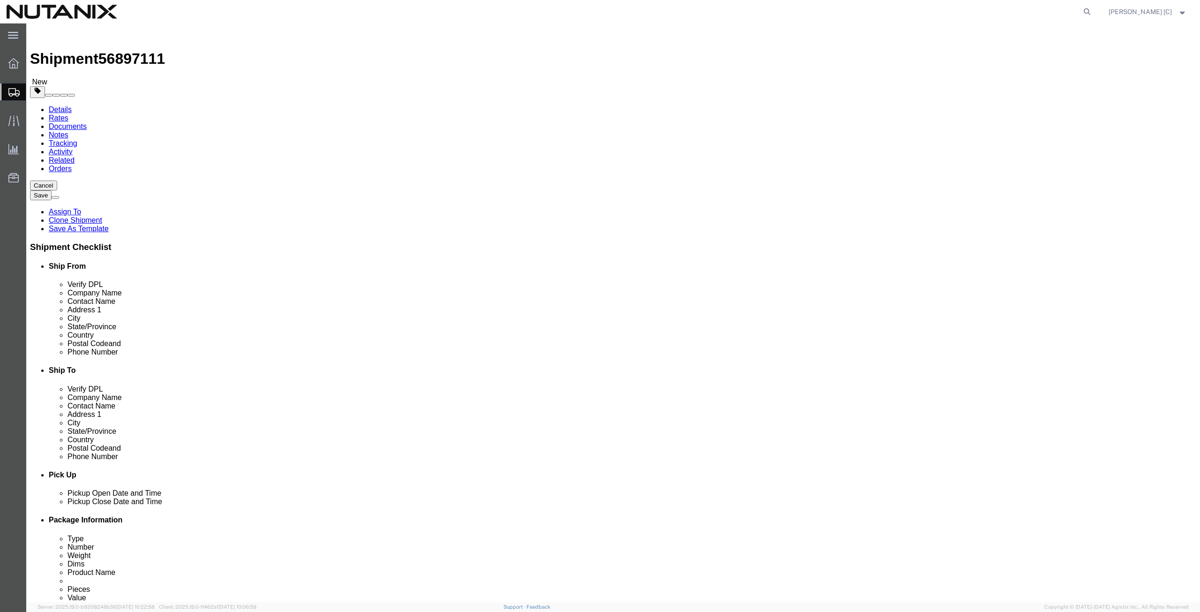
type input "NME140207QE2"
click div "Location My Profile Location AE - Dubai City AU - Australia DE - Munchen DE - O…"
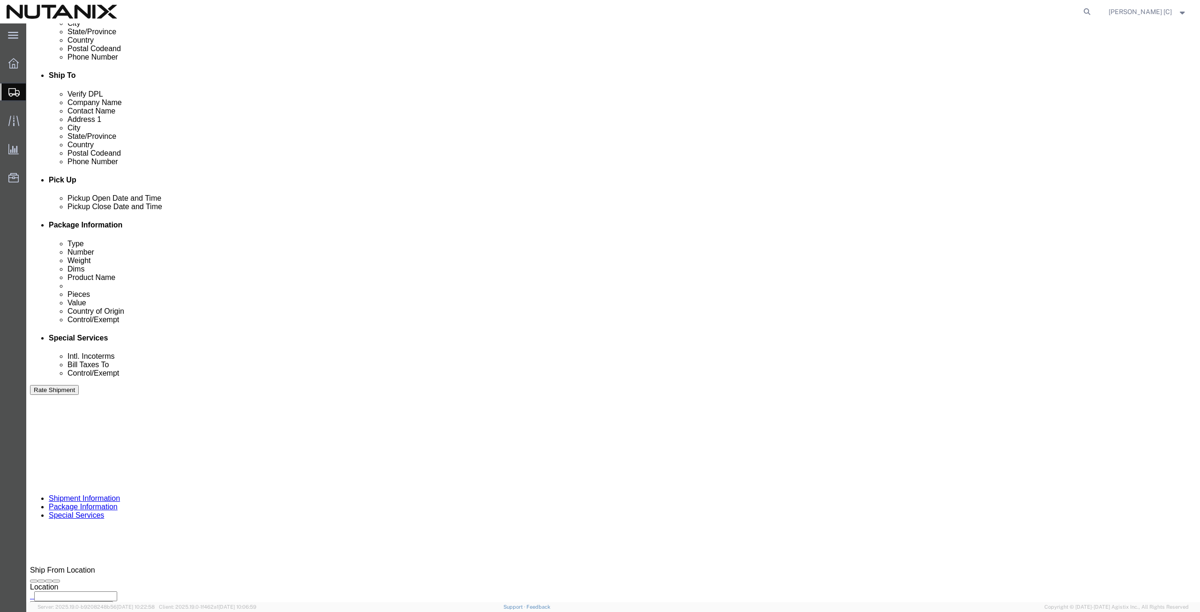
scroll to position [316, 0]
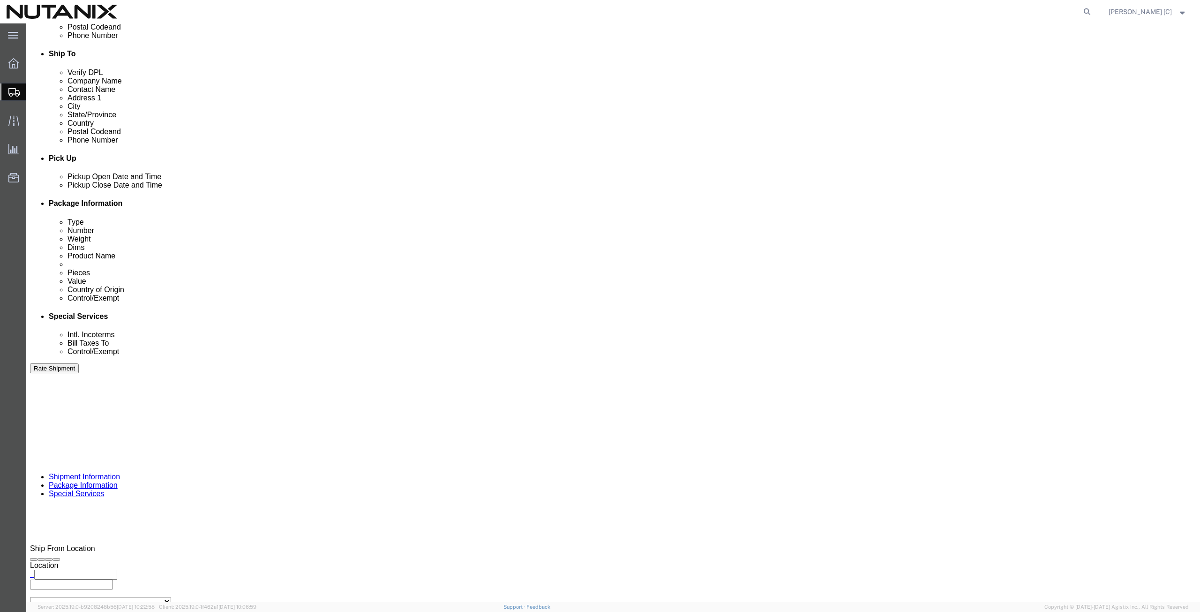
click button "Continue"
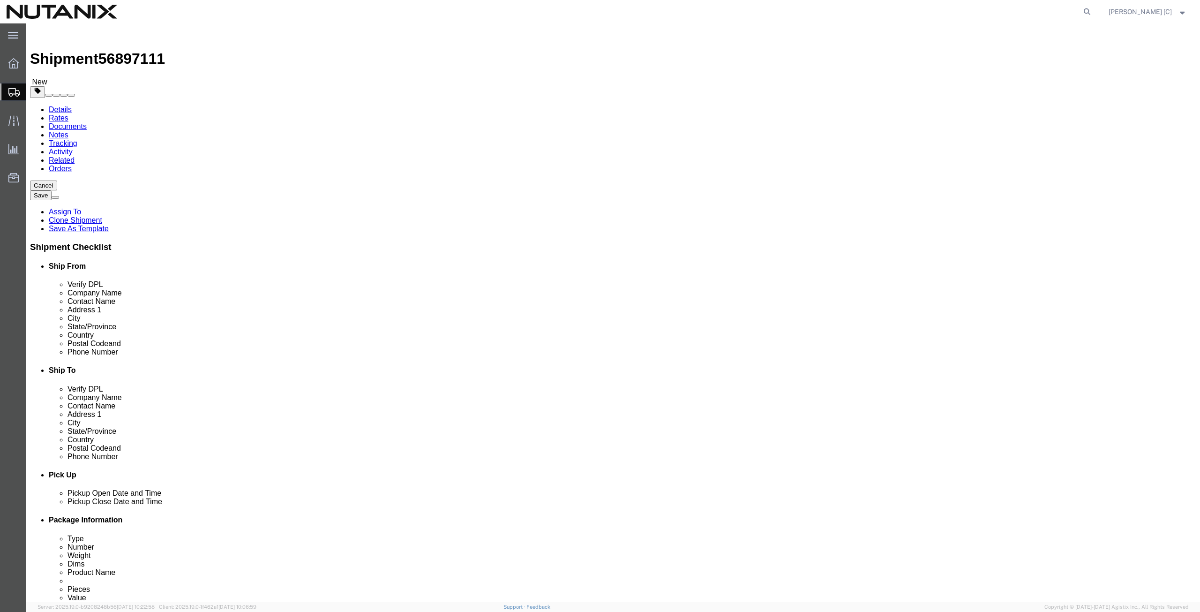
click icon
drag, startPoint x: 742, startPoint y: 318, endPoint x: 624, endPoint y: 319, distance: 117.7
click div "Phone Number (917) 838-5376"
paste input "+52-551-685-8337"
type input "+52-551-685-8337"
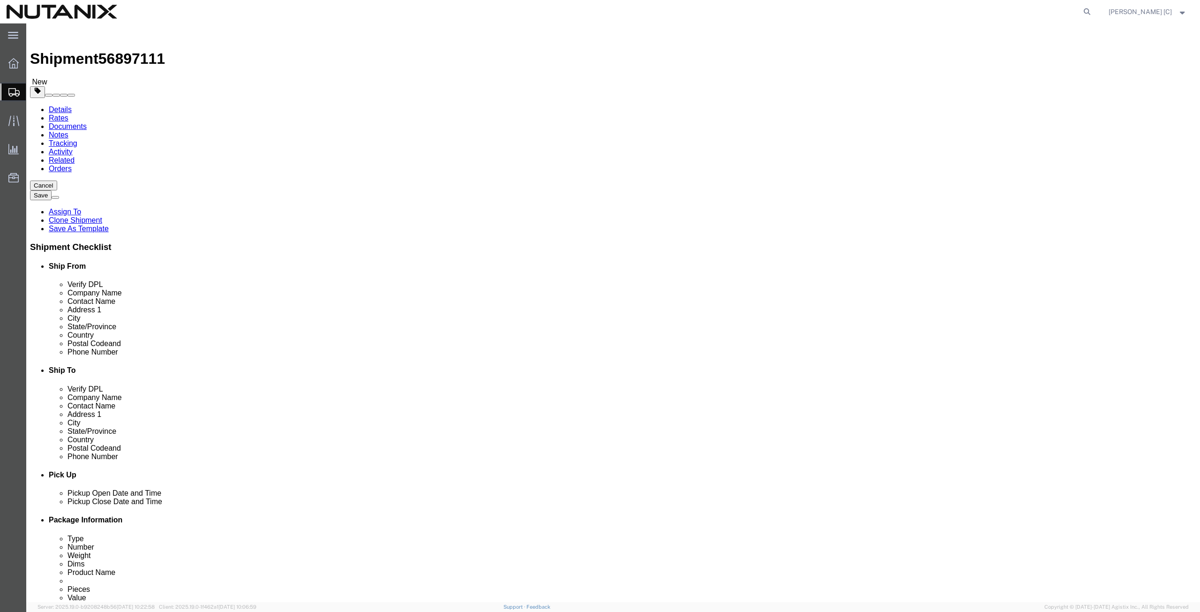
drag, startPoint x: 748, startPoint y: 337, endPoint x: 626, endPoint y: 351, distance: 122.2
click div "Location My Profile Location AE - Dubai City AU - Australia DE - Munchen DE - O…"
paste input "vgonsen@aural.com.mx"
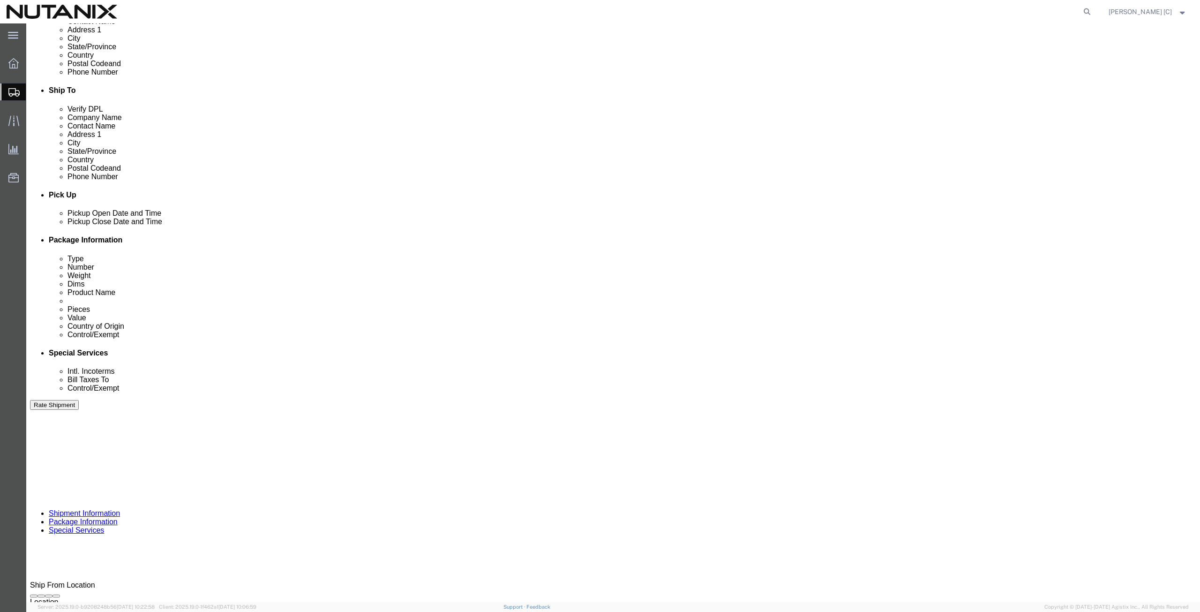
scroll to position [316, 0]
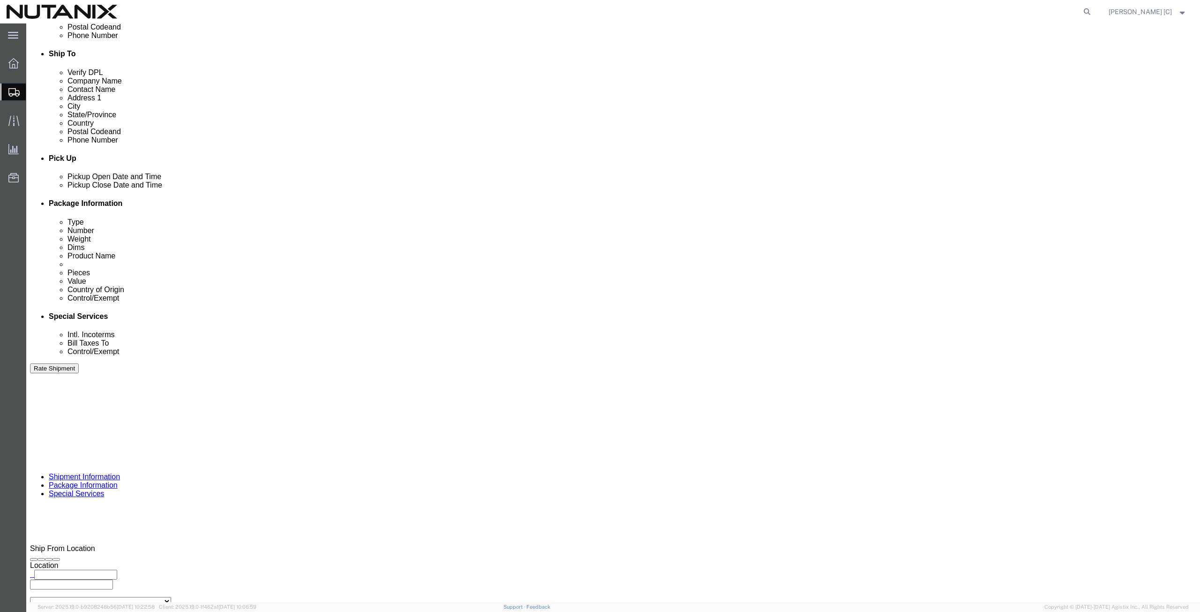
type input "vgonsen@aural.com.mx"
drag, startPoint x: 954, startPoint y: 544, endPoint x: 955, endPoint y: 554, distance: 9.6
click button "Continue"
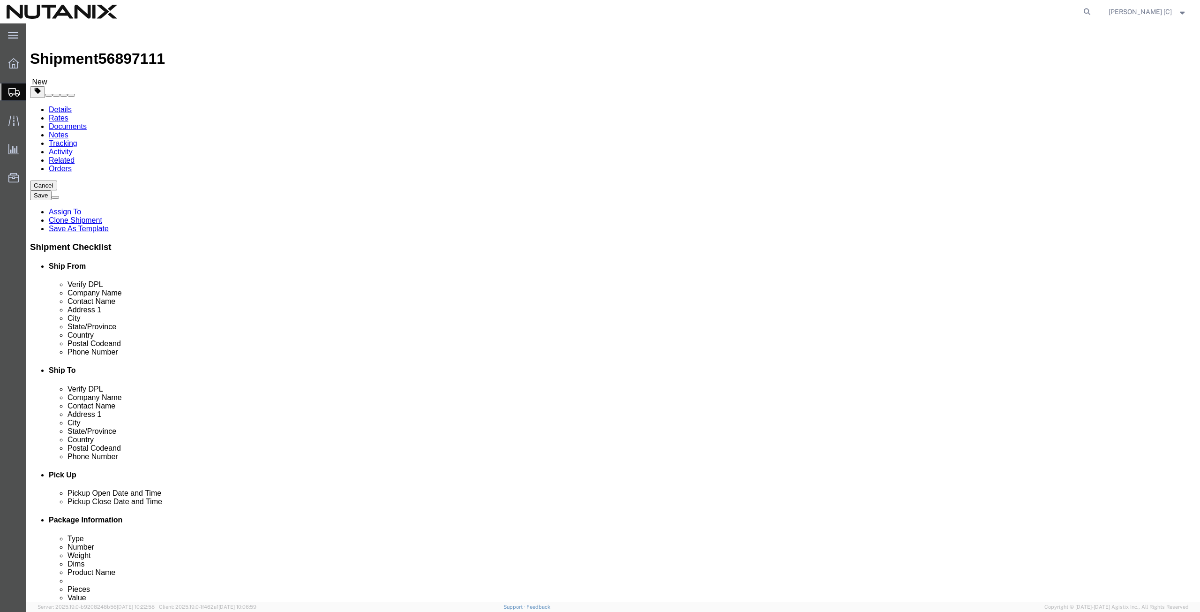
click button "Continue"
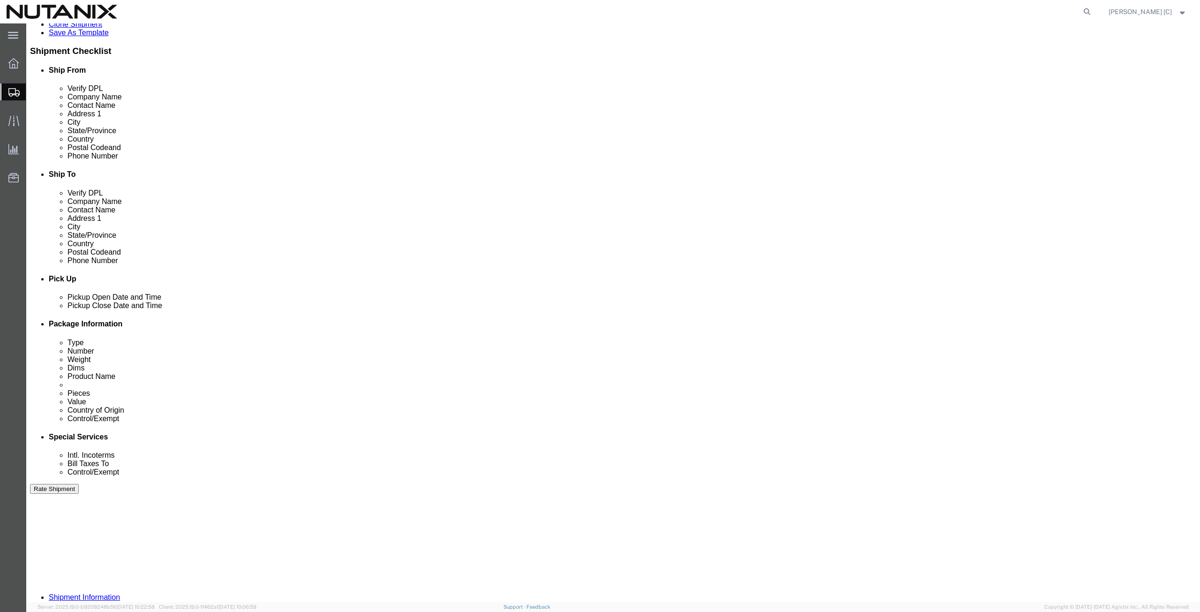
scroll to position [109, 0]
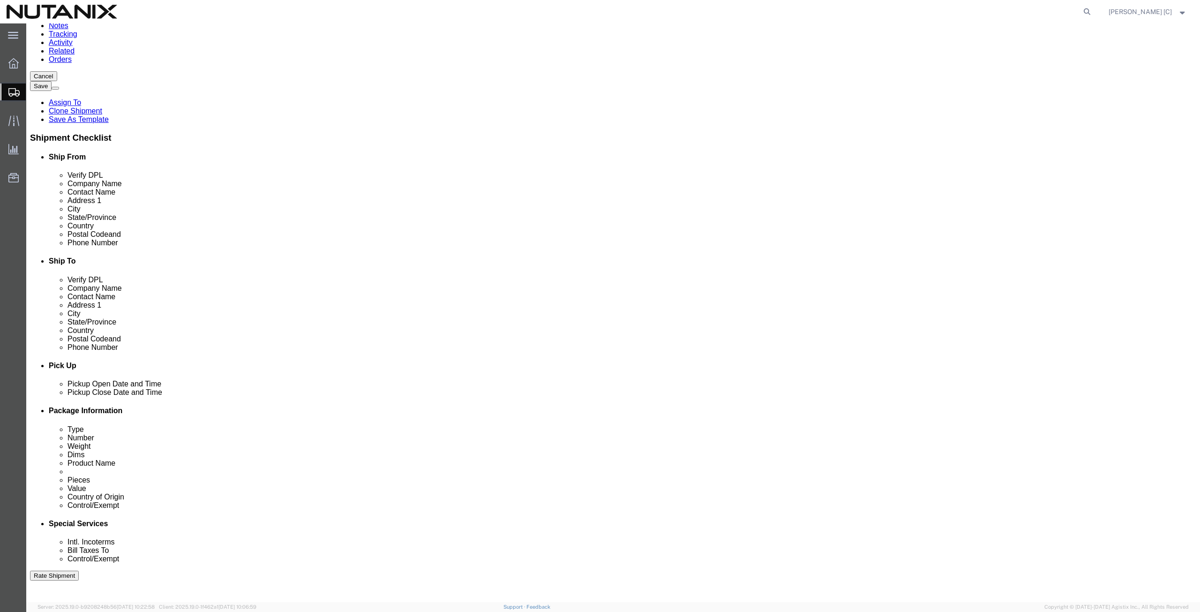
click input "Return Label Required"
checkbox input "false"
select select
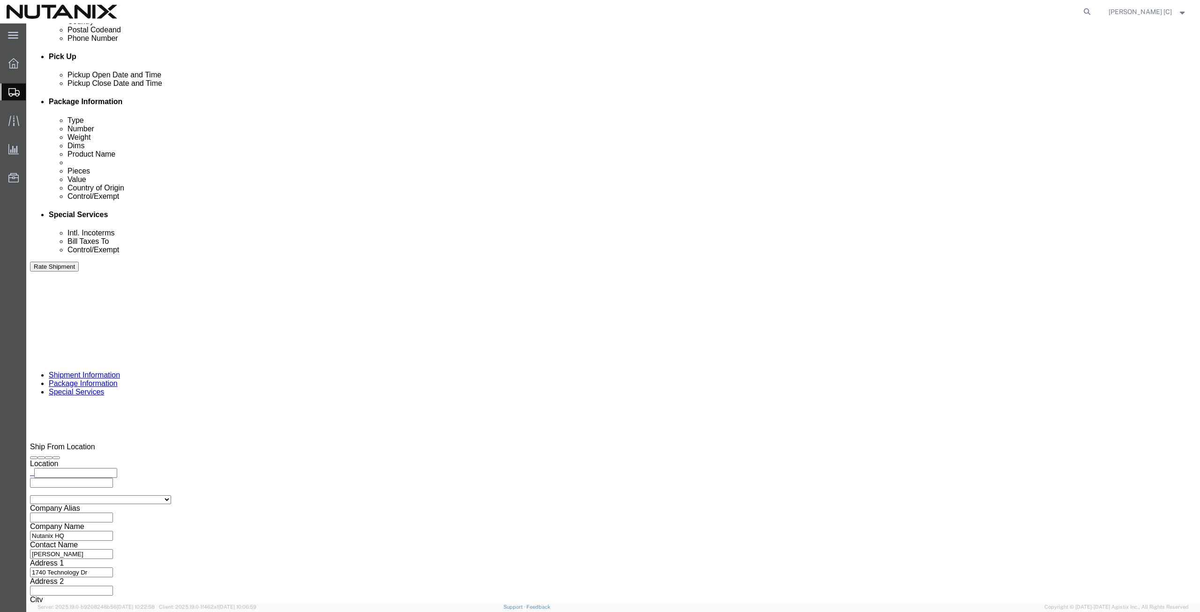
scroll to position [458, 0]
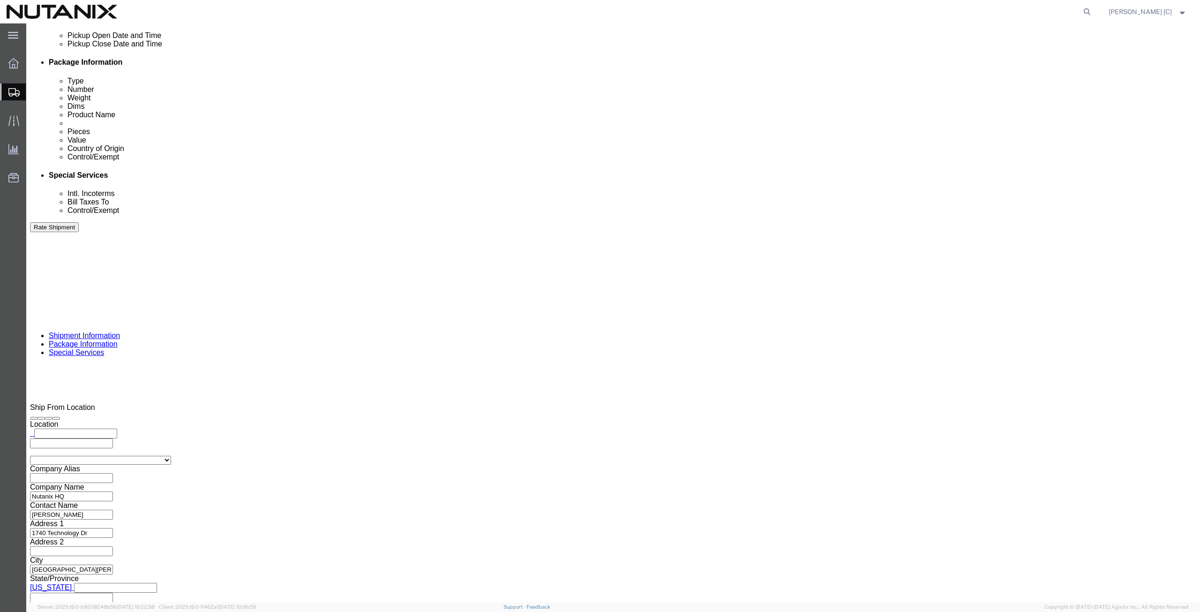
click select "Select Carriage Insurance Paid Carriage Paid To Cost and Freight Cost Insurance…"
select select "DDP"
click select "Select Carriage Insurance Paid Carriage Paid To Cost and Freight Cost Insurance…"
select select "SHIP"
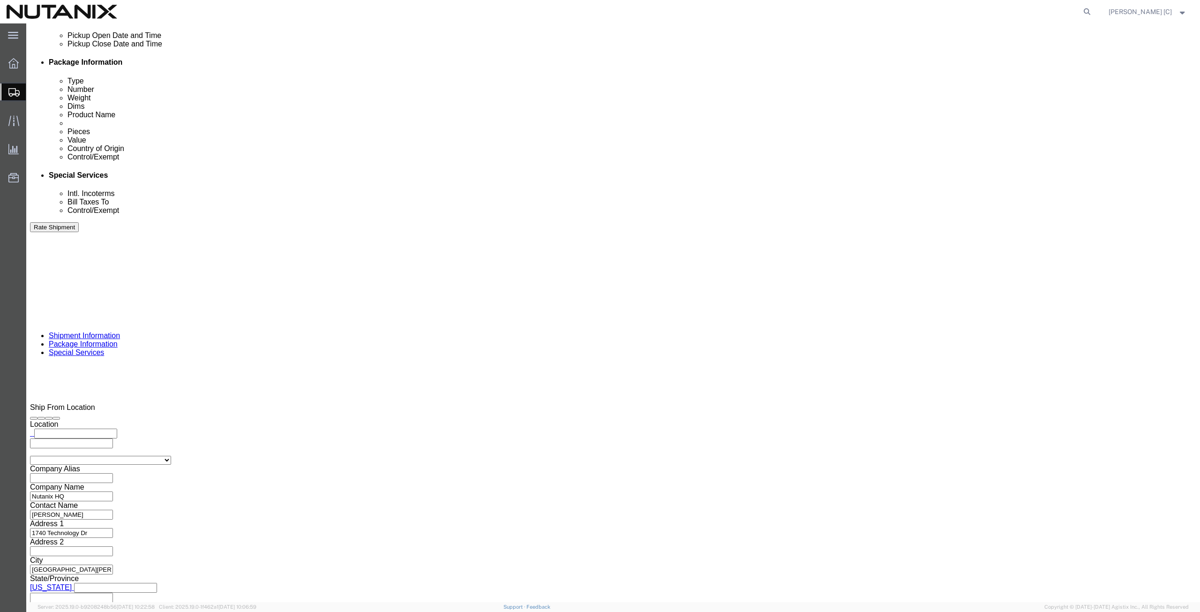
click select "Select ATF BIS DEA EPA FDA FTR ITAR OFAC Other (OPA)"
select select "FTR"
click select "Select ATF BIS DEA EPA FDA FTR ITAR OFAC Other (OPA)"
click select "Select 30.2(d)(2) 30.36 30.37(a) 30.37(f) 30.37(g) 30.37(h) 30.37(i) 30.37(j) 3…"
select select "30.37(a)"
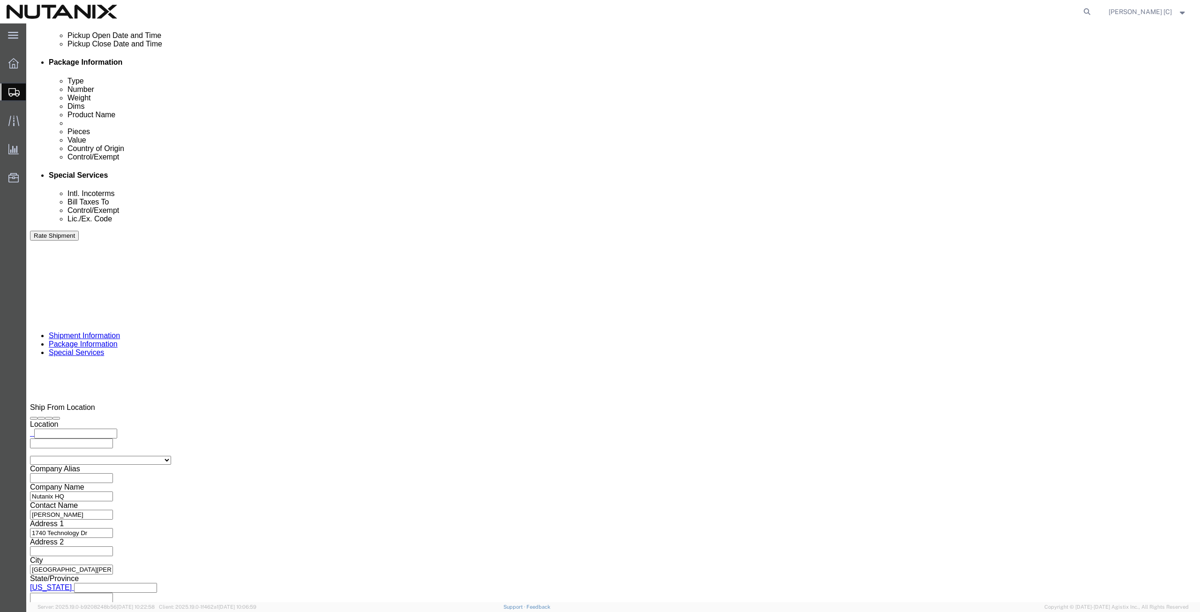
click select "Select 30.2(d)(2) 30.36 30.37(a) 30.37(f) 30.37(g) 30.37(h) 30.37(i) 30.37(j) 3…"
drag, startPoint x: 125, startPoint y: 59, endPoint x: 120, endPoint y: 62, distance: 5.5
click icon
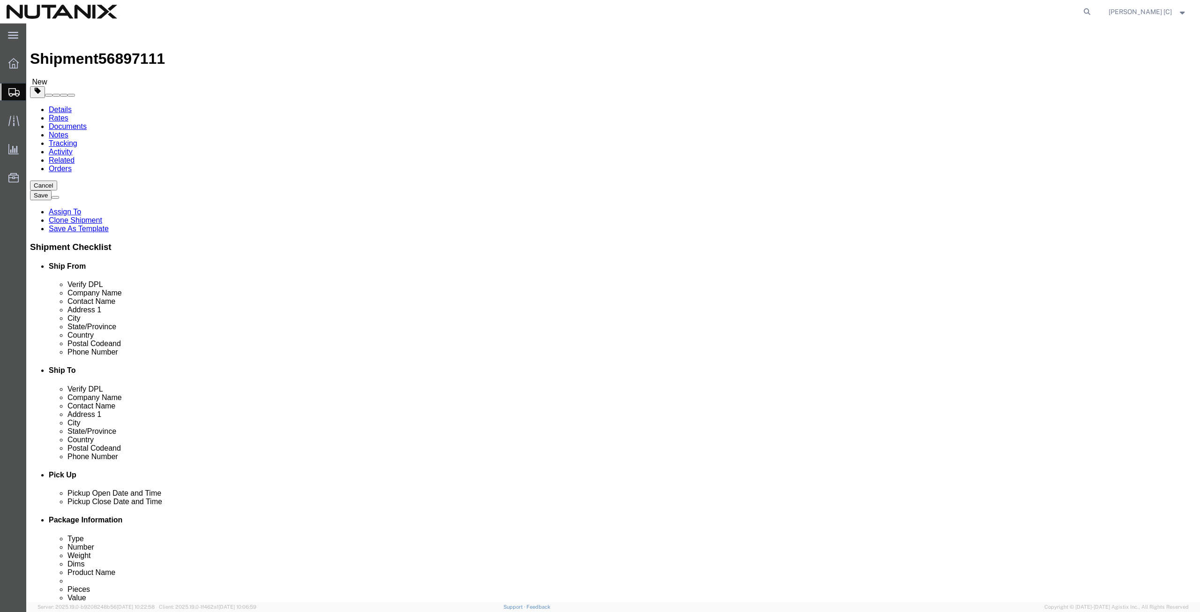
click dd "1.00 USD"
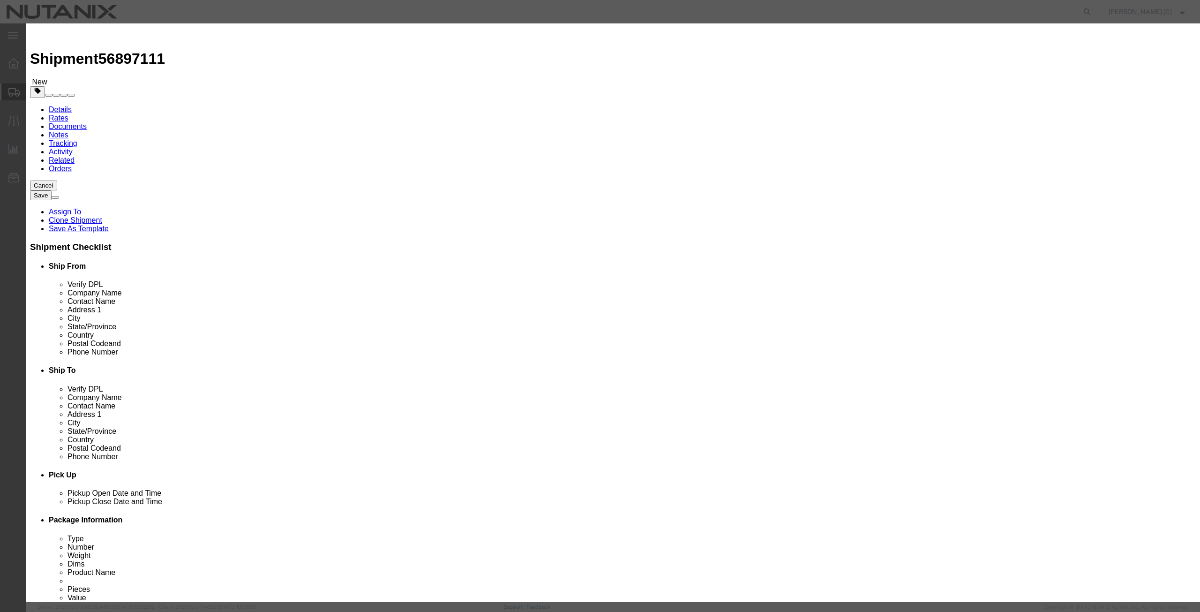
click select "Select Afghanistan Åland Islands Albania Algeria American Samoa Andorra Angola …"
select select "US"
click select "Select Afghanistan Åland Islands Albania Algeria American Samoa Andorra Angola …"
click select "Select ATF BIS DEA EPA FDA FTR ITAR OFAC Other (OPA)"
select select "FTR"
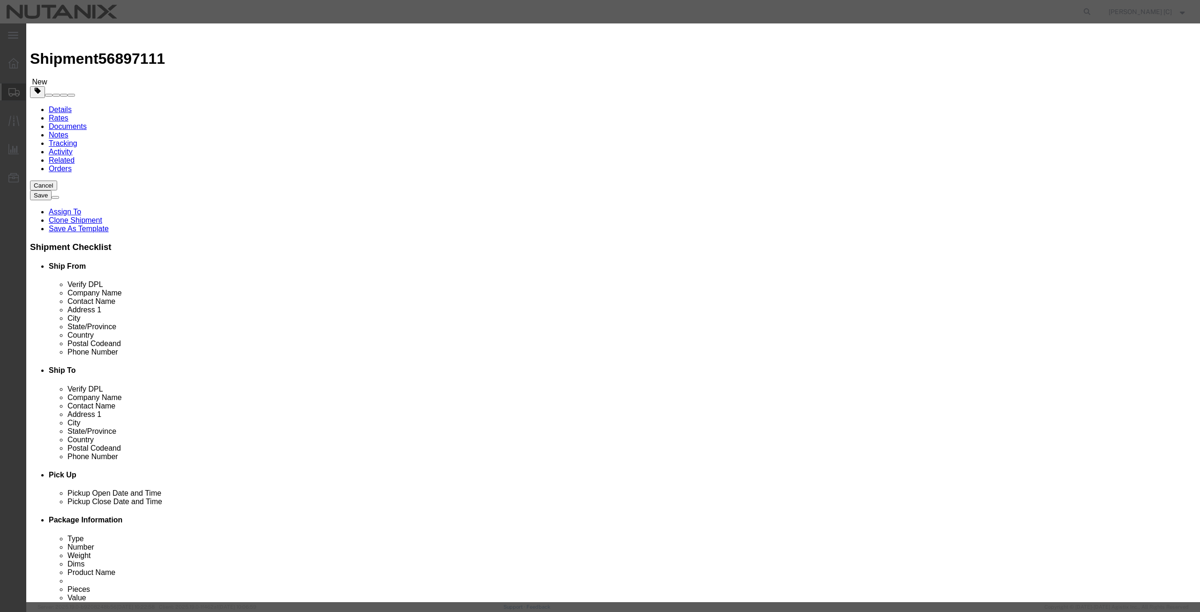
click select "Select ATF BIS DEA EPA FDA FTR ITAR OFAC Other (OPA)"
click select "Select 30.2(d)(2) 30.36 30.37(a) 30.37(f) 30.37(g) 30.37(h) 30.37(i) 30.37(j) 3…"
select select "30.37(a)"
click select "Select 30.2(d)(2) 30.36 30.37(a) 30.37(f) 30.37(g) 30.37(h) 30.37(i) 30.37(j) 3…"
click button "Save & Close"
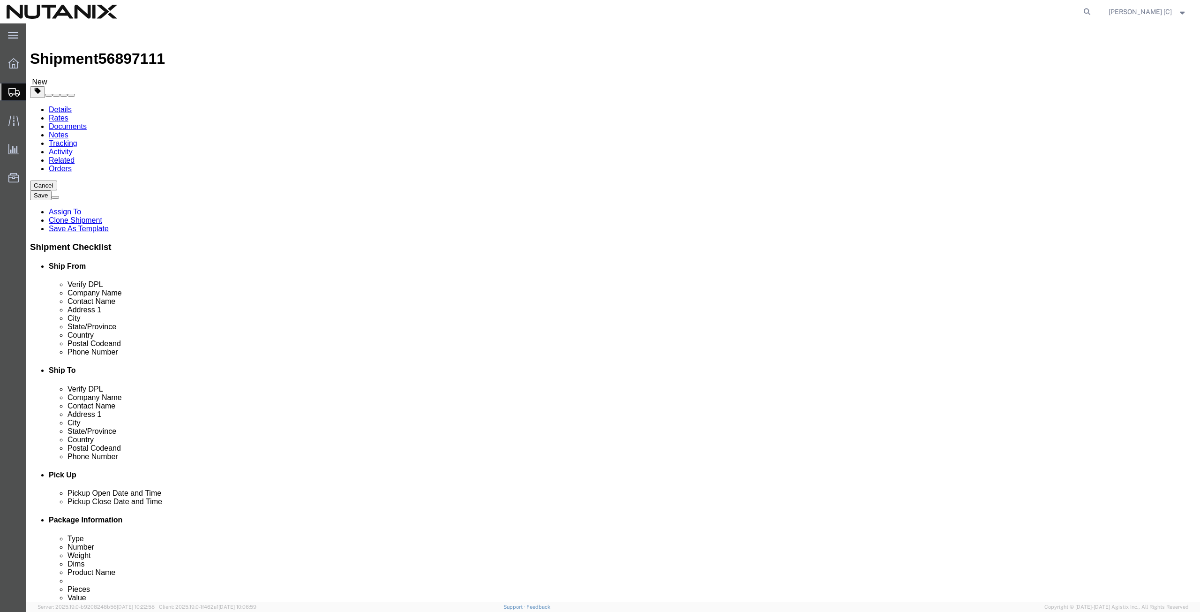
click button "Continue"
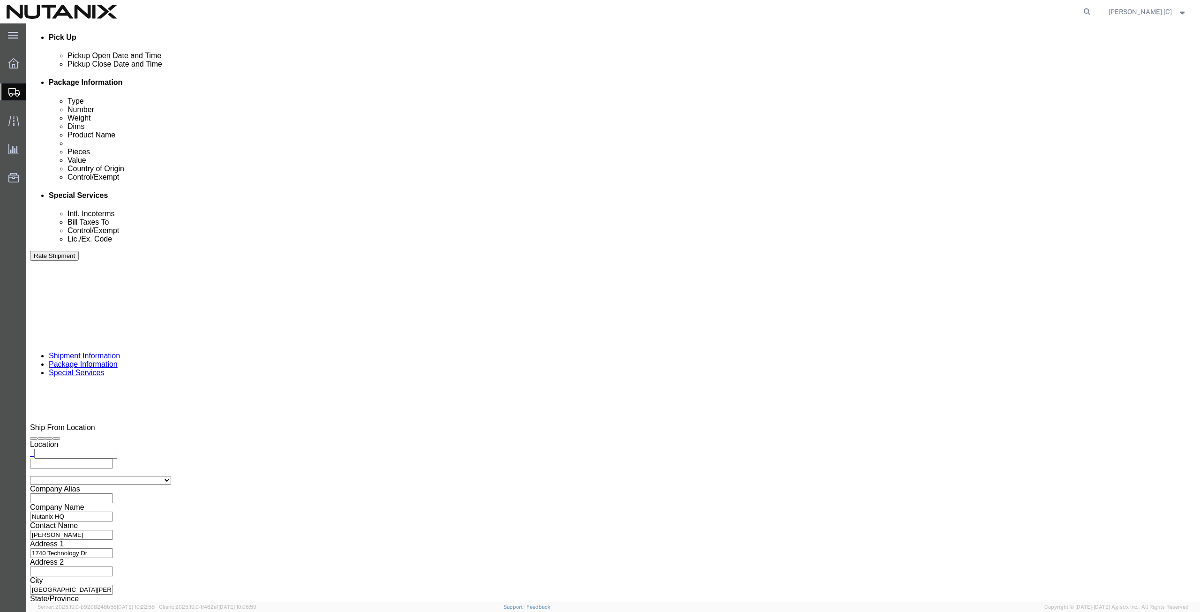
scroll to position [458, 0]
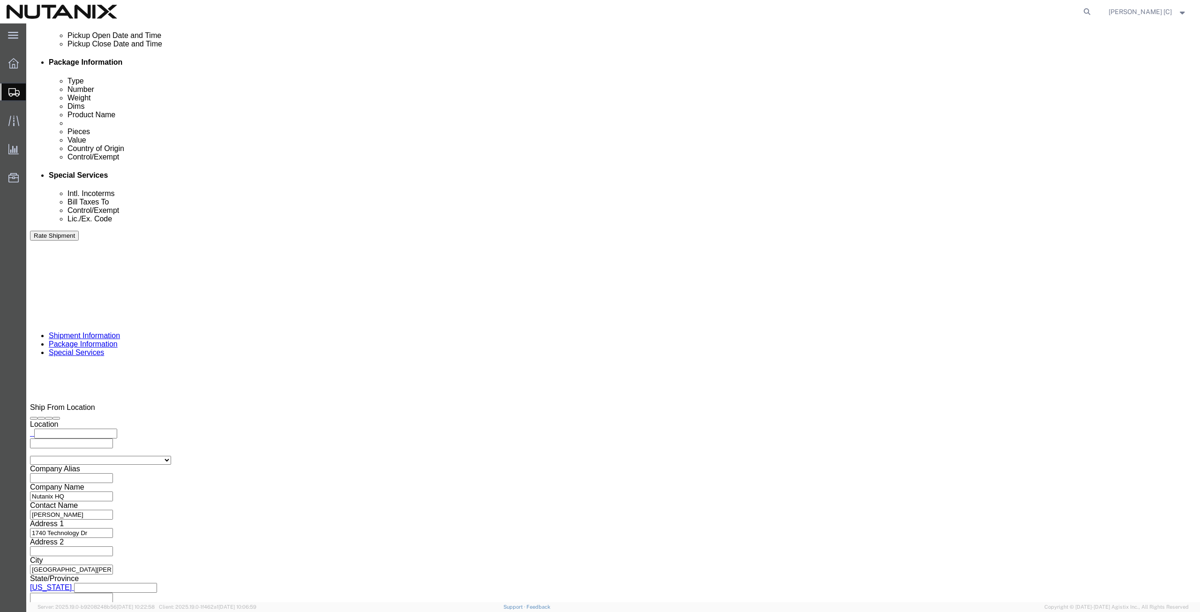
click button "Rate Shipment"
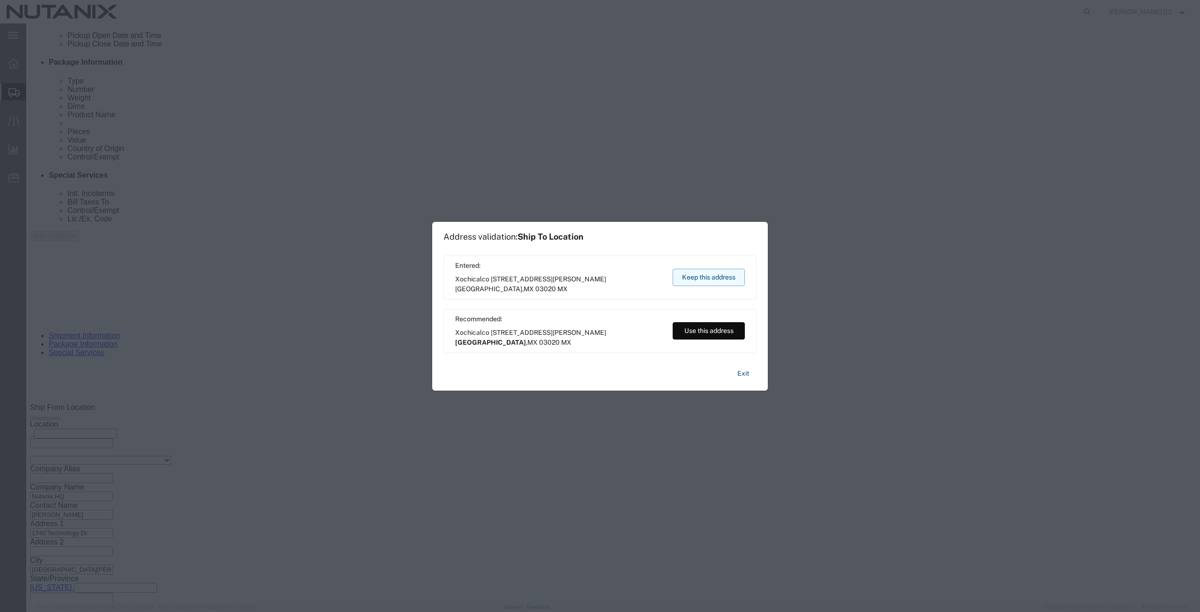
click at [693, 275] on button "Keep this address" at bounding box center [709, 277] width 72 height 17
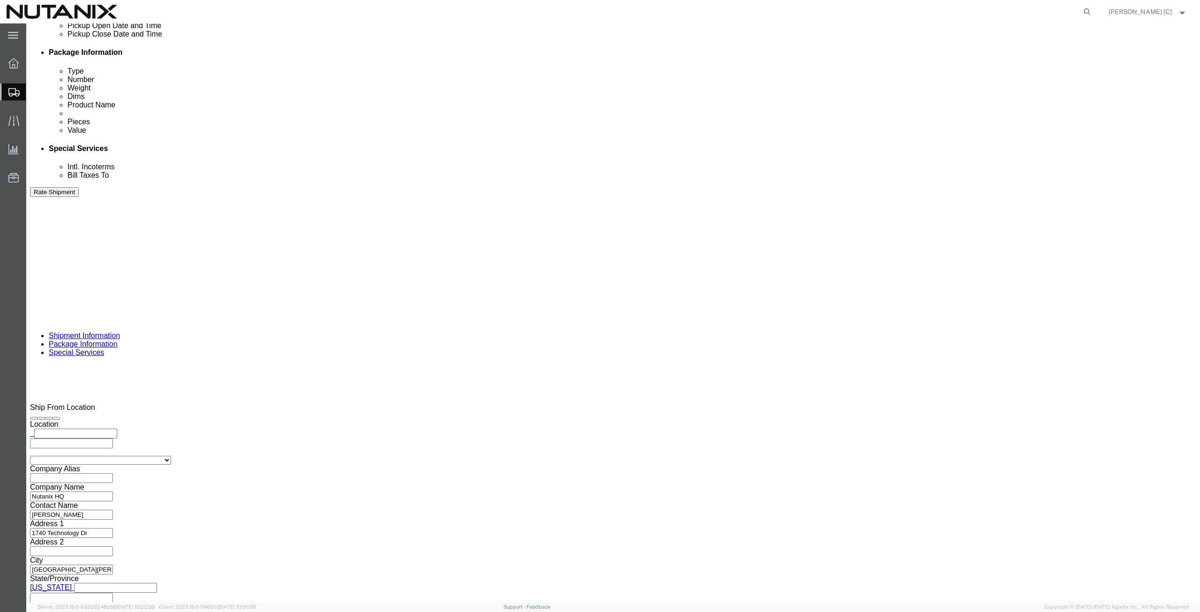
click button "Rate Shipment"
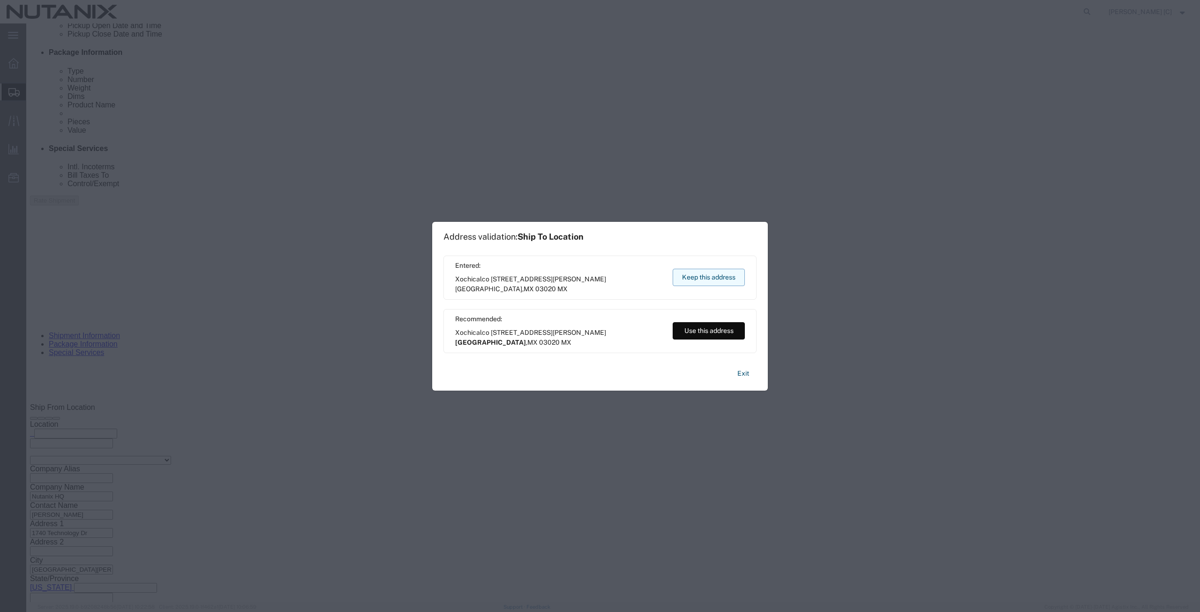
click at [693, 275] on button "Keep this address" at bounding box center [709, 277] width 72 height 17
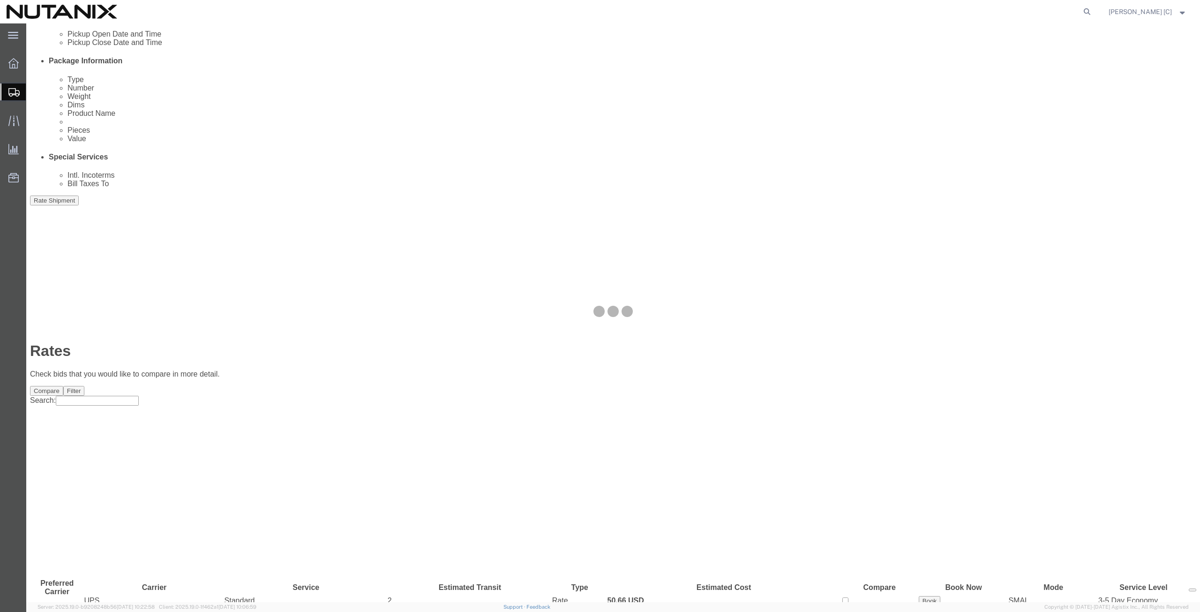
scroll to position [0, 0]
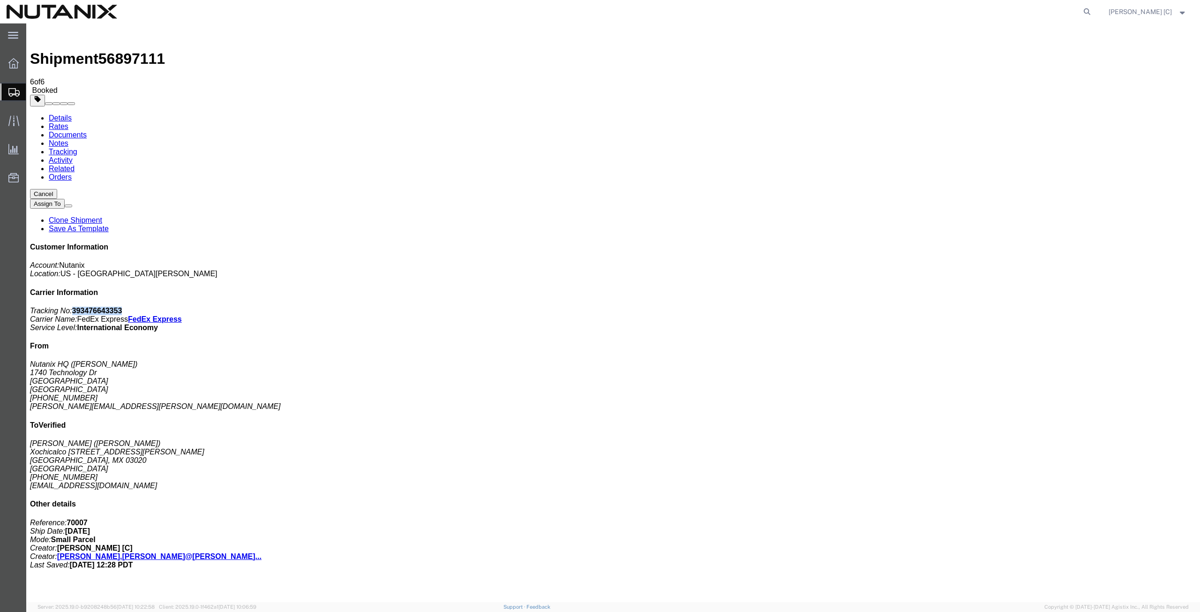
drag, startPoint x: 1117, startPoint y: 143, endPoint x: 1070, endPoint y: 142, distance: 46.9
click at [1070, 307] on p "Tracking No: 393476643353 Carrier Name: FedEx Express FedEx Express Service Lev…" at bounding box center [613, 319] width 1166 height 25
copy b "393476643353"
drag, startPoint x: 553, startPoint y: 202, endPoint x: 556, endPoint y: 205, distance: 5.0
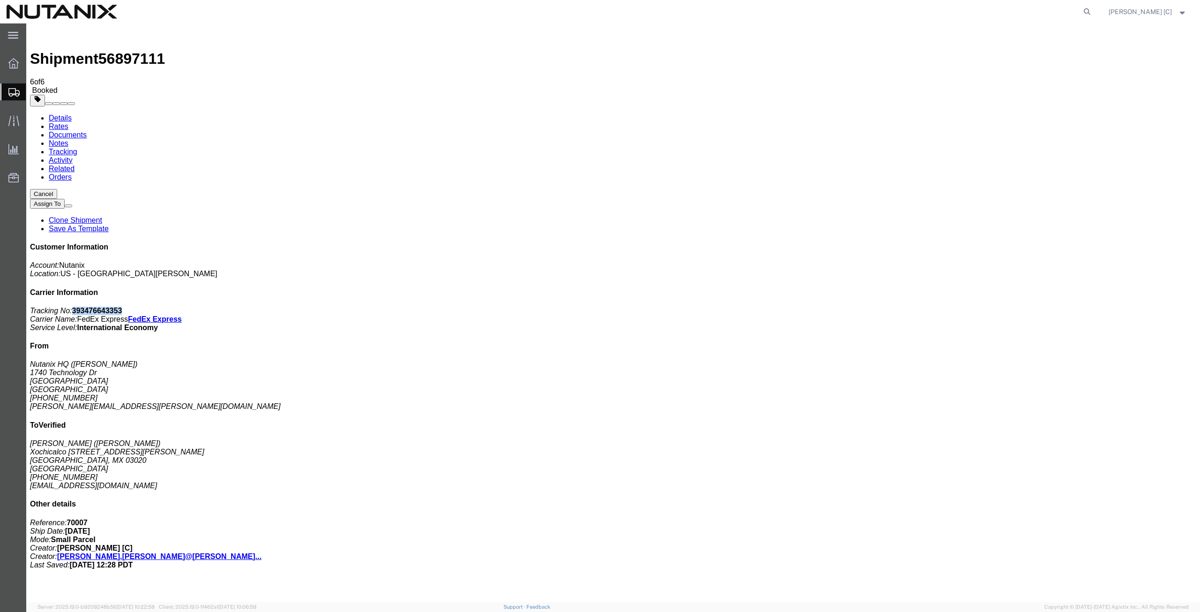
click at [102, 216] on link "Clone Shipment" at bounding box center [75, 220] width 53 height 8
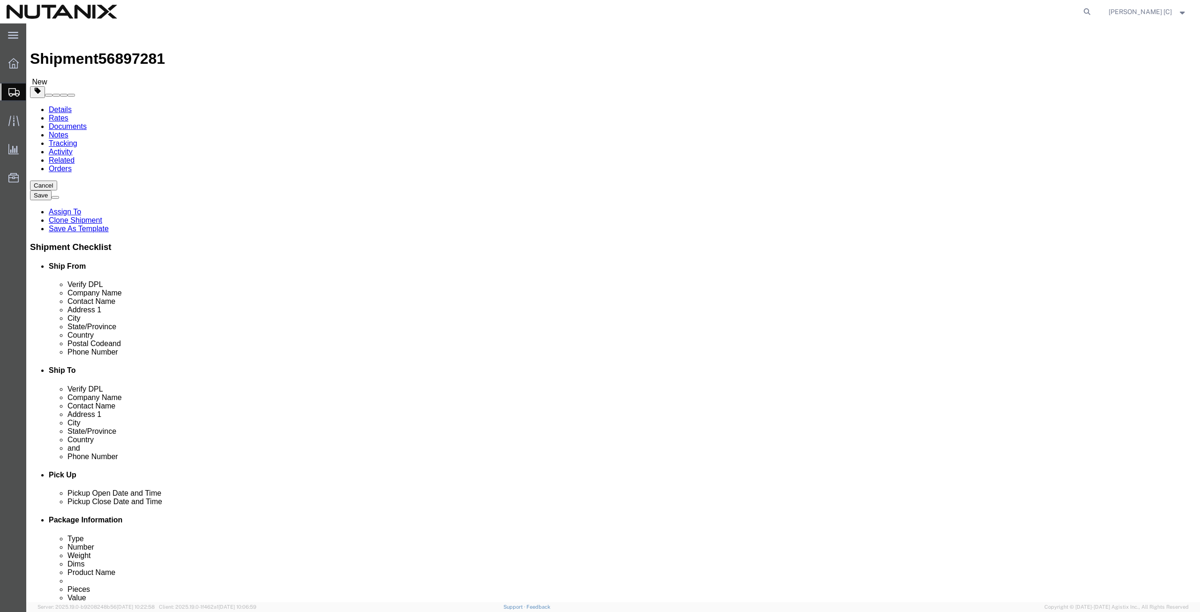
click span
type input "Veronica Gonsenheim"
type input "Xochicalco 319-A Col. Narvarte CP 03020"
type input "Mexico City"
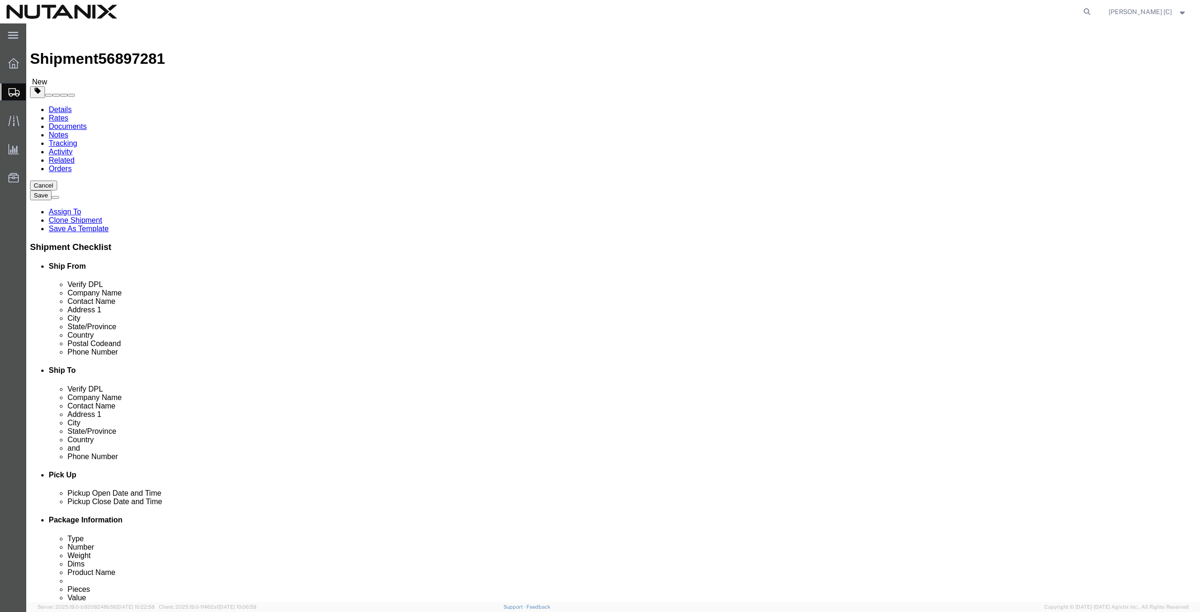
type input "03020"
type input "+52-551-685-8337"
type input "vgonsen@aural.com.mx"
type input "Nutanix HQ"
type input "Art Campos"
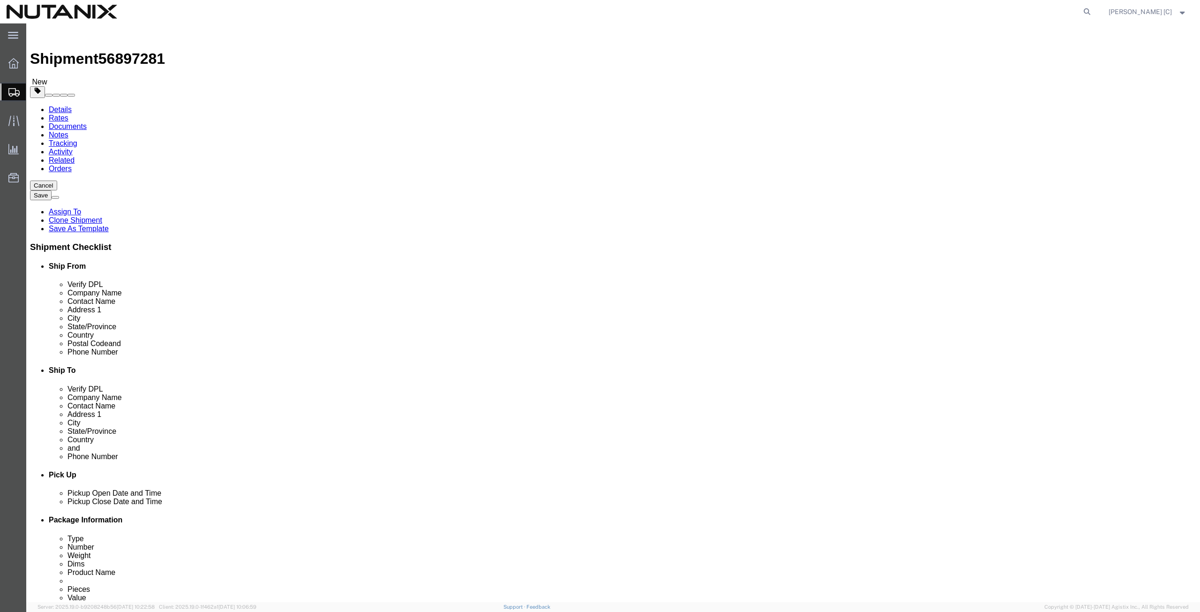
type input "1740 Technology Dr"
type input "San Jose"
type input "95110"
type input "[PHONE_NUMBER]"
type input "[PERSON_NAME][EMAIL_ADDRESS][PERSON_NAME][DOMAIN_NAME]"
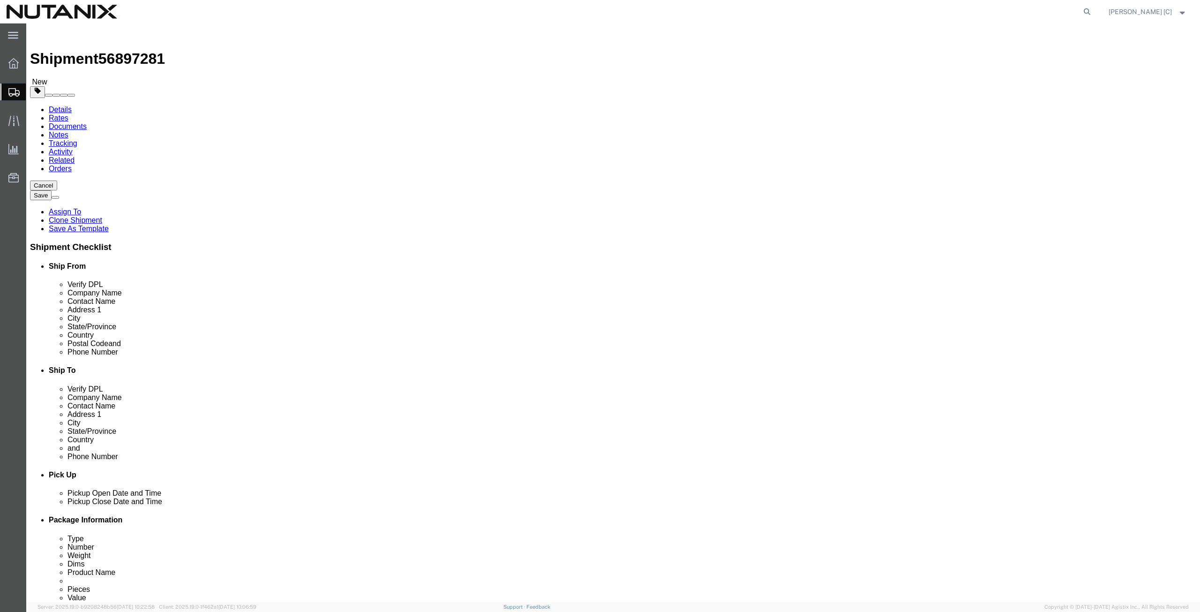
select select "MX"
select select "CA"
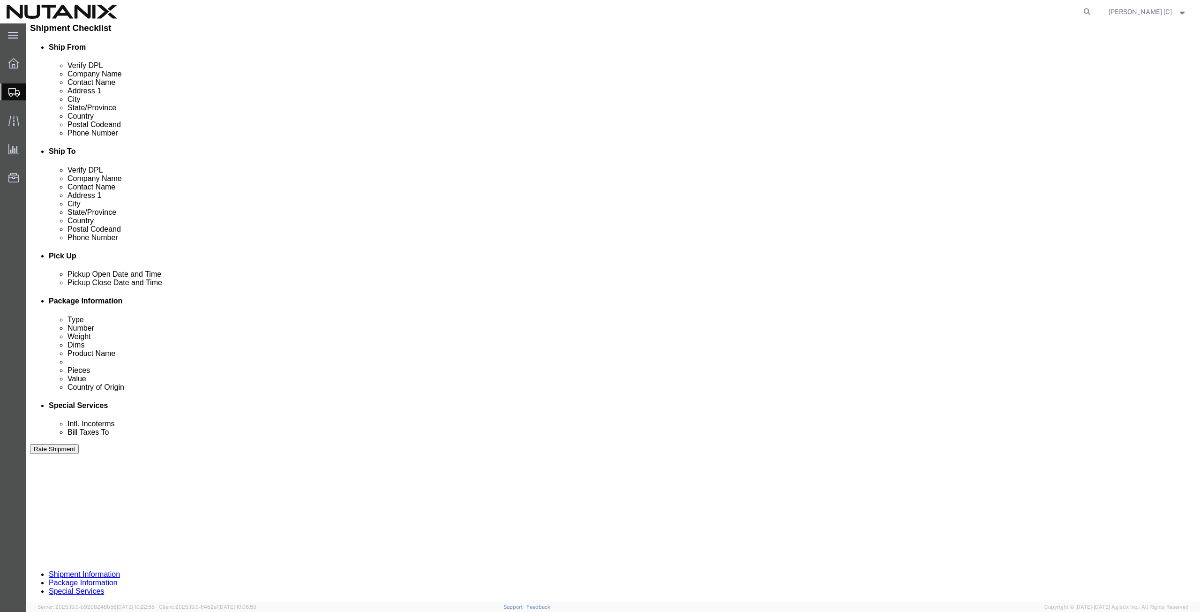
click button "Continue"
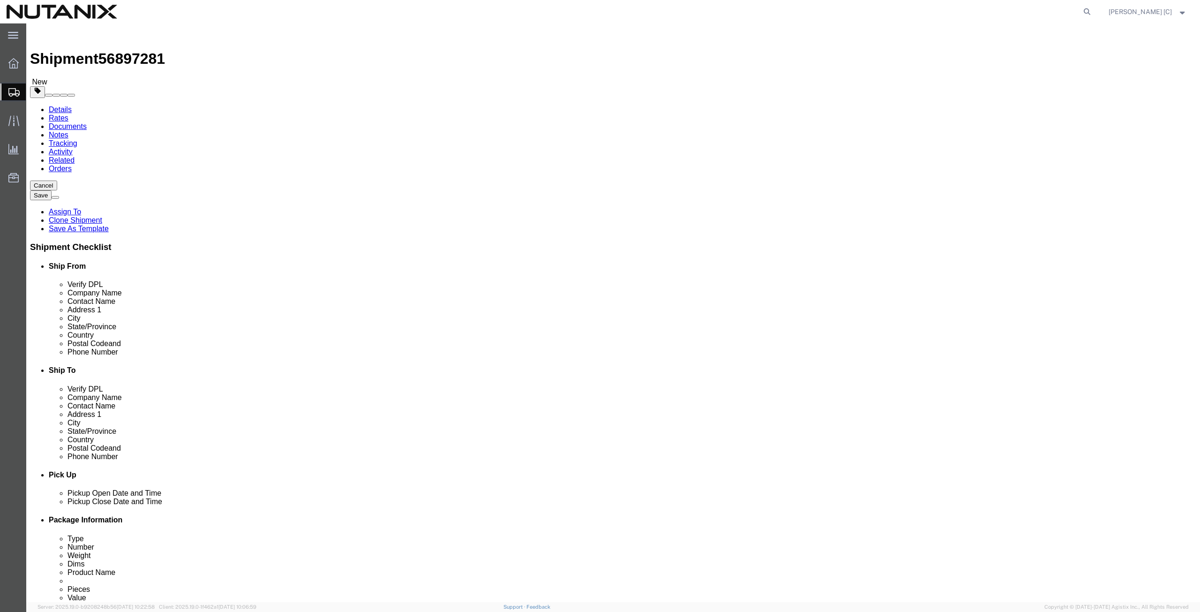
click dd "1.00 Each"
click div
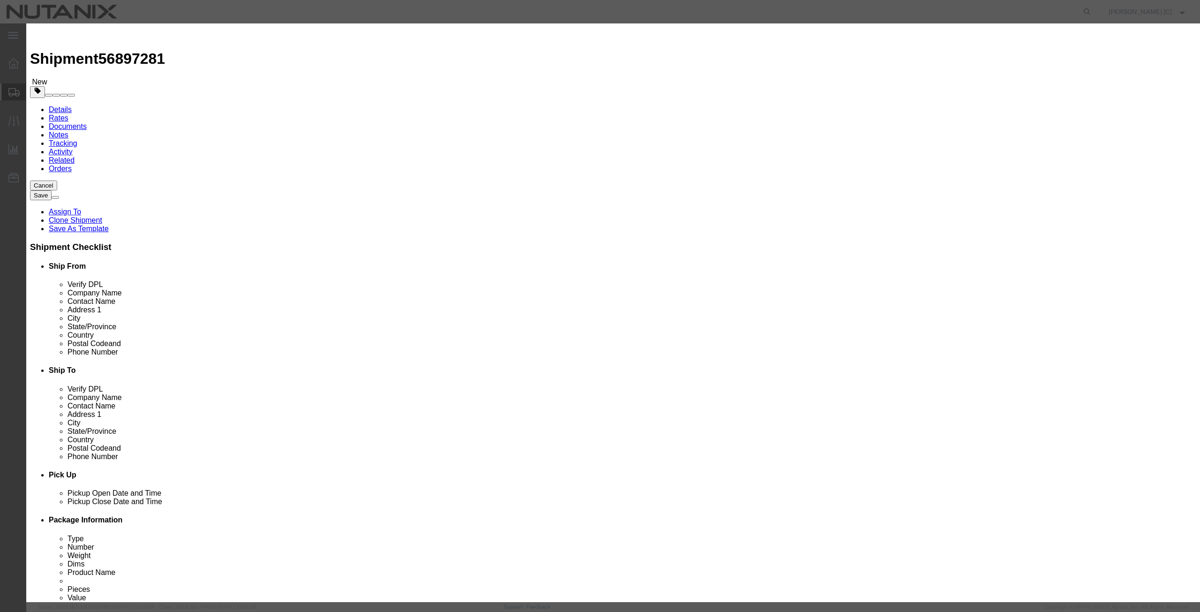
drag, startPoint x: 477, startPoint y: 68, endPoint x: 329, endPoint y: 84, distance: 148.9
click div "Commodity library Product Name Empty RLTB Pieces 1.00 Select Bag Barrels 100Boa…"
type input "mac"
click span "Name:"
type input "1"
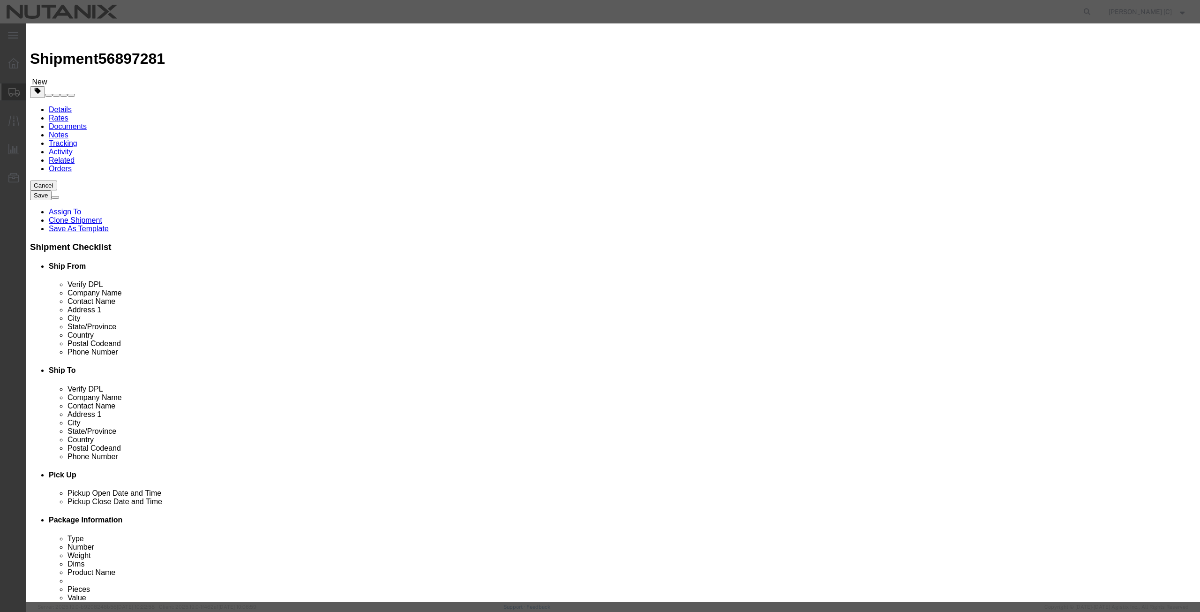
select select "USD"
select select
checkbox input "false"
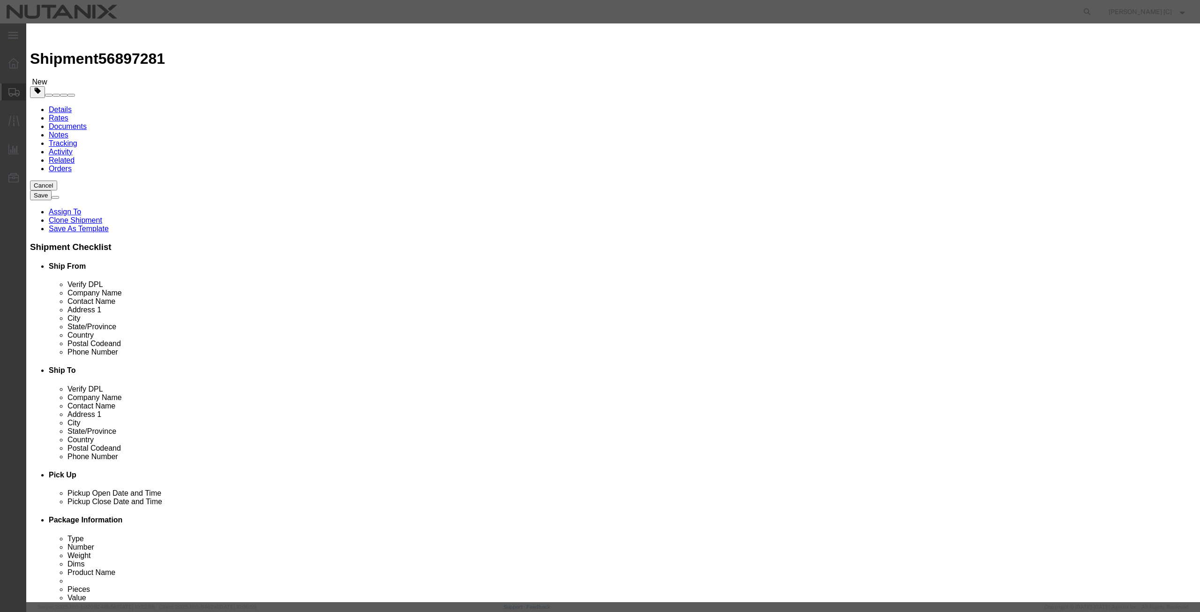
type input "Mac Book Pro"
type textarea "Mac Book Pro"
type input "Mac Book Pro"
click input "text"
type input "1000"
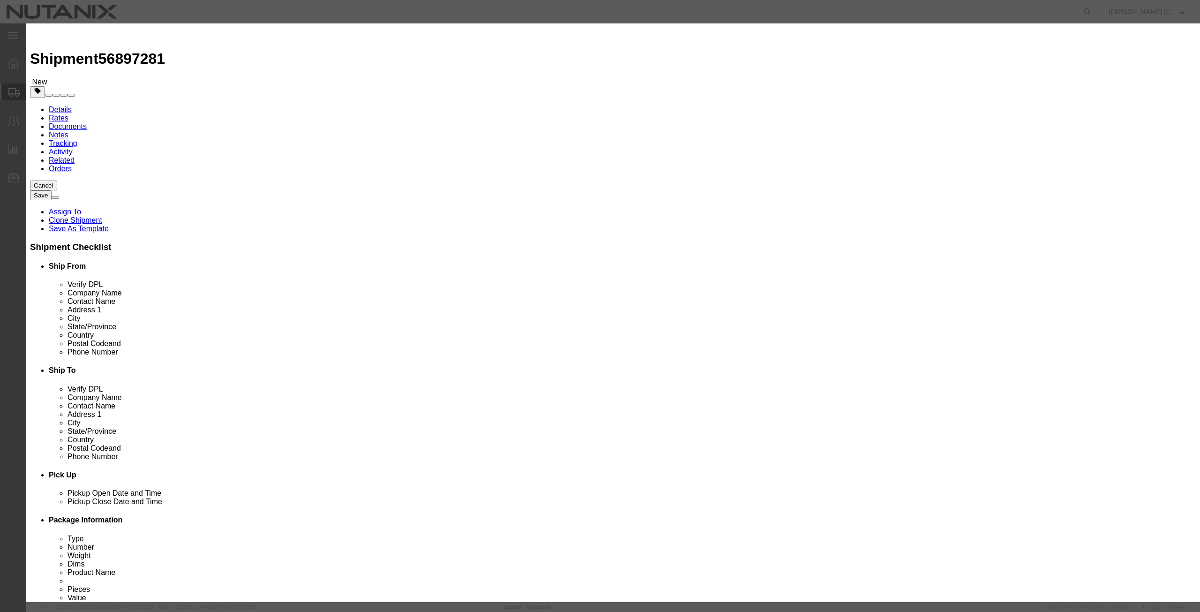
click label "Transport Notes"
click select "Select Afghanistan Åland Islands Albania Algeria American Samoa Andorra Angola …"
select select "CN"
click select "Select Afghanistan Åland Islands Albania Algeria American Samoa Andorra Angola …"
click button "Save & Close"
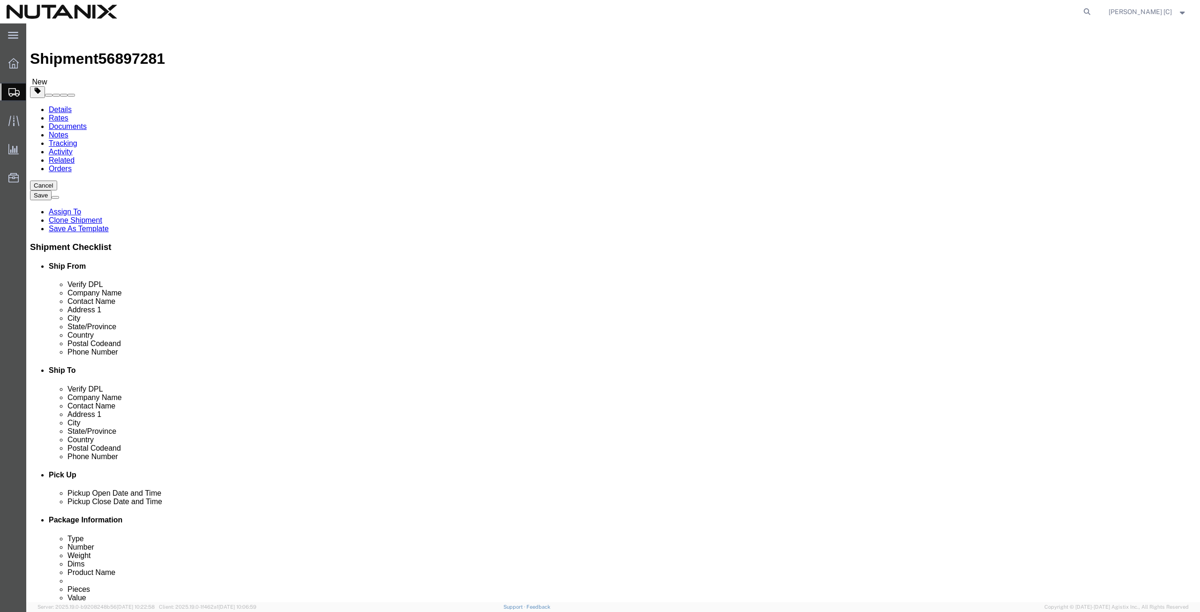
drag, startPoint x: 196, startPoint y: 216, endPoint x: 132, endPoint y: 207, distance: 64.4
click div "Package Type Select Envelope Large Box Medium Box PAK Rack Small Box Tube Your …"
type input "6.00"
click div "1 x Your Packaging Package Type Select Envelope Large Box Medium Box PAK Rack S…"
drag, startPoint x: 520, startPoint y: 200, endPoint x: 56, endPoint y: 208, distance: 463.7
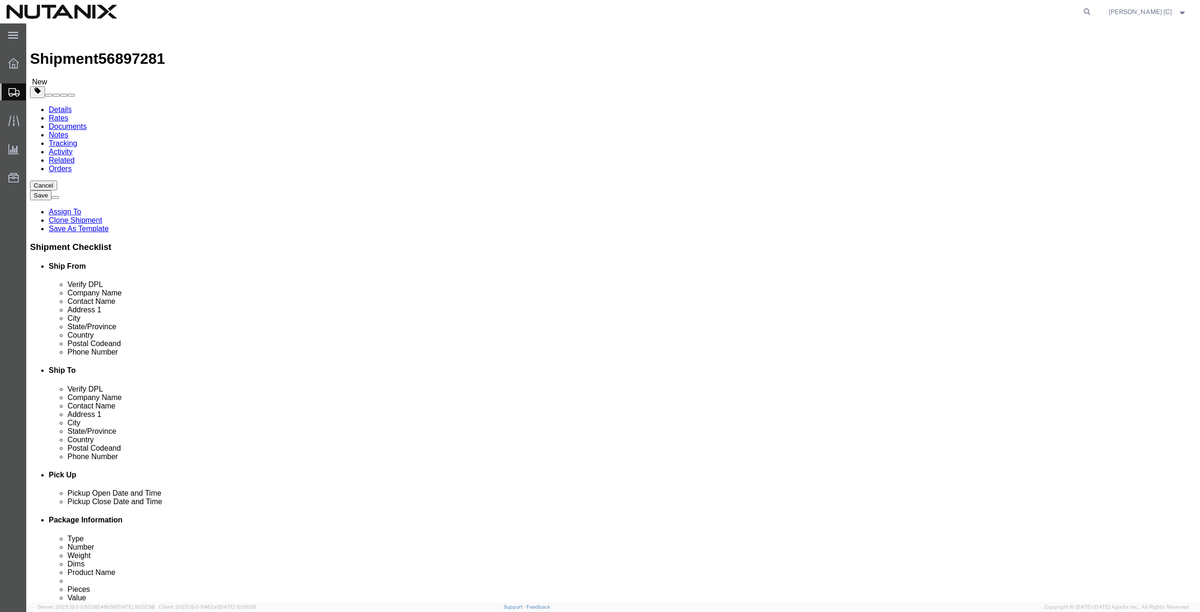
click div "1 x Your Packaging Package Type Select Envelope Large Box Medium Box PAK Rack S…"
click icon
click link "ADDITIONAL INFORMATION"
click icon "button"
click icon
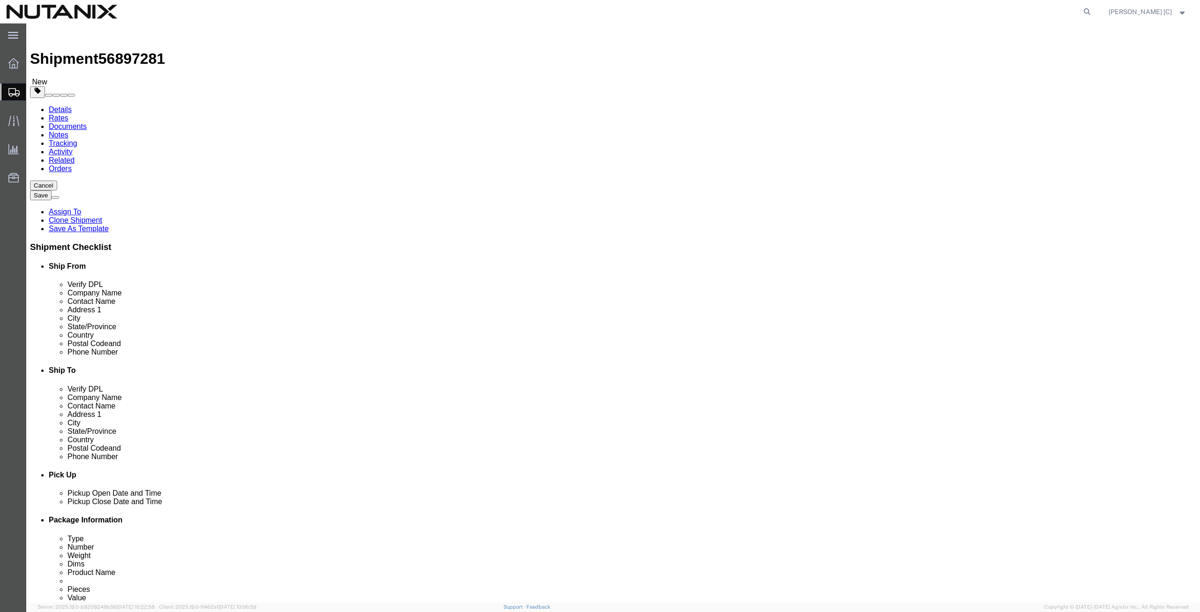
click button "button"
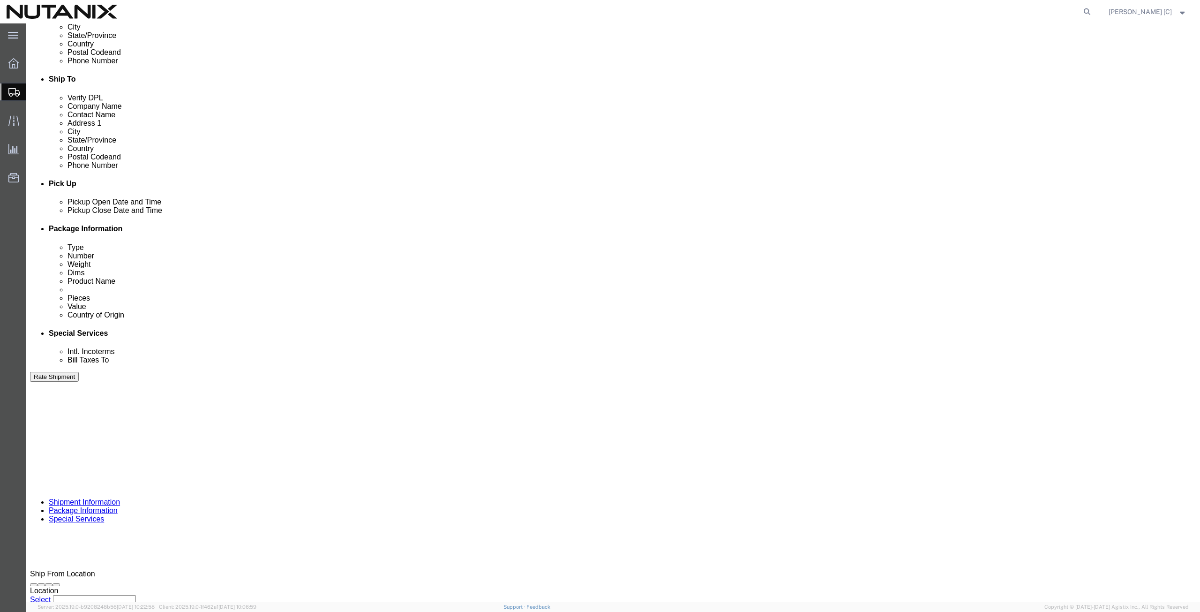
scroll to position [316, 0]
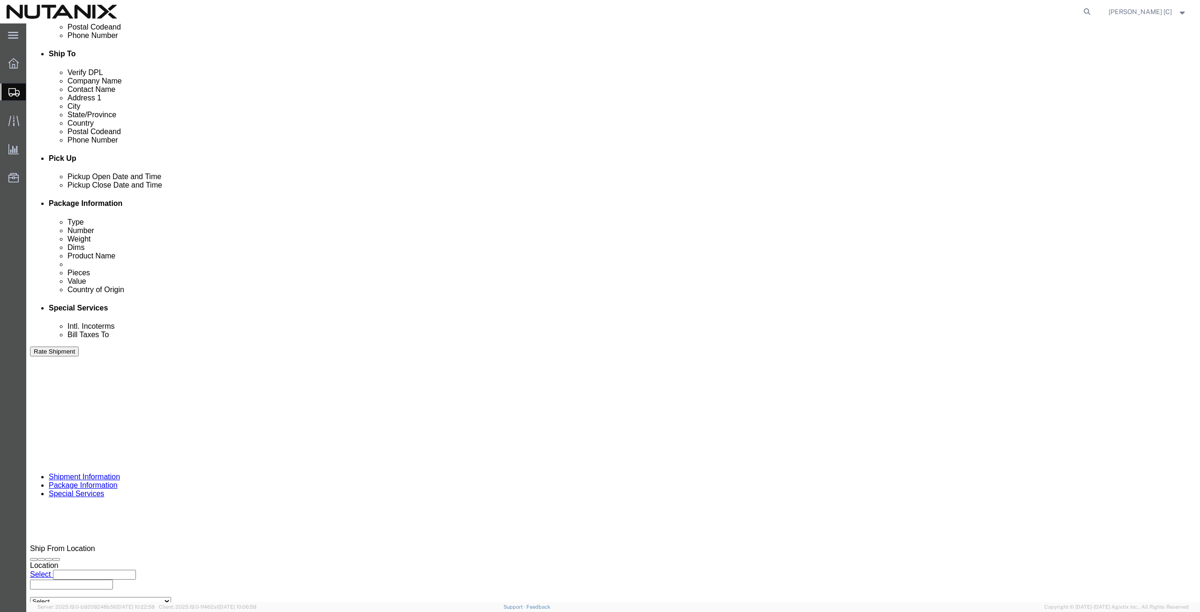
click button "Continue"
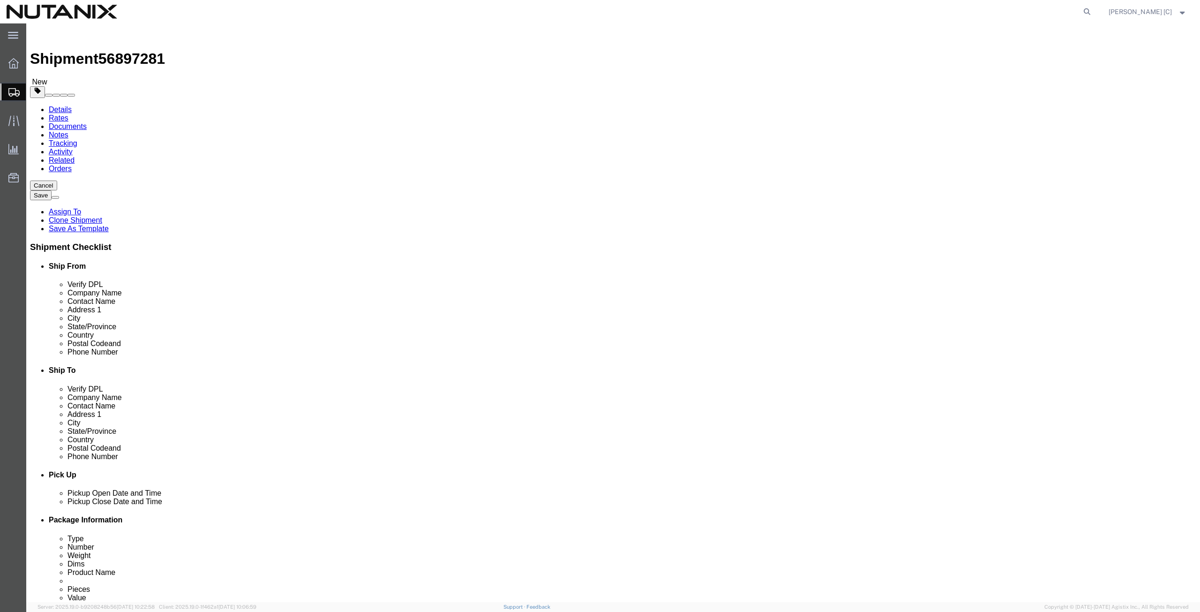
click button "Continue"
select select
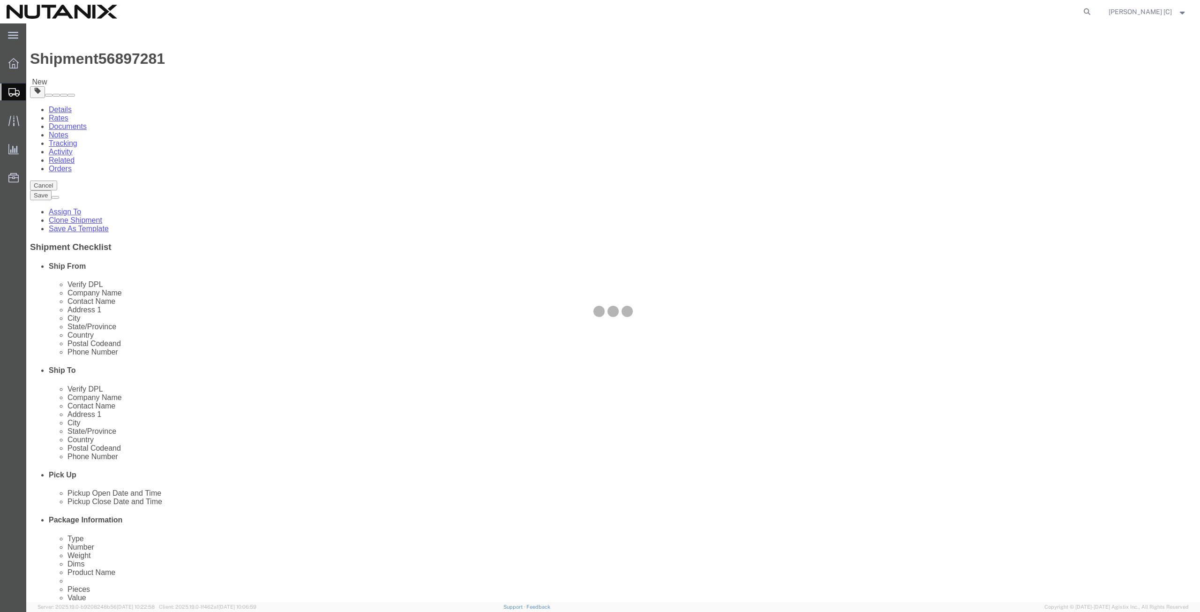
select select "COSTCENTER"
select select "59656"
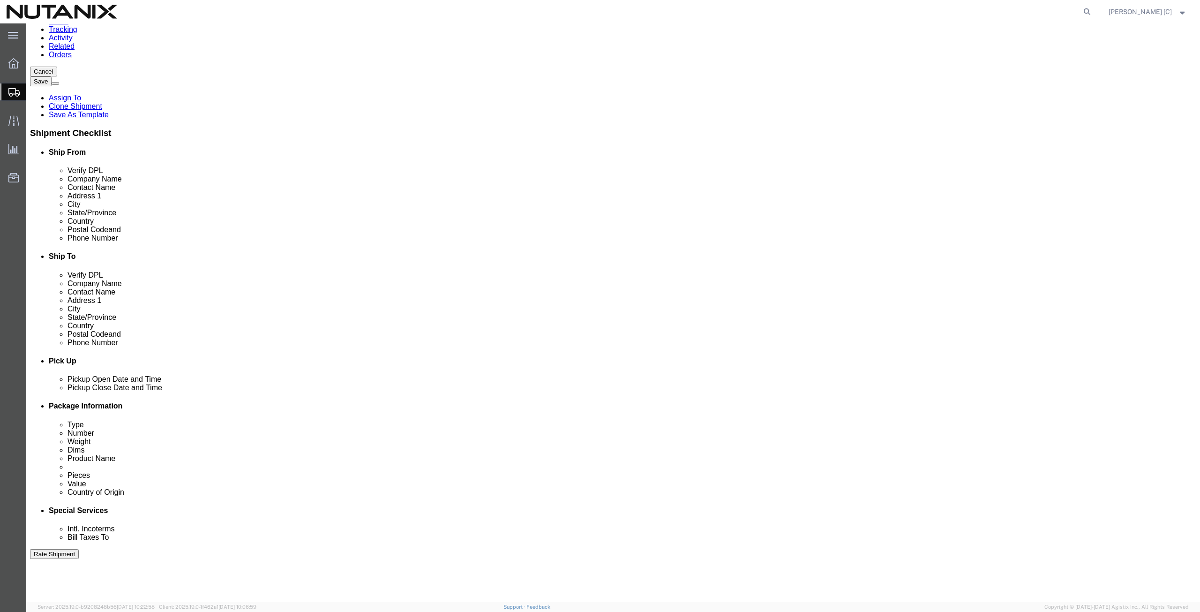
scroll to position [219, 0]
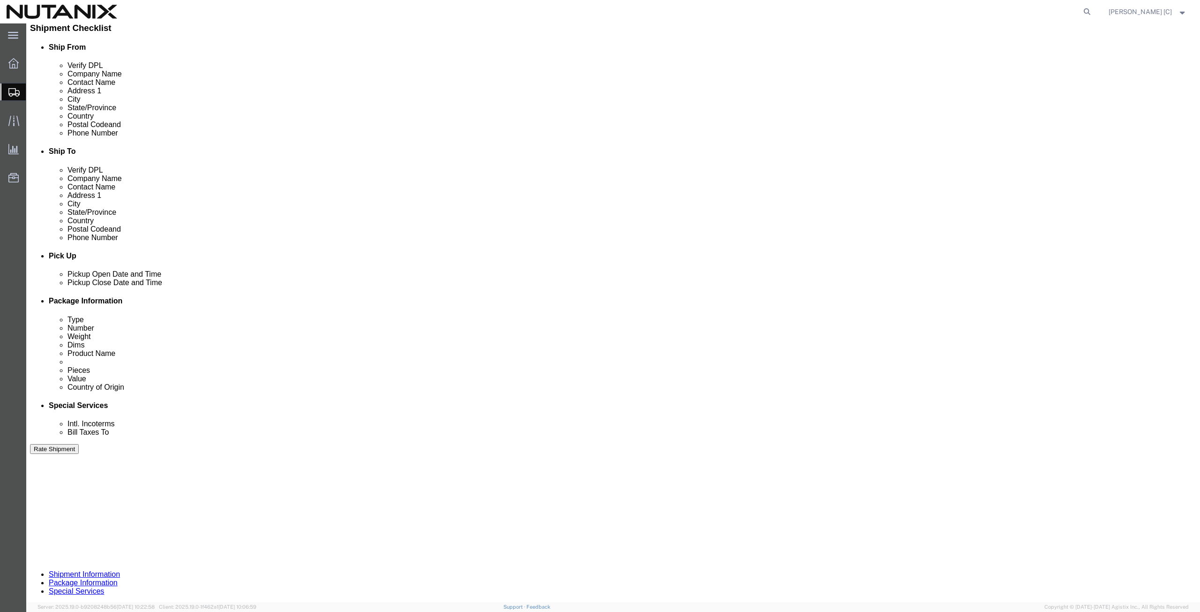
click select "Select Carriage Insurance Paid Carriage Paid To Cost and Freight Cost Insurance…"
select select "DDP"
click select "Select Carriage Insurance Paid Carriage Paid To Cost and Freight Cost Insurance…"
select select "SHIP"
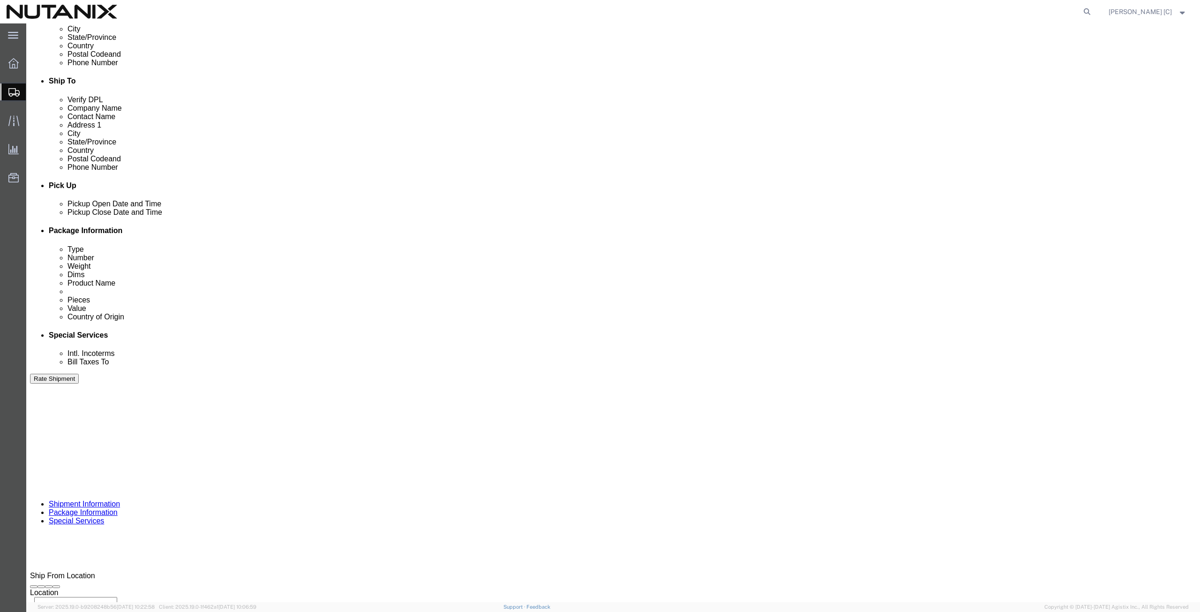
scroll to position [326, 0]
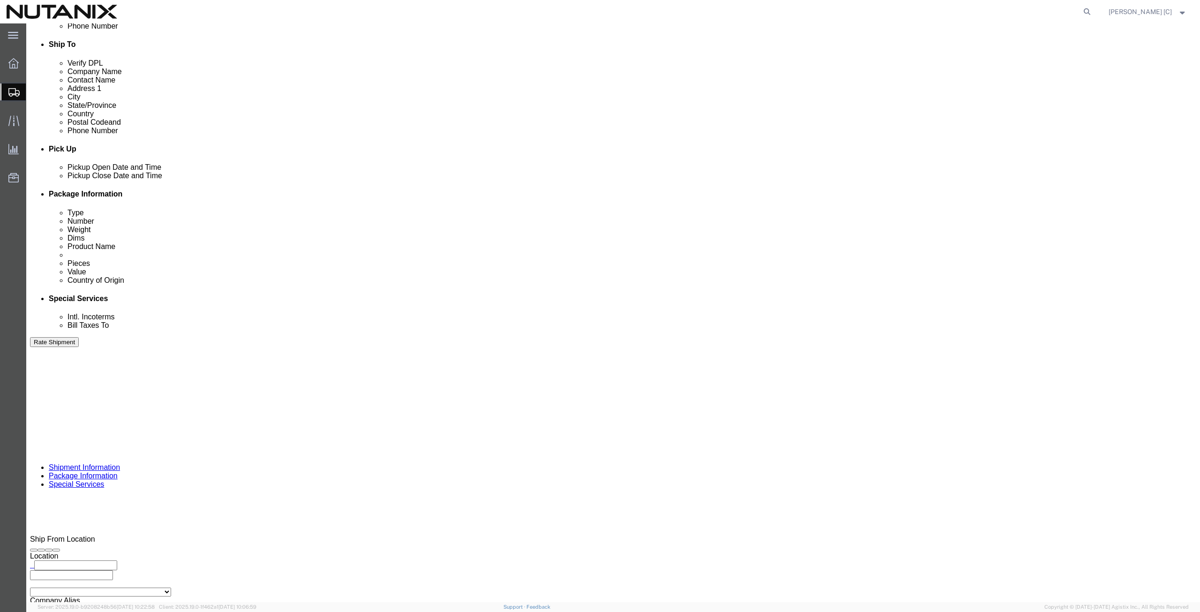
click button "Rate Shipment"
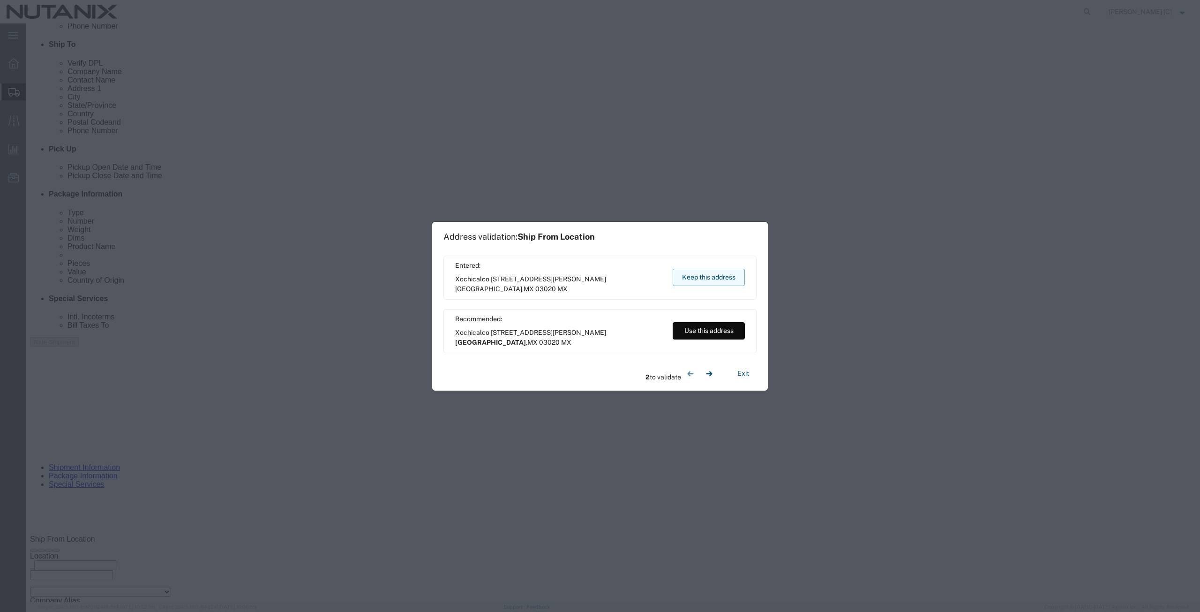
click at [695, 281] on button "Keep this address" at bounding box center [709, 277] width 72 height 17
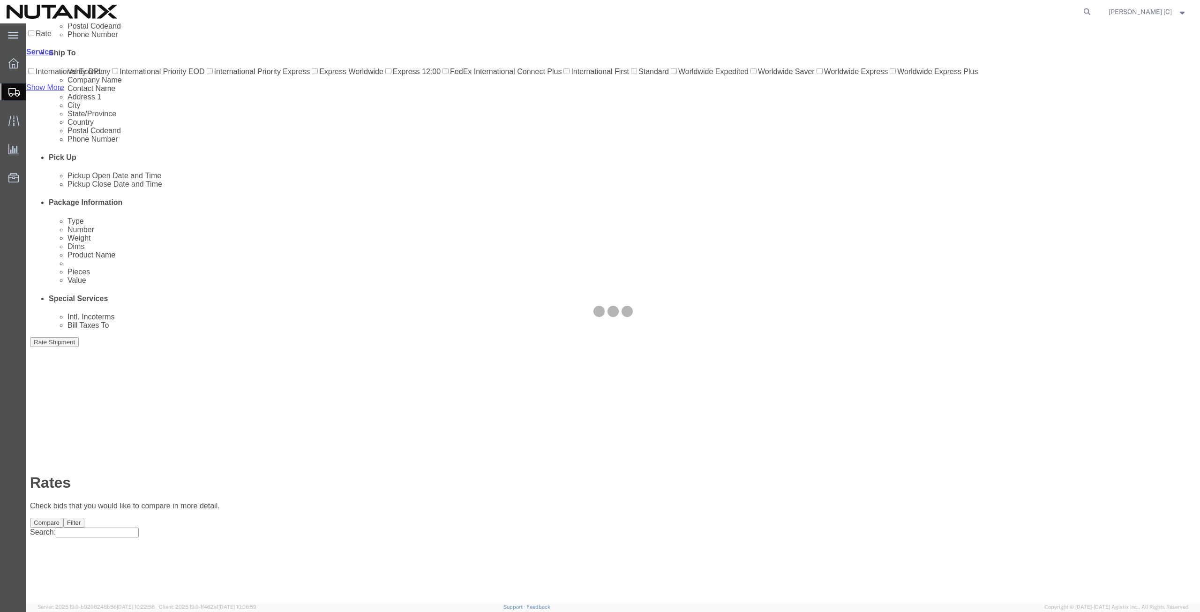
scroll to position [0, 0]
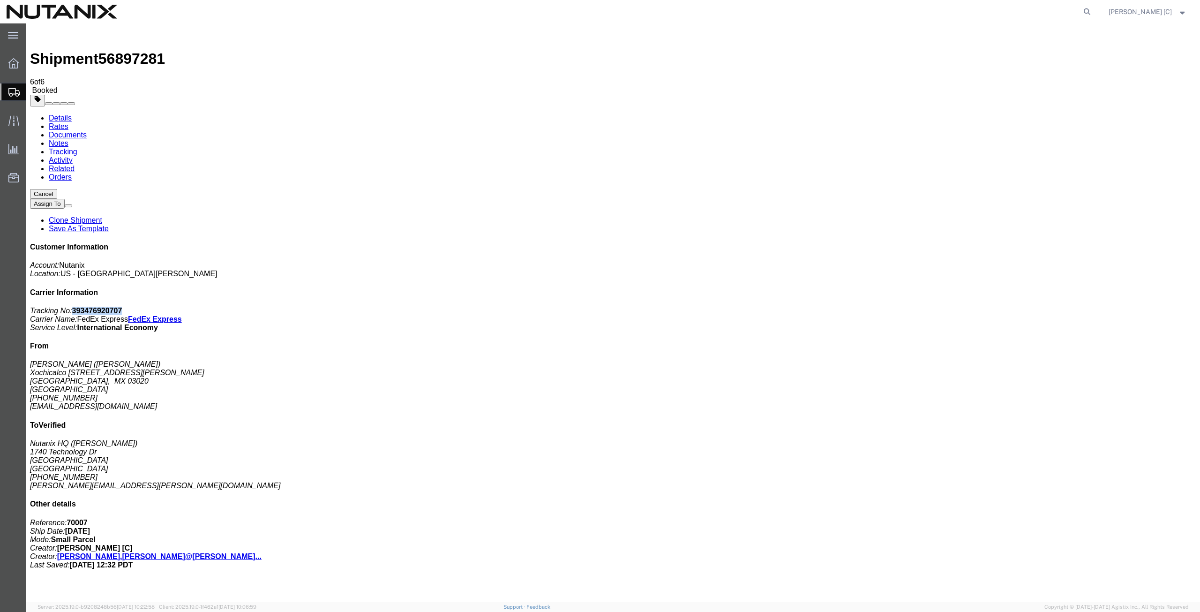
drag, startPoint x: 1114, startPoint y: 141, endPoint x: 1069, endPoint y: 143, distance: 45.0
click at [1069, 307] on p "Tracking No: 393476920707 Carrier Name: FedEx Express FedEx Express Service Lev…" at bounding box center [613, 319] width 1166 height 25
copy b "393476920707"
